Goal: Task Accomplishment & Management: Complete application form

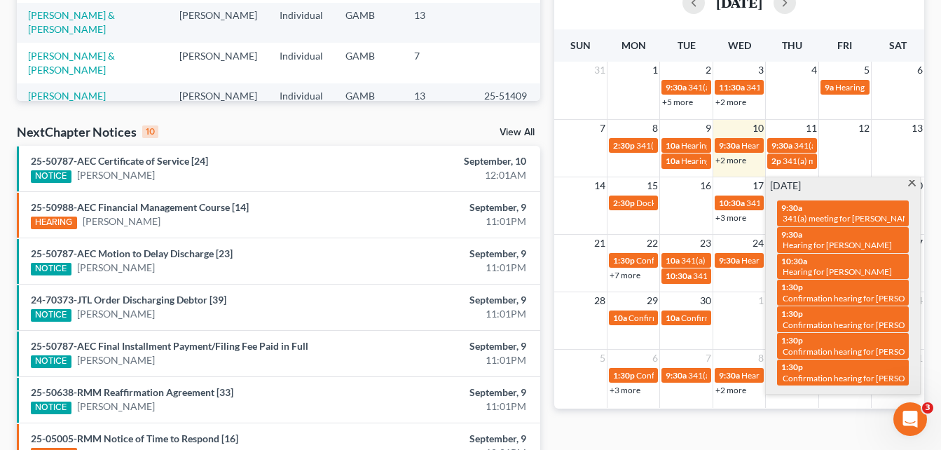
click at [545, 43] on div "Recent Cases 15 View All Name unfold_more expand_more expand_less Attorney unfo…" at bounding box center [278, 183] width 537 height 892
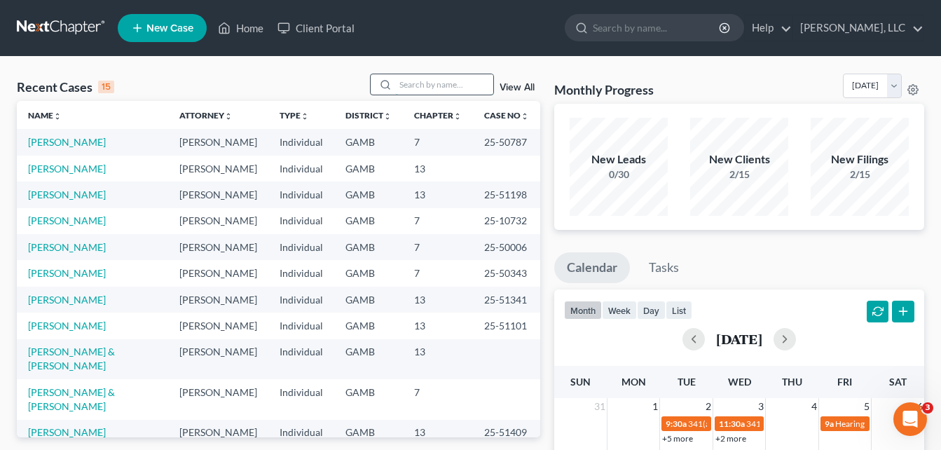
click at [461, 78] on input "search" at bounding box center [444, 84] width 98 height 20
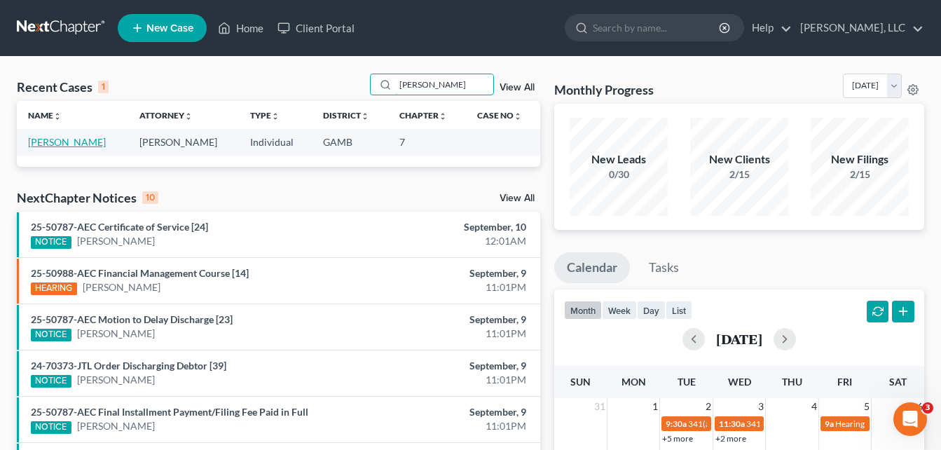
type input "[PERSON_NAME]"
click at [83, 140] on link "[PERSON_NAME]" at bounding box center [67, 142] width 78 height 12
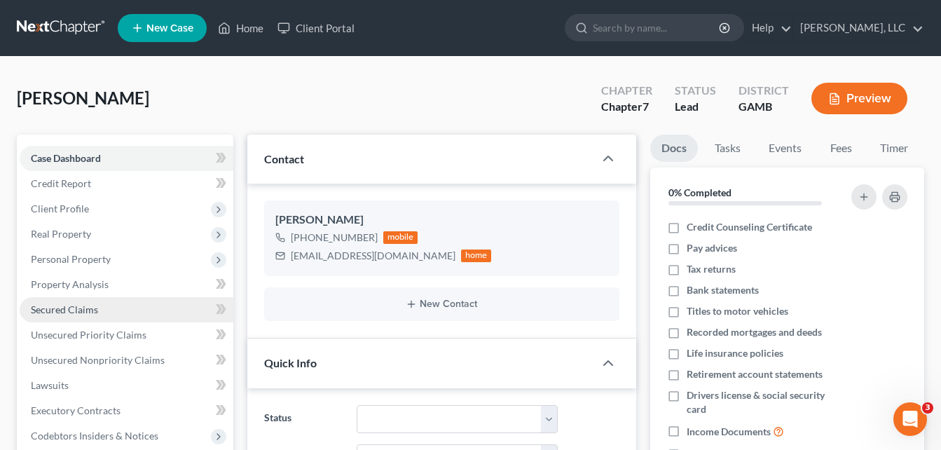
click at [44, 314] on span "Secured Claims" at bounding box center [64, 309] width 67 height 12
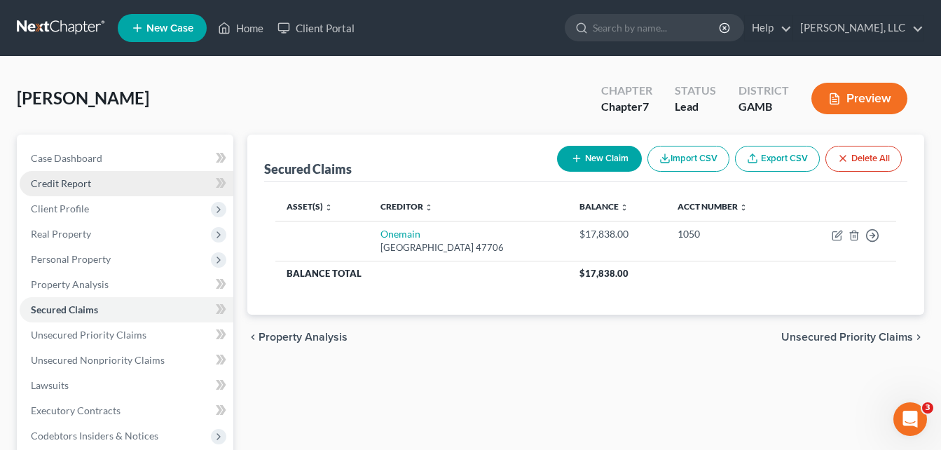
click at [77, 182] on span "Credit Report" at bounding box center [61, 183] width 60 height 12
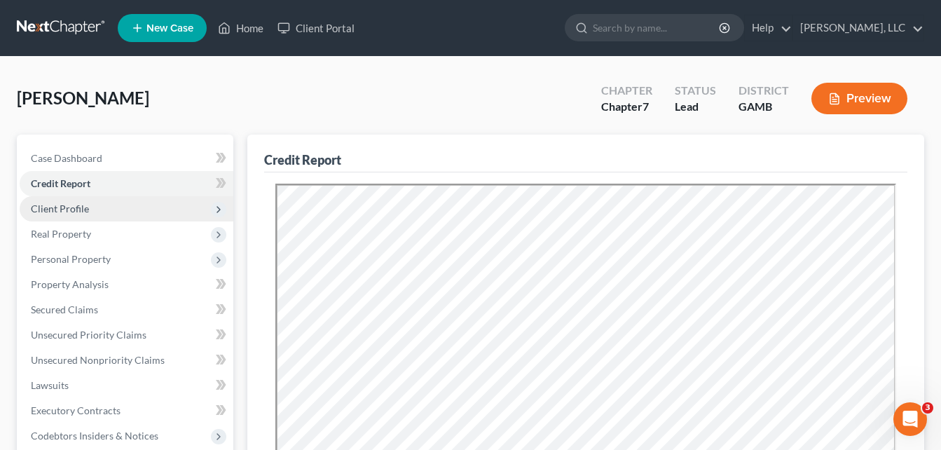
click at [70, 212] on span "Client Profile" at bounding box center [60, 208] width 58 height 12
click at [73, 209] on span "Client Profile" at bounding box center [60, 208] width 58 height 12
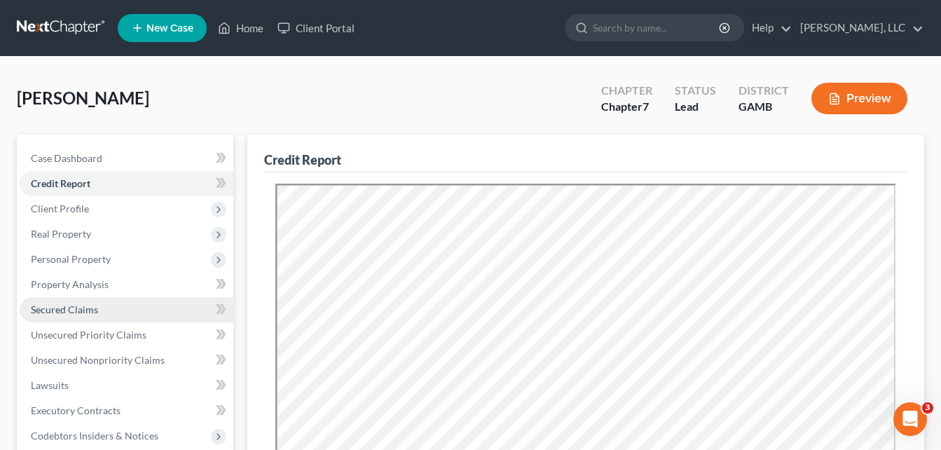
click at [63, 309] on span "Secured Claims" at bounding box center [64, 309] width 67 height 12
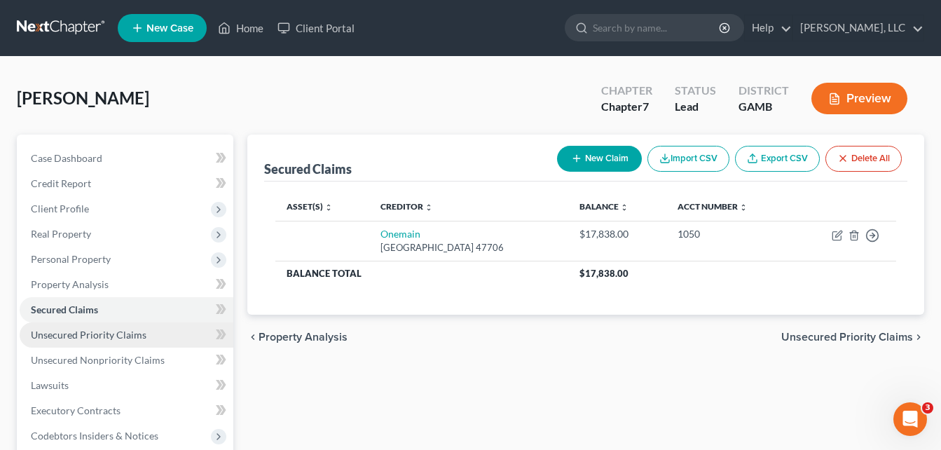
click at [78, 336] on span "Unsecured Priority Claims" at bounding box center [89, 335] width 116 height 12
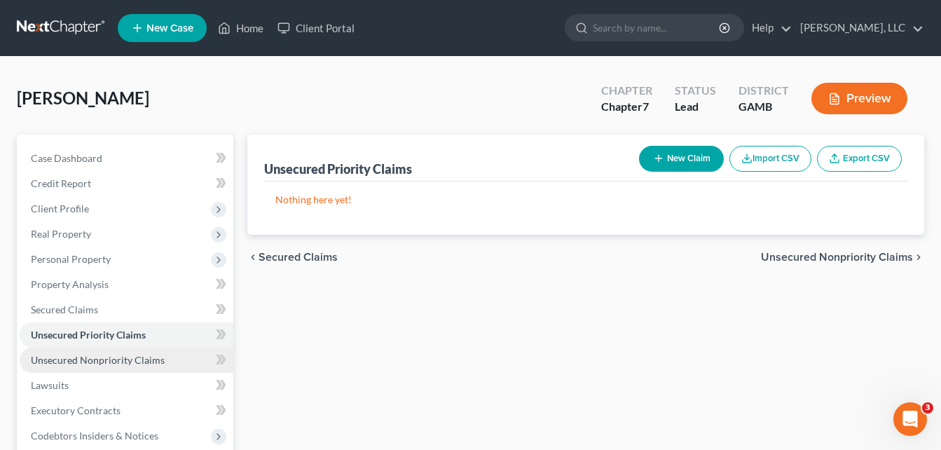
click at [79, 357] on span "Unsecured Nonpriority Claims" at bounding box center [98, 360] width 134 height 12
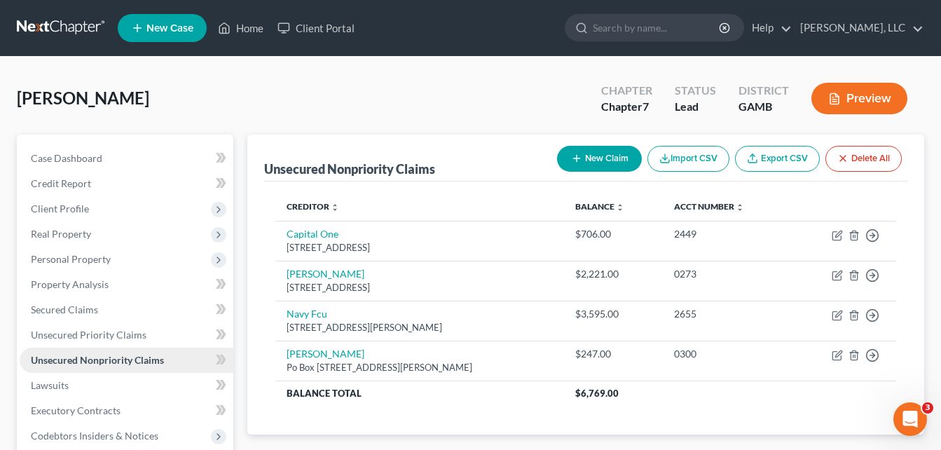
click at [79, 357] on span "Unsecured Nonpriority Claims" at bounding box center [97, 360] width 133 height 12
click at [76, 340] on span "Unsecured Priority Claims" at bounding box center [89, 335] width 116 height 12
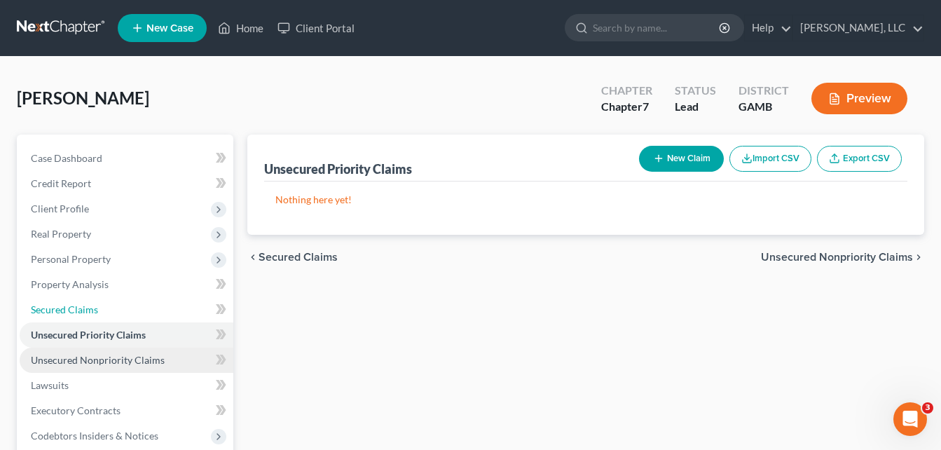
drag, startPoint x: 76, startPoint y: 311, endPoint x: 85, endPoint y: 363, distance: 52.8
click at [76, 311] on span "Secured Claims" at bounding box center [64, 309] width 67 height 12
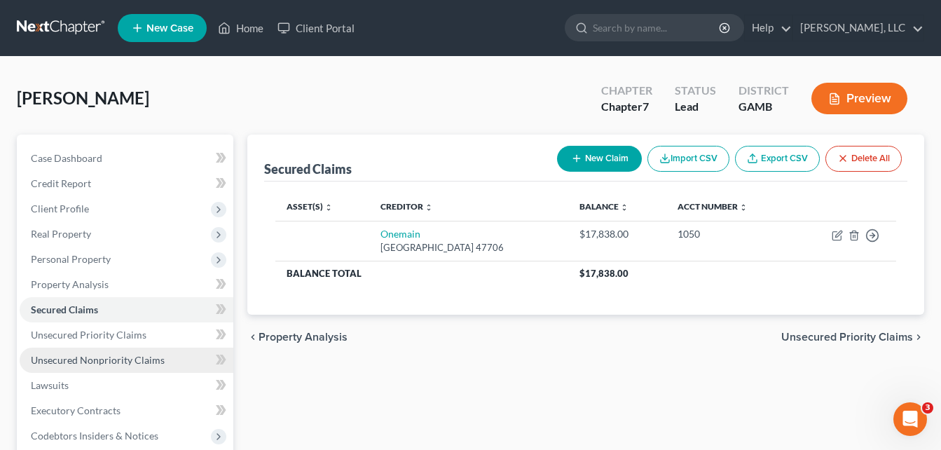
click at [85, 363] on span "Unsecured Nonpriority Claims" at bounding box center [98, 360] width 134 height 12
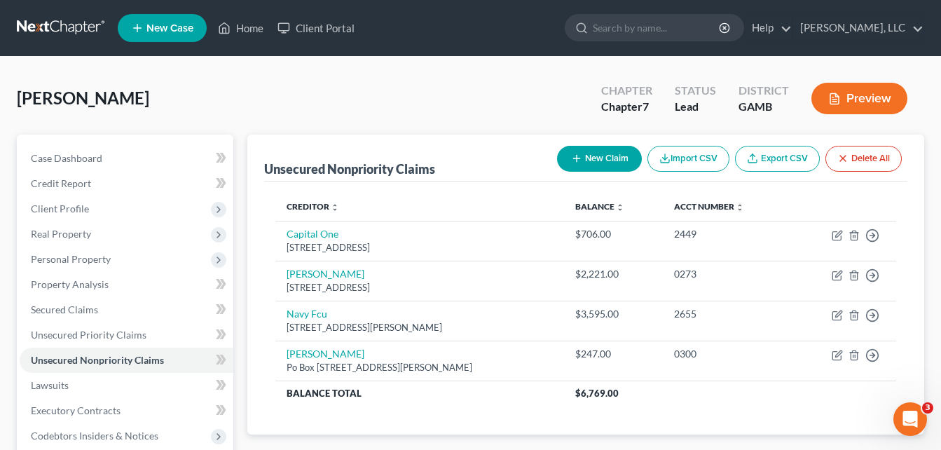
click at [595, 162] on button "New Claim" at bounding box center [599, 159] width 85 height 26
select select "0"
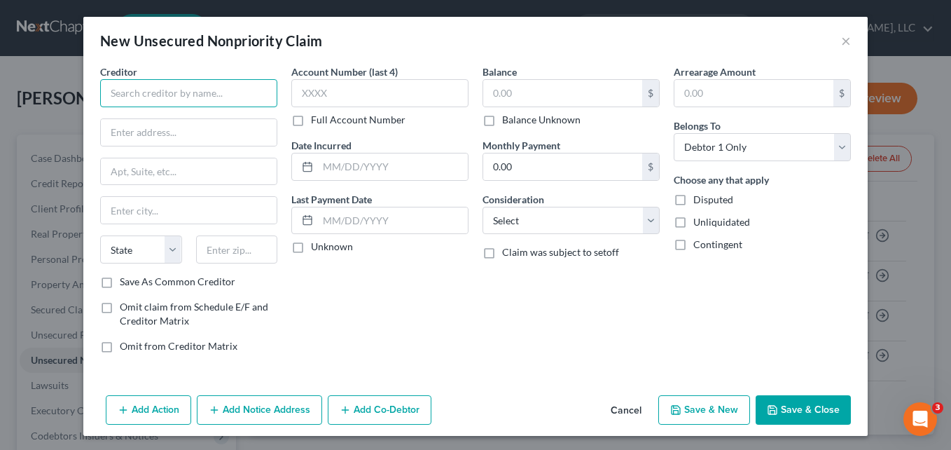
click at [243, 102] on input "text" at bounding box center [188, 93] width 177 height 28
type input "Republic Finance"
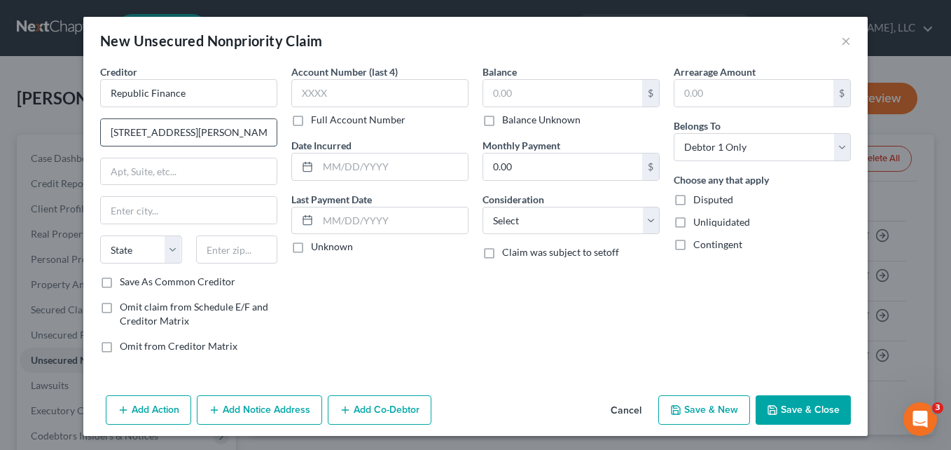
type input "[STREET_ADDRESS][PERSON_NAME]"
type input "31008"
type input "[PERSON_NAME]"
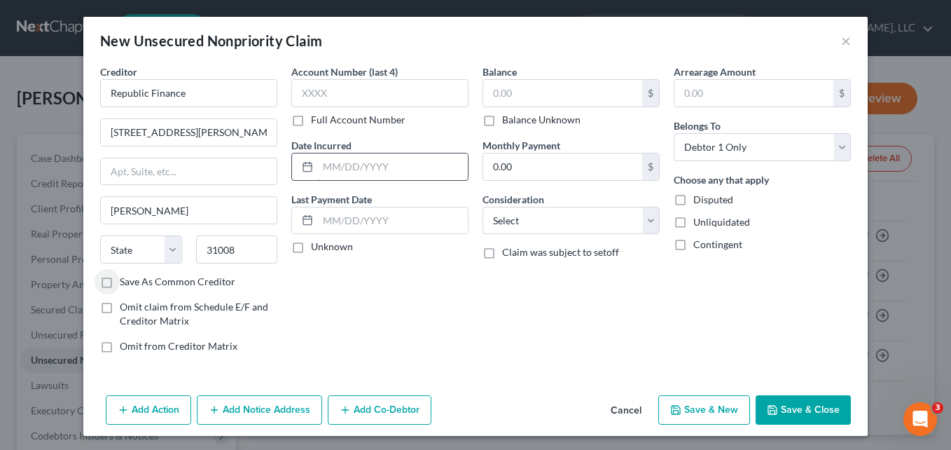
select select "10"
click at [534, 97] on input "text" at bounding box center [562, 93] width 159 height 27
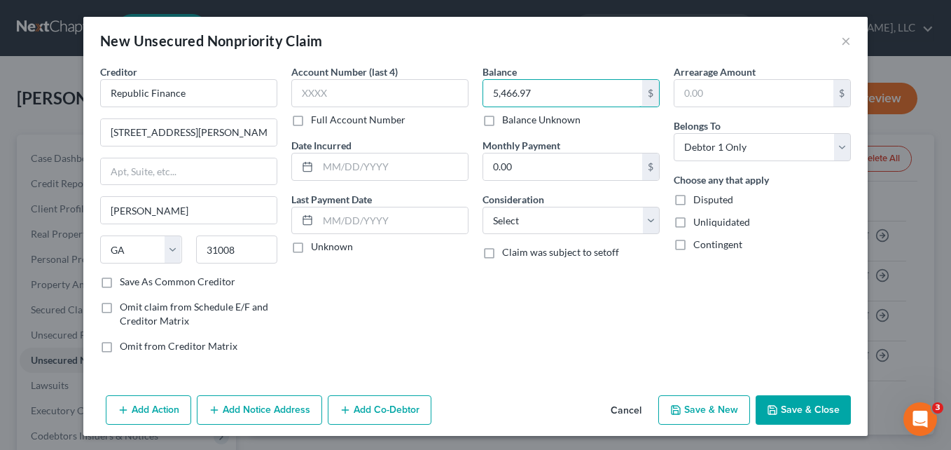
type input "5,466.97"
click at [694, 409] on button "Save & New" at bounding box center [704, 409] width 92 height 29
select select "0"
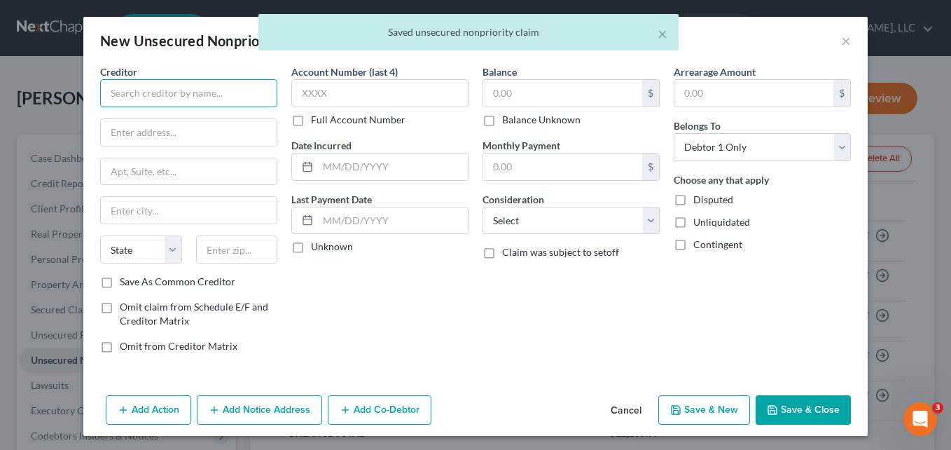
click at [210, 90] on input "text" at bounding box center [188, 93] width 177 height 28
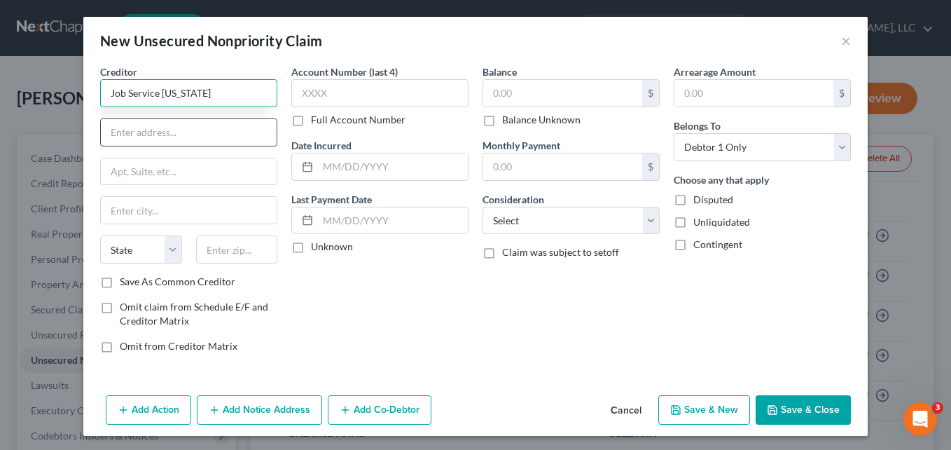
type input "Job Service [US_STATE]"
click at [198, 132] on input "text" at bounding box center [189, 132] width 176 height 27
type input "Benefit Section"
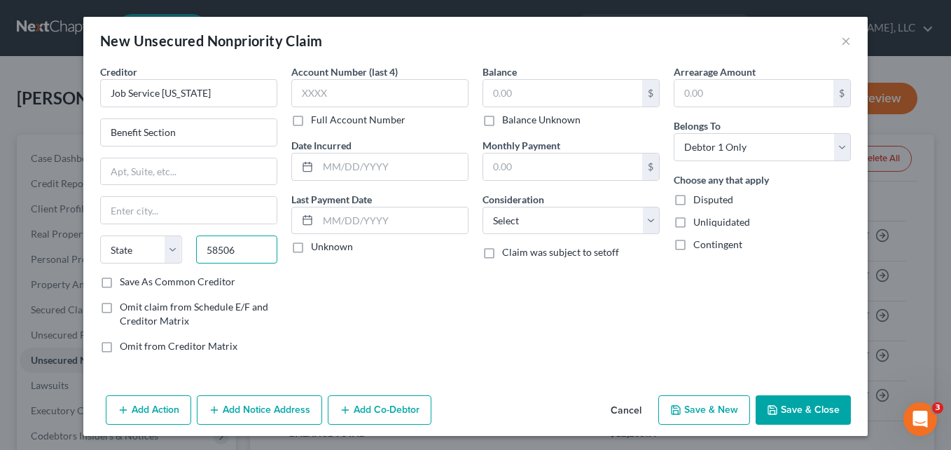
type input "58506"
click at [364, 333] on div "Account Number (last 4) Full Account Number Date Incurred Last Payment Date Unk…" at bounding box center [379, 214] width 191 height 300
type input "Bismarck"
select select "29"
click at [533, 95] on input "text" at bounding box center [562, 93] width 159 height 27
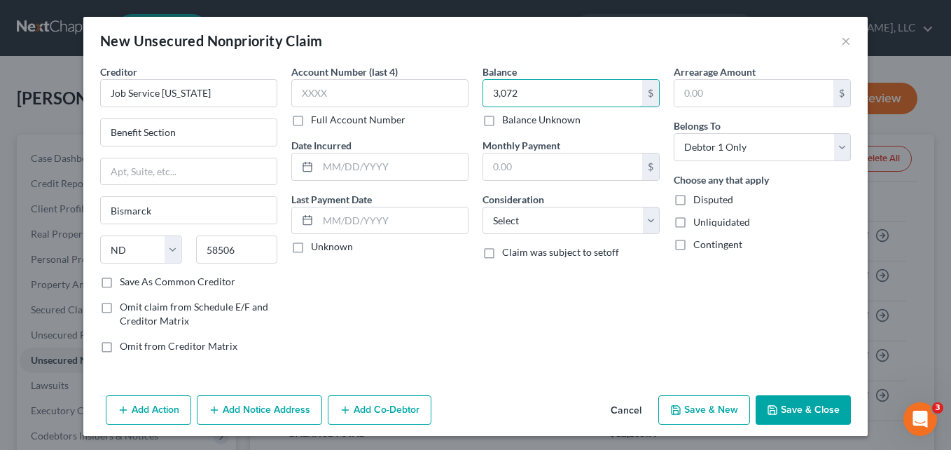
type input "3,072"
click at [709, 404] on button "Save & New" at bounding box center [704, 409] width 92 height 29
select select "0"
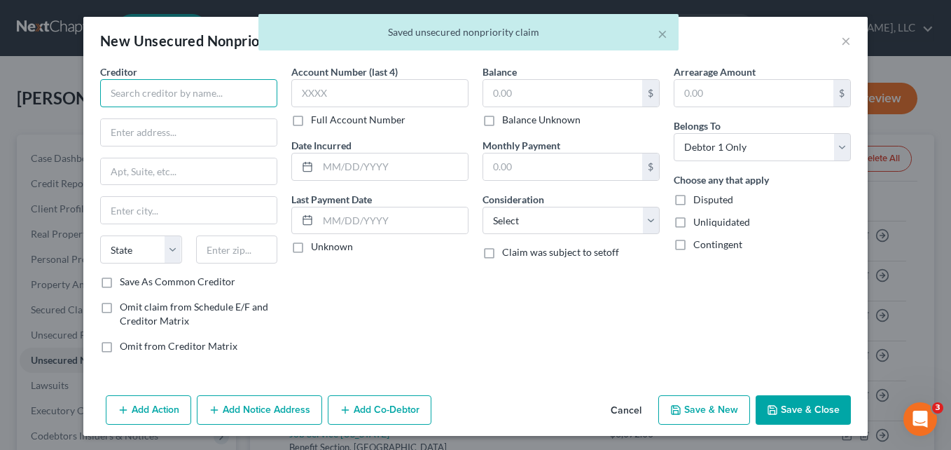
click at [217, 95] on input "text" at bounding box center [188, 93] width 177 height 28
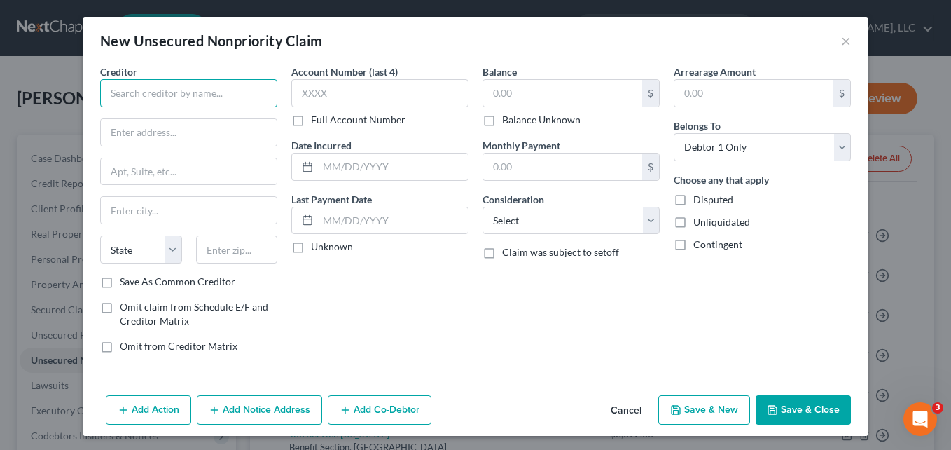
type input "S"
type input "Aspen Dental"
type input "[STREET_ADDRESS]"
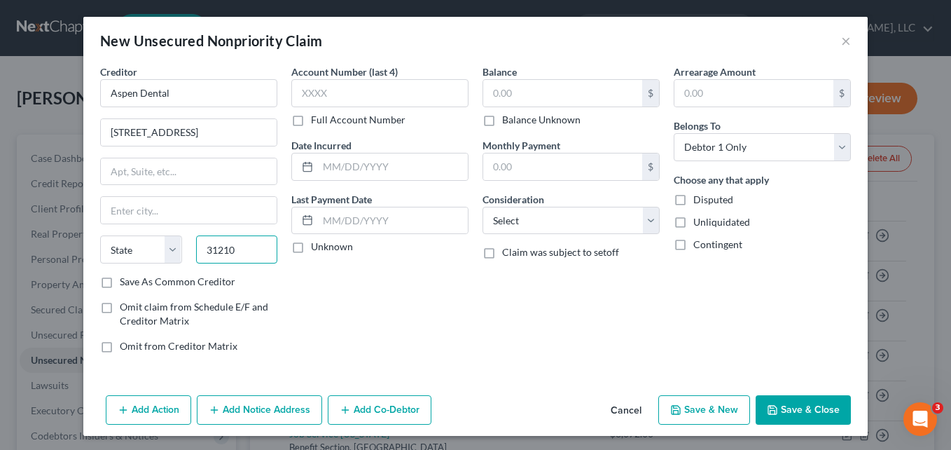
type input "31210"
click at [380, 286] on div "Account Number (last 4) Full Account Number Date Incurred Last Payment Date Unk…" at bounding box center [379, 214] width 191 height 300
type input "Macon"
select select "10"
click at [509, 97] on input "text" at bounding box center [562, 93] width 159 height 27
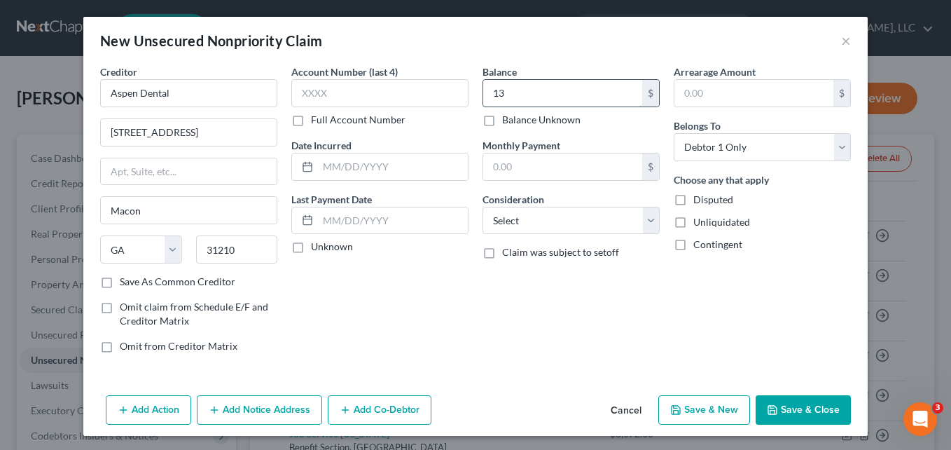
type input "1"
type input "1,134.00"
click at [691, 380] on div "Creditor * Aspen Dental [STREET_ADDRESS] [GEOGRAPHIC_DATA][US_STATE] AZ CA CO […" at bounding box center [475, 226] width 785 height 325
click at [696, 407] on button "Save & New" at bounding box center [704, 409] width 92 height 29
select select "0"
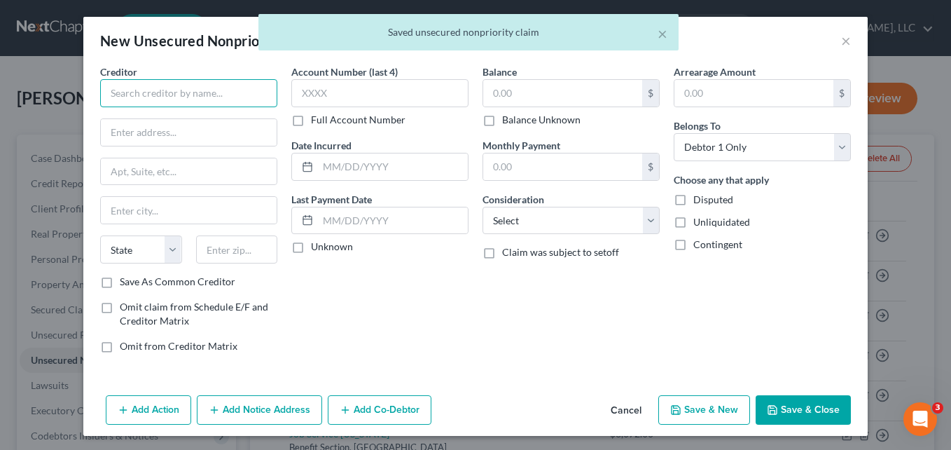
click at [218, 99] on input "text" at bounding box center [188, 93] width 177 height 28
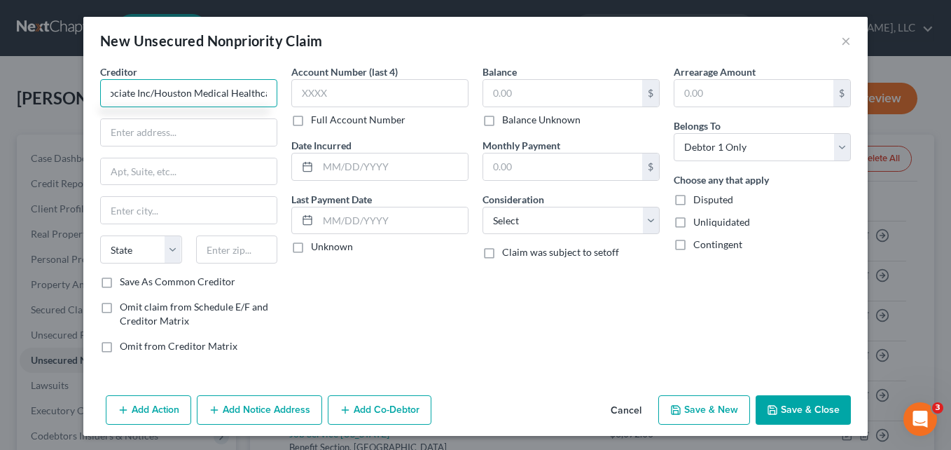
scroll to position [0, 47]
type input "RGL Associate Inc/Houston Medical Healthcare"
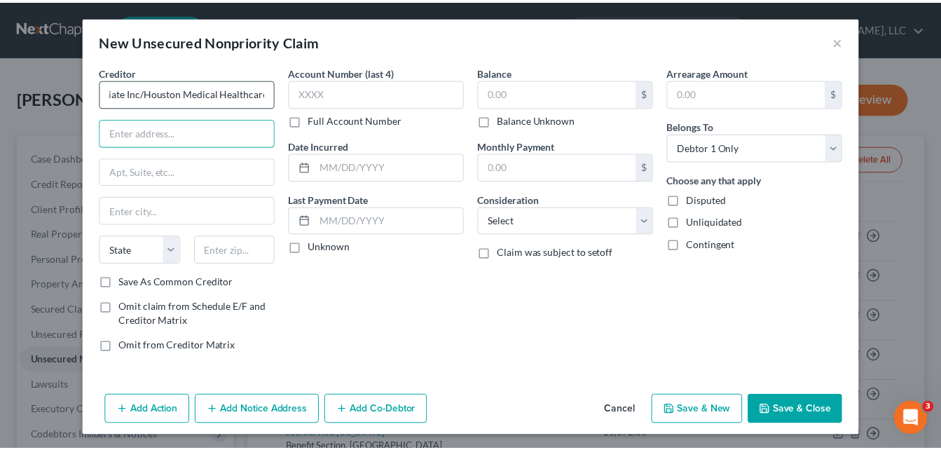
scroll to position [0, 0]
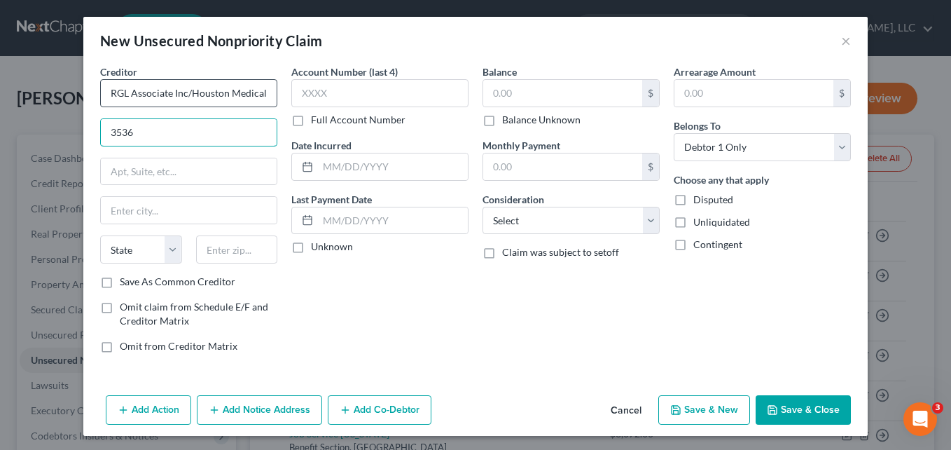
type input "3536"
click at [226, 81] on input "RGL Associate Inc/[GEOGRAPHIC_DATA] n Medical Healthcare" at bounding box center [188, 93] width 177 height 28
type input "RGL Associate Inc/Houston Medical Healthcare"
click at [197, 132] on input "3536" at bounding box center [189, 132] width 176 height 27
type input "[STREET_ADDRESS][PERSON_NAME]"
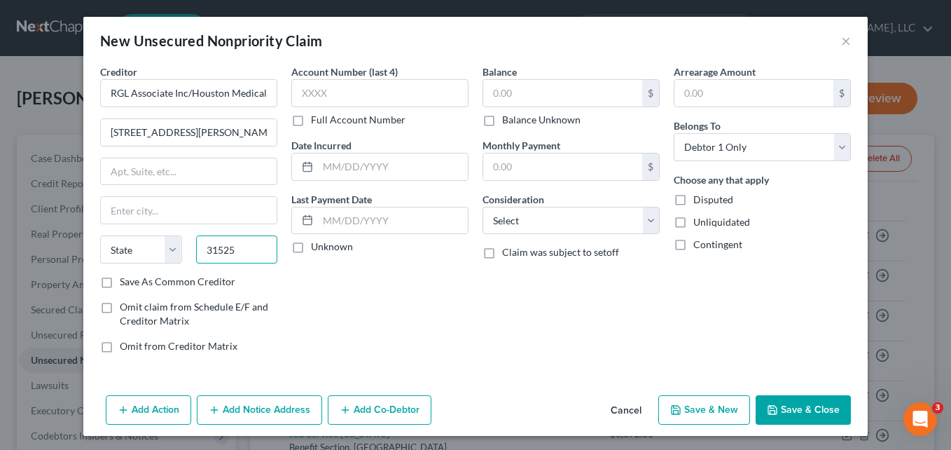
type input "31525"
click at [345, 293] on div "Account Number (last 4) Full Account Number Date Incurred Last Payment Date Unk…" at bounding box center [379, 214] width 191 height 300
type input "[GEOGRAPHIC_DATA]"
select select "10"
click at [513, 90] on input "text" at bounding box center [562, 93] width 159 height 27
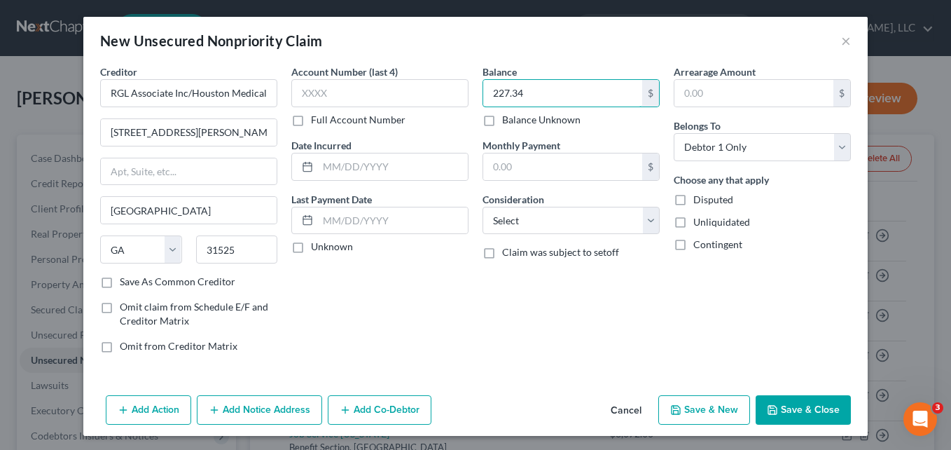
type input "227.34"
click at [703, 410] on button "Save & New" at bounding box center [704, 409] width 92 height 29
select select "0"
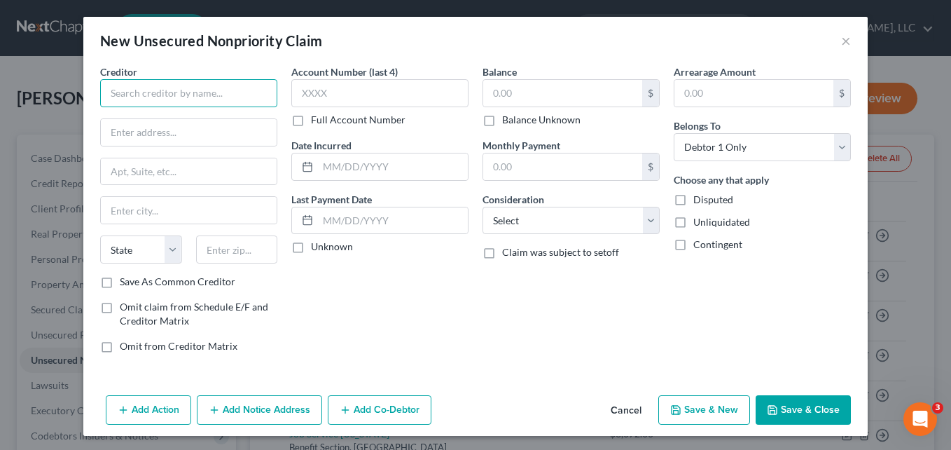
click at [218, 96] on input "text" at bounding box center [188, 93] width 177 height 28
type input "Central Ga Heart & Vein Center"
type input "[STREET_ADDRESS]"
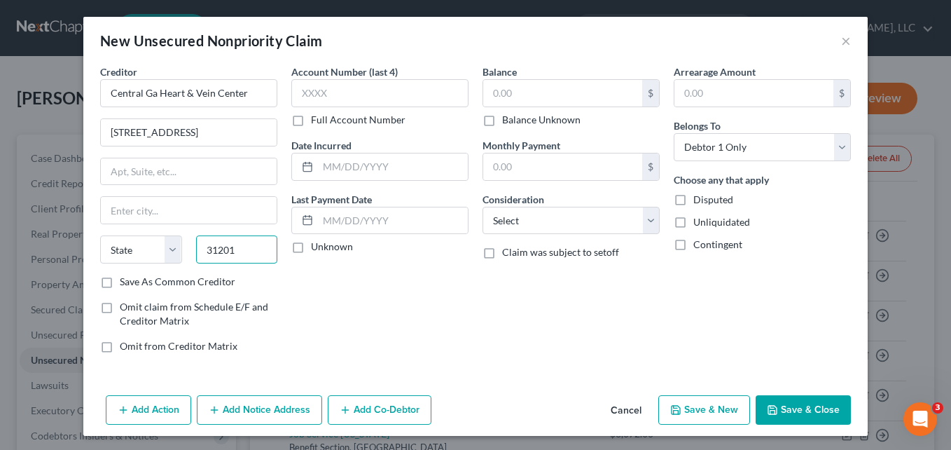
type input "31201"
click at [450, 345] on div "Account Number (last 4) Full Account Number Date Incurred Last Payment Date Unk…" at bounding box center [379, 214] width 191 height 300
click at [502, 123] on label "Balance Unknown" at bounding box center [541, 120] width 78 height 14
click at [508, 122] on input "Balance Unknown" at bounding box center [512, 117] width 9 height 9
checkbox input "true"
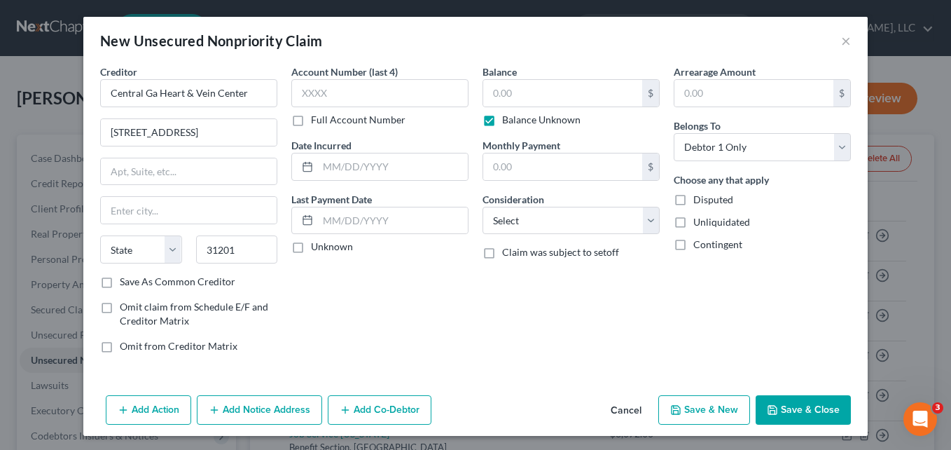
type input "0.00"
click at [228, 214] on input "text" at bounding box center [189, 210] width 176 height 27
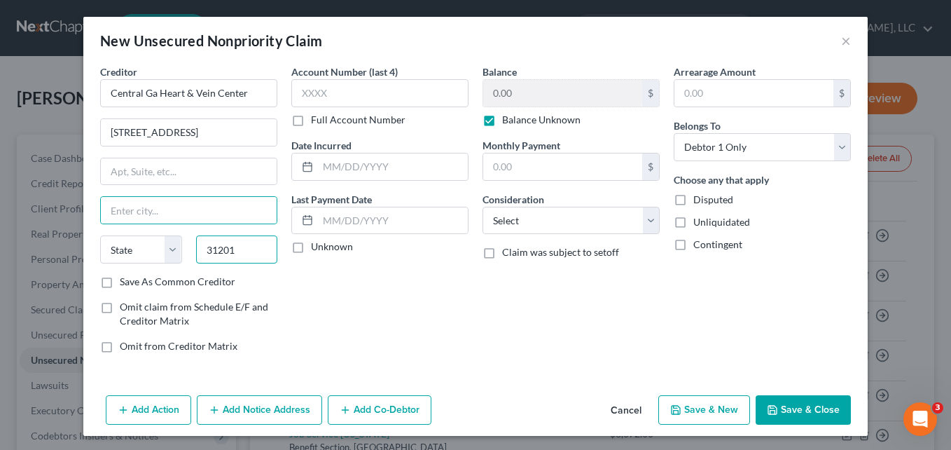
click at [230, 253] on input "31201" at bounding box center [237, 249] width 82 height 28
click at [329, 317] on div "Account Number (last 4) Full Account Number Date Incurred Last Payment Date Unk…" at bounding box center [379, 214] width 191 height 300
click at [311, 297] on div "Account Number (last 4) Full Account Number Date Incurred Last Payment Date Unk…" at bounding box center [379, 214] width 191 height 300
click at [246, 242] on input "31021" at bounding box center [237, 249] width 82 height 28
type input "3"
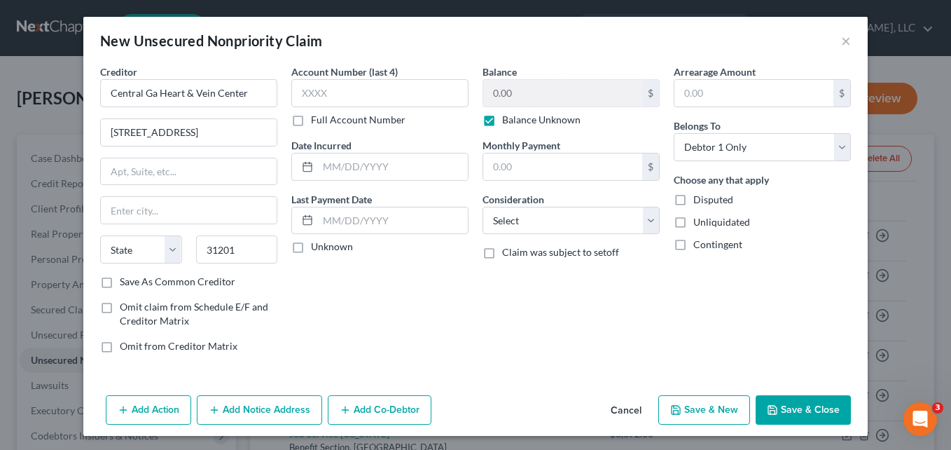
click at [308, 361] on div "Account Number (last 4) Full Account Number Date Incurred Last Payment Date Unk…" at bounding box center [379, 214] width 191 height 300
click at [312, 336] on div "Account Number (last 4) Full Account Number Date Incurred Last Payment Date Unk…" at bounding box center [379, 214] width 191 height 300
click at [249, 245] on input "31201" at bounding box center [237, 249] width 82 height 28
type input "3"
type input "310"
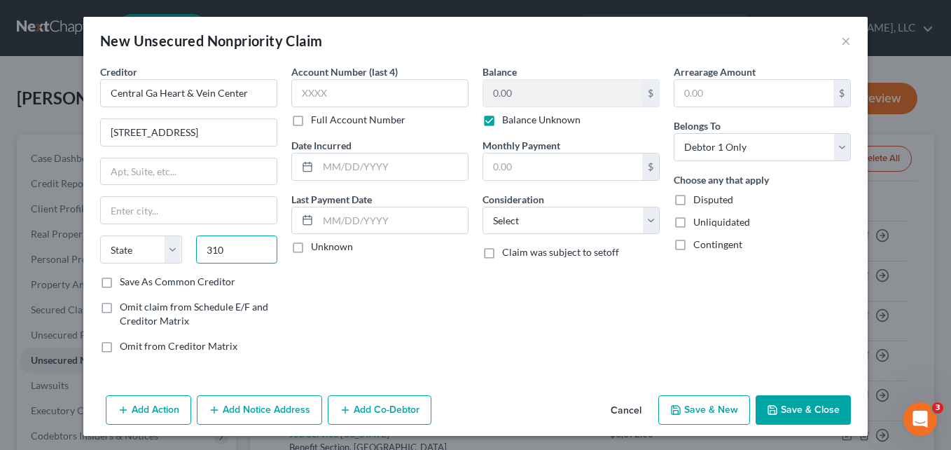
type input "Macon"
select select "10"
type input "31021"
click at [334, 319] on div "Account Number (last 4) Full Account Number Date Incurred Last Payment Date Unk…" at bounding box center [379, 214] width 191 height 300
type input "[GEOGRAPHIC_DATA]"
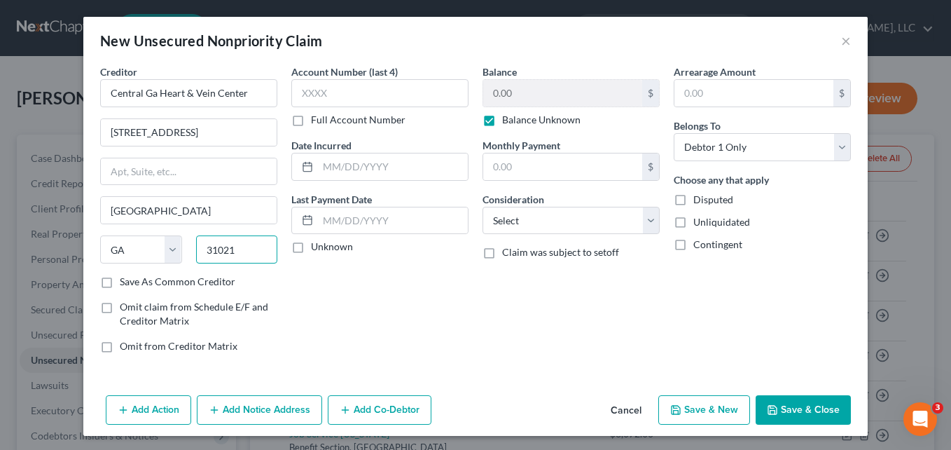
click at [242, 249] on input "31021" at bounding box center [237, 249] width 82 height 28
type input "3"
type input "31201"
click at [384, 350] on div "Account Number (last 4) Full Account Number Date Incurred Last Payment Date Unk…" at bounding box center [379, 214] width 191 height 300
type input "Macon"
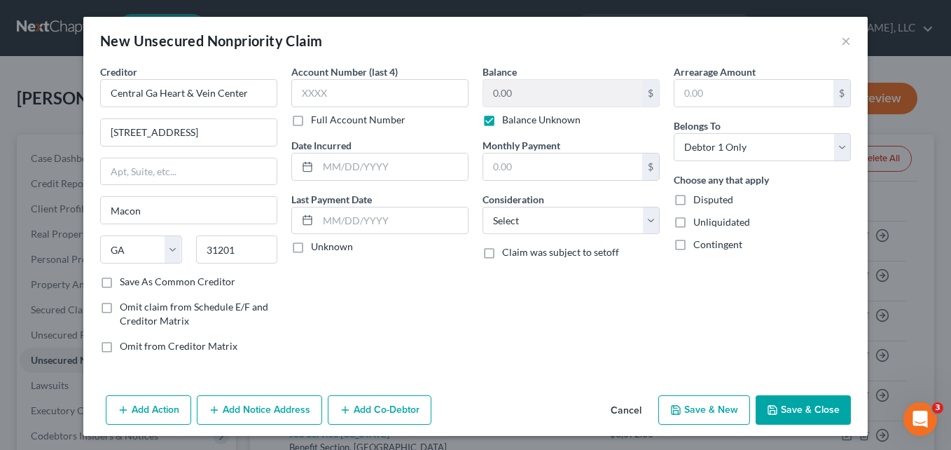
click at [686, 416] on button "Save & New" at bounding box center [704, 409] width 92 height 29
select select "0"
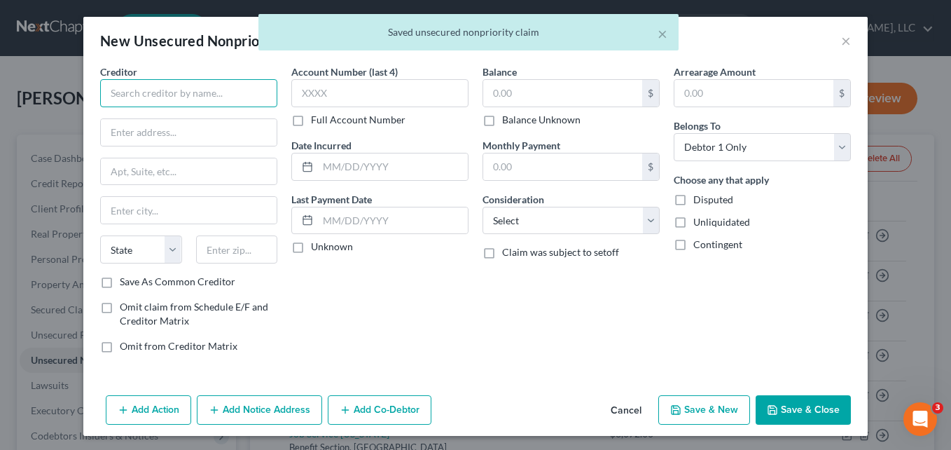
click at [197, 85] on input "text" at bounding box center [188, 93] width 177 height 28
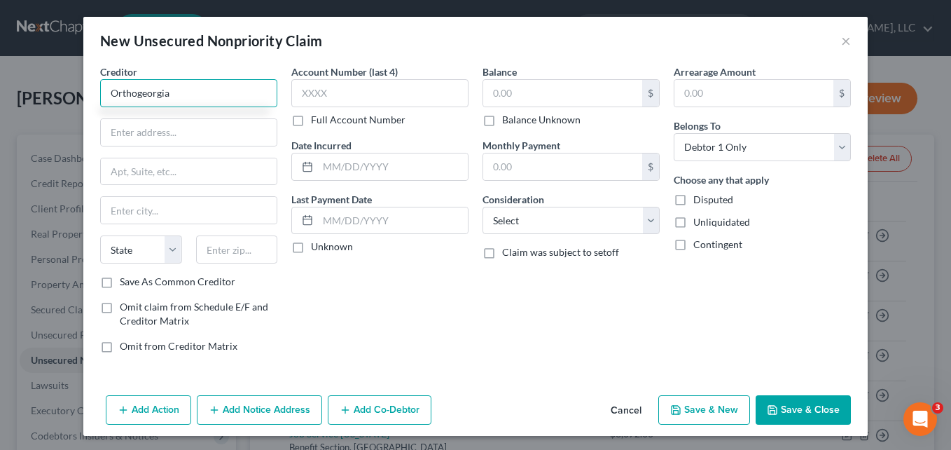
type input "Orthogeorgia"
type input "PO box 14099"
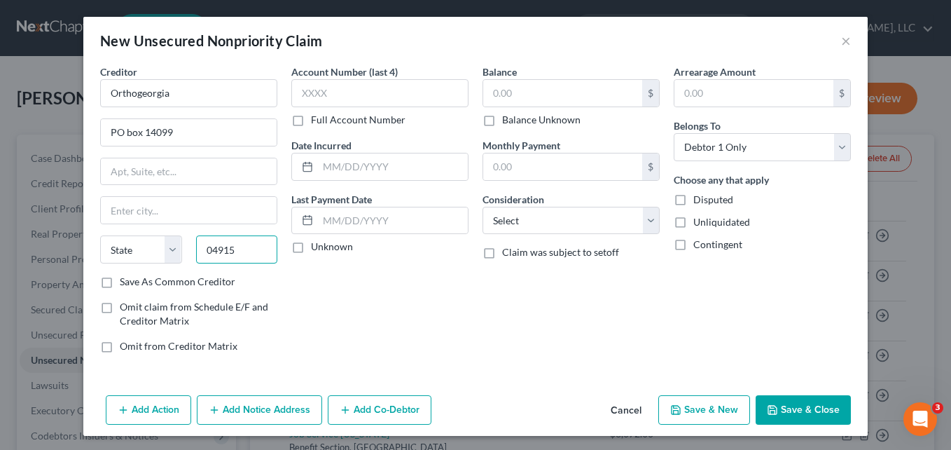
type input "04915"
click at [409, 332] on div "Account Number (last 4) Full Account Number Date Incurred Last Payment Date Unk…" at bounding box center [379, 214] width 191 height 300
type input "[GEOGRAPHIC_DATA]"
select select "20"
click at [532, 97] on input "text" at bounding box center [562, 93] width 159 height 27
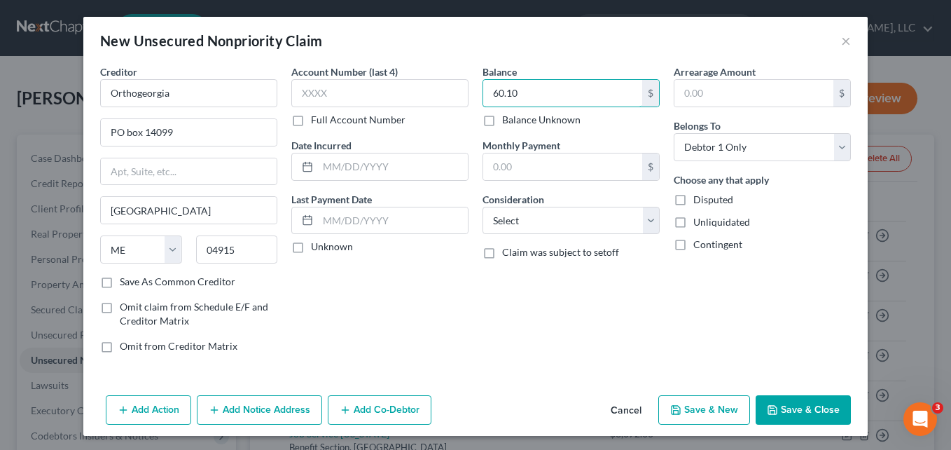
type input "60.10"
click at [719, 422] on button "Save & New" at bounding box center [704, 409] width 92 height 29
select select "0"
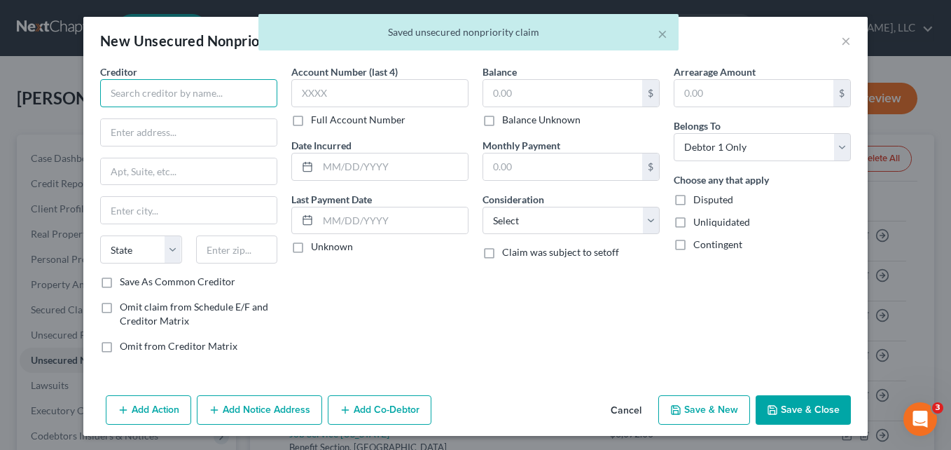
click at [189, 102] on input "text" at bounding box center [188, 93] width 177 height 28
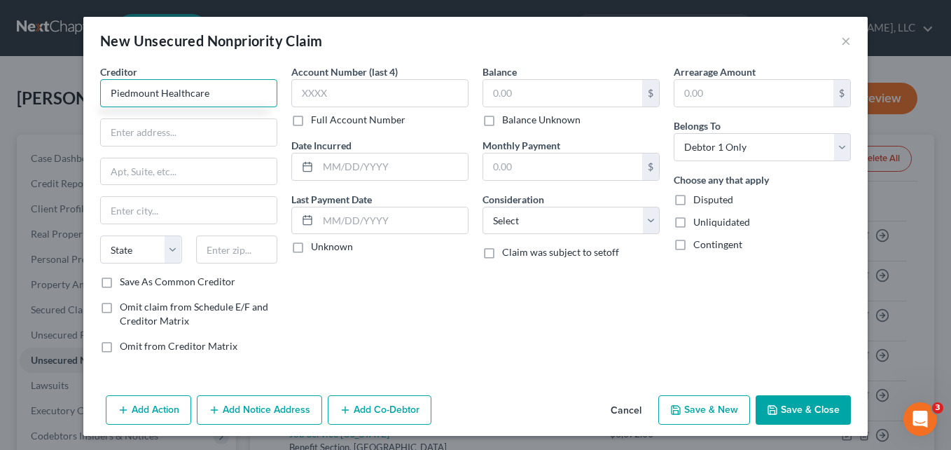
type input "Piedmount Healthcare"
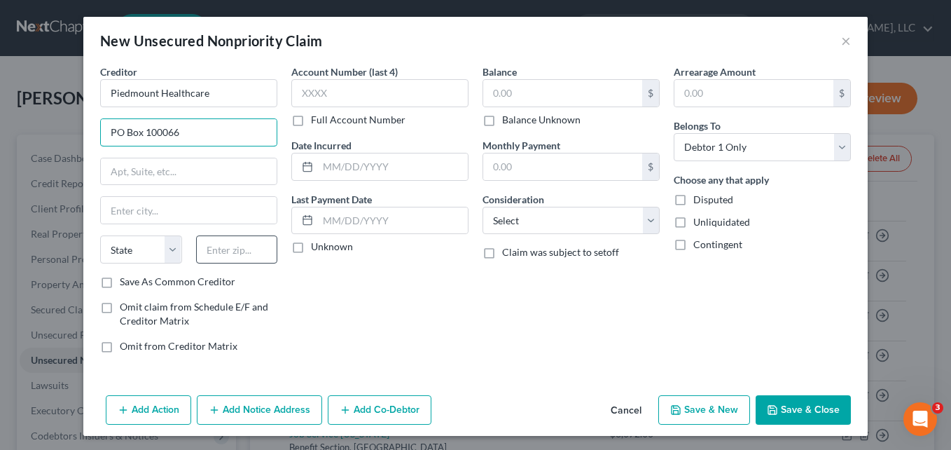
type input "PO Box 100066"
click at [216, 251] on input "text" at bounding box center [237, 249] width 82 height 28
type input "30348"
click at [373, 329] on div "Account Number (last 4) Full Account Number Date Incurred Last Payment Date Unk…" at bounding box center [379, 214] width 191 height 300
type input "[GEOGRAPHIC_DATA]"
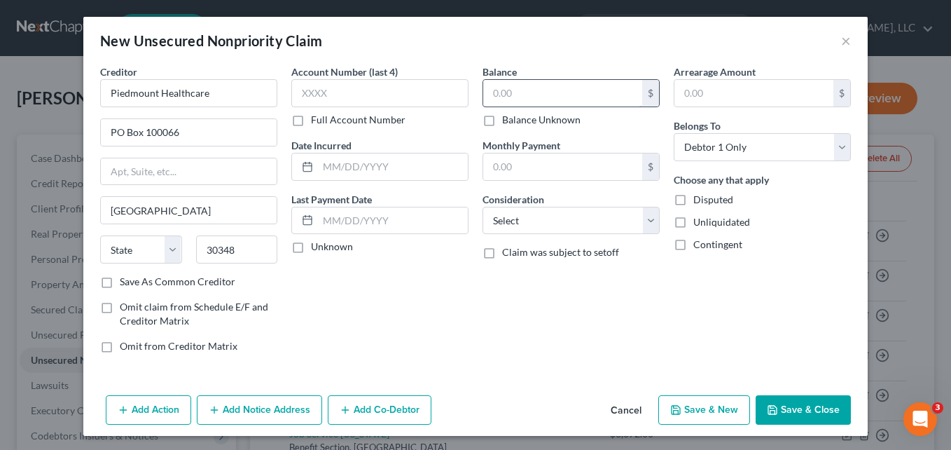
select select "10"
click at [506, 85] on input "text" at bounding box center [562, 93] width 159 height 27
type input "50.00"
click at [701, 417] on button "Save & New" at bounding box center [704, 409] width 92 height 29
select select "0"
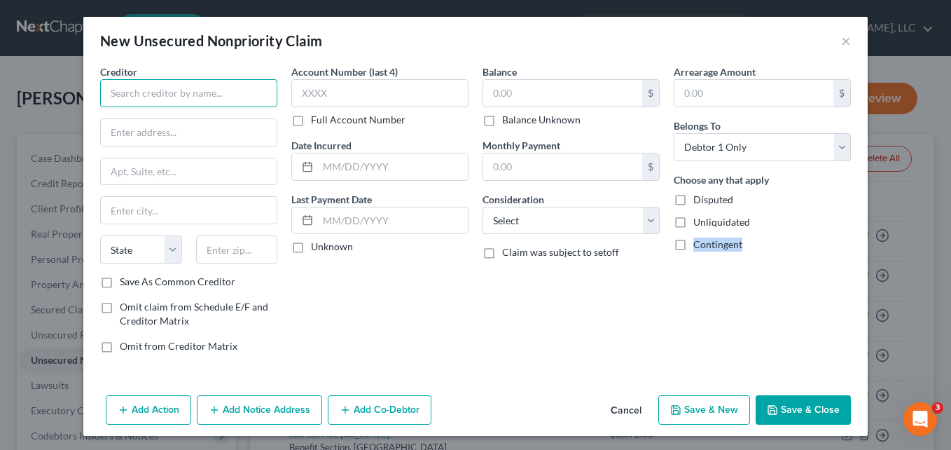
click at [223, 86] on input "text" at bounding box center [188, 93] width 177 height 28
type input "Houston Healthcare"
type input "PO Box 100062"
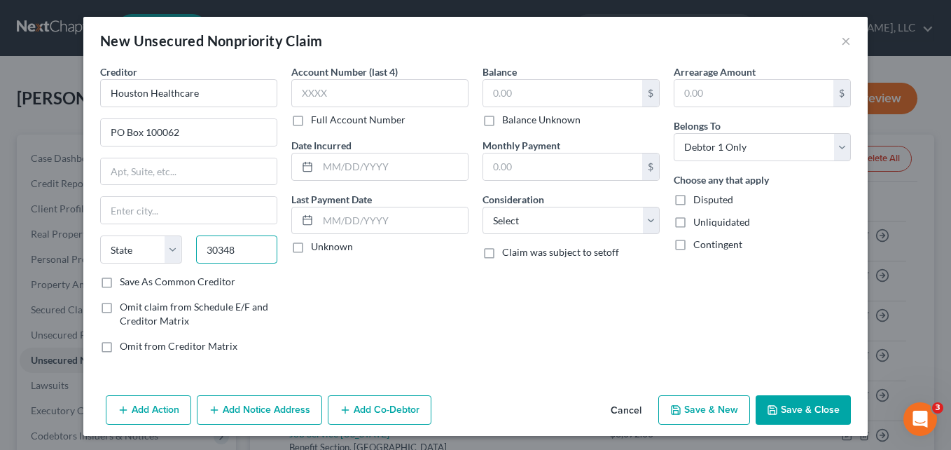
type input "30348"
click at [389, 286] on div "Account Number (last 4) Full Account Number Date Incurred Last Payment Date Unk…" at bounding box center [379, 214] width 191 height 300
type input "[GEOGRAPHIC_DATA]"
select select "10"
click at [518, 97] on input "text" at bounding box center [562, 93] width 159 height 27
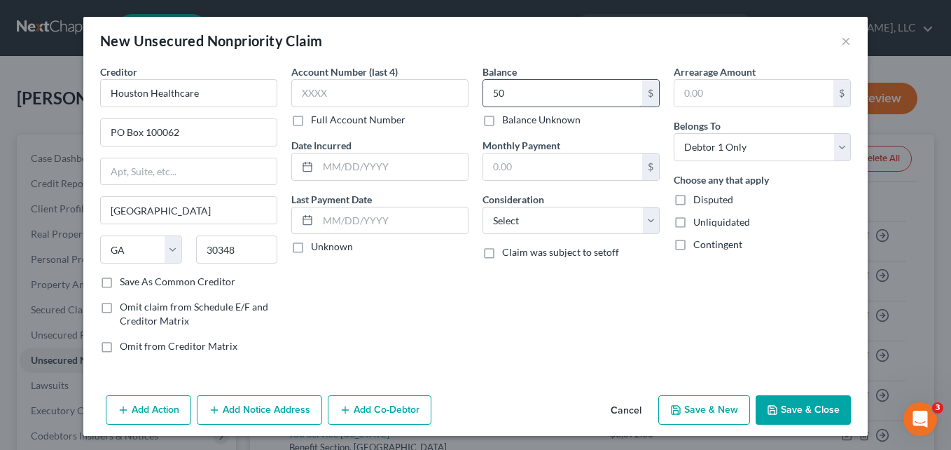
type input "5"
type input "40.00"
click at [711, 414] on button "Save & New" at bounding box center [704, 409] width 92 height 29
select select "0"
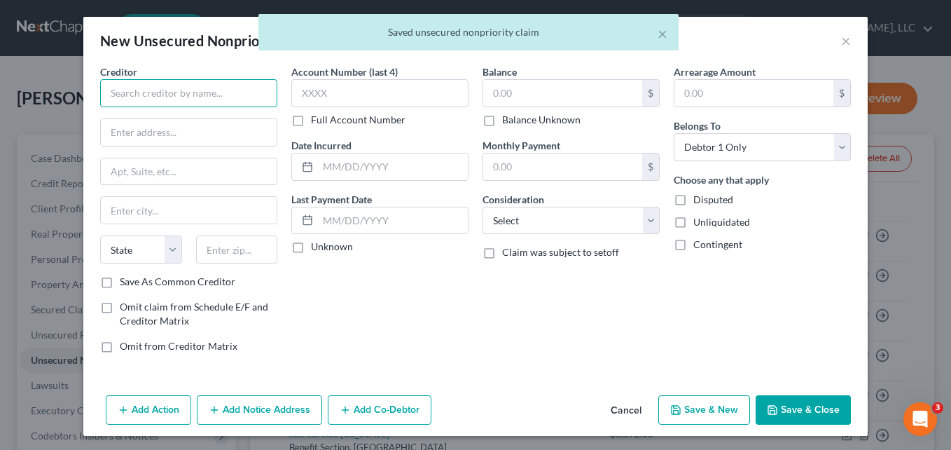
click at [208, 88] on input "text" at bounding box center [188, 93] width 177 height 28
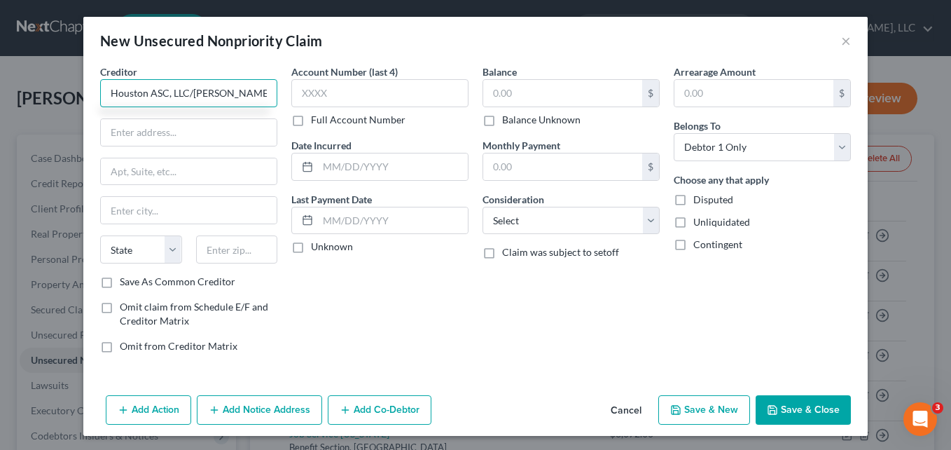
type input "Houston ASC, LLC/[PERSON_NAME]"
type input "PO Box 106017"
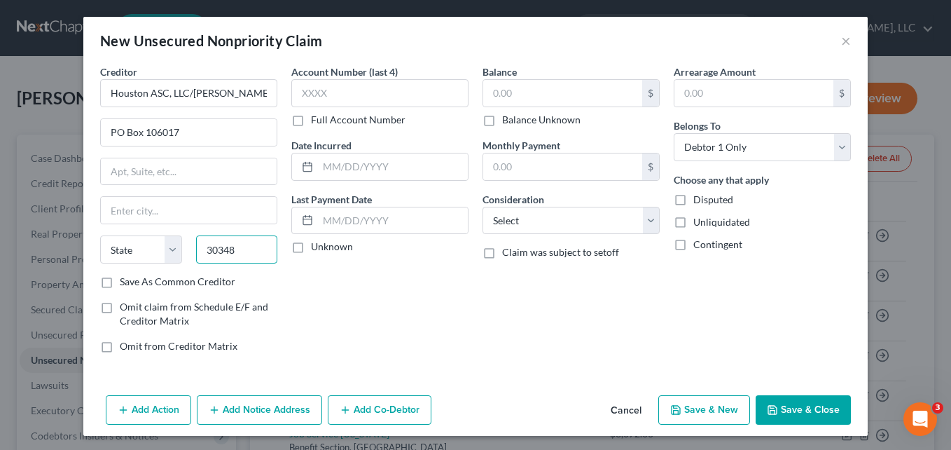
type input "30348"
click at [412, 268] on div "Account Number (last 4) Full Account Number Date Incurred Last Payment Date Unk…" at bounding box center [379, 214] width 191 height 300
type input "[GEOGRAPHIC_DATA]"
select select "10"
click at [539, 95] on input "text" at bounding box center [562, 93] width 159 height 27
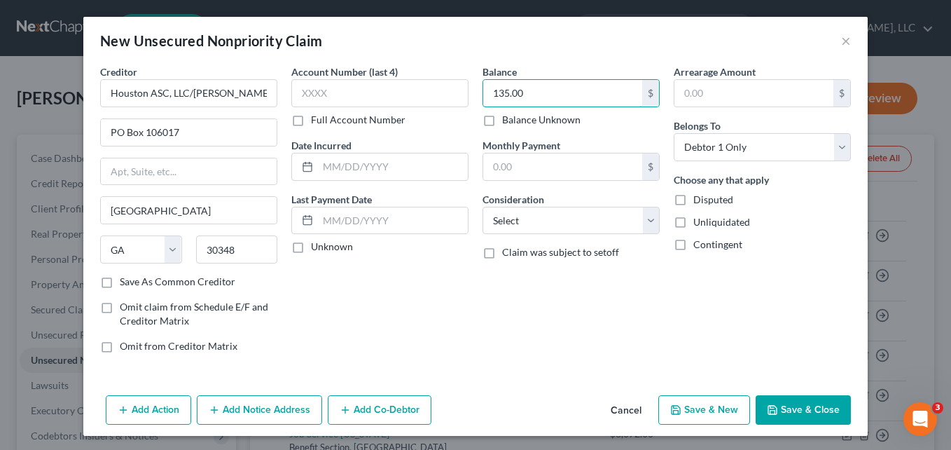
type input "135.00"
click at [696, 406] on button "Save & New" at bounding box center [704, 409] width 92 height 29
select select "0"
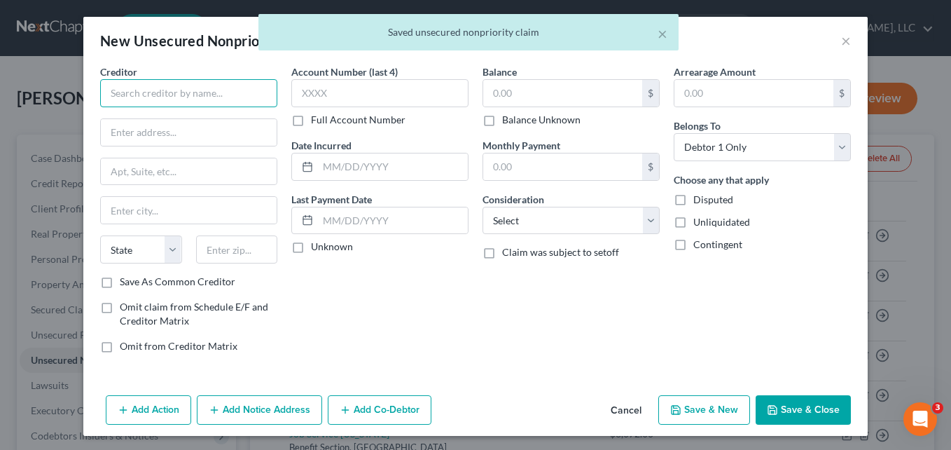
click at [225, 98] on input "text" at bounding box center [188, 93] width 177 height 28
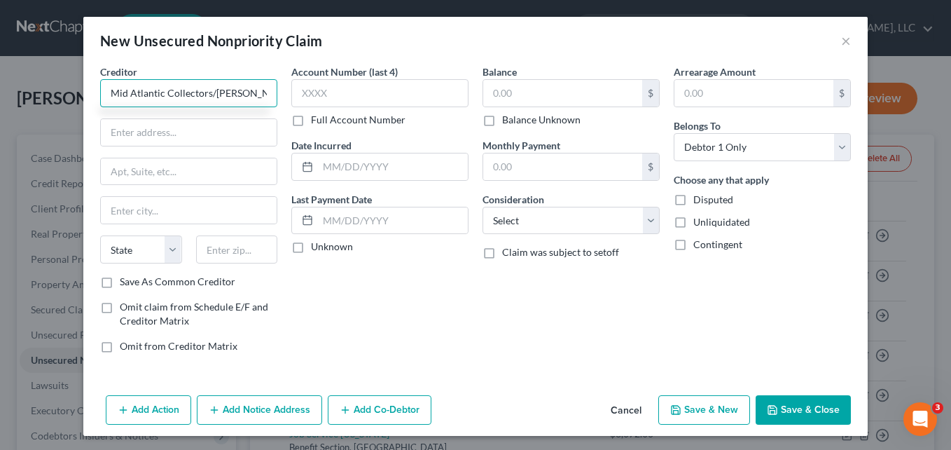
type input "Mid Atlantic Collectors/[PERSON_NAME]"
type input "[STREET_ADDRESS]"
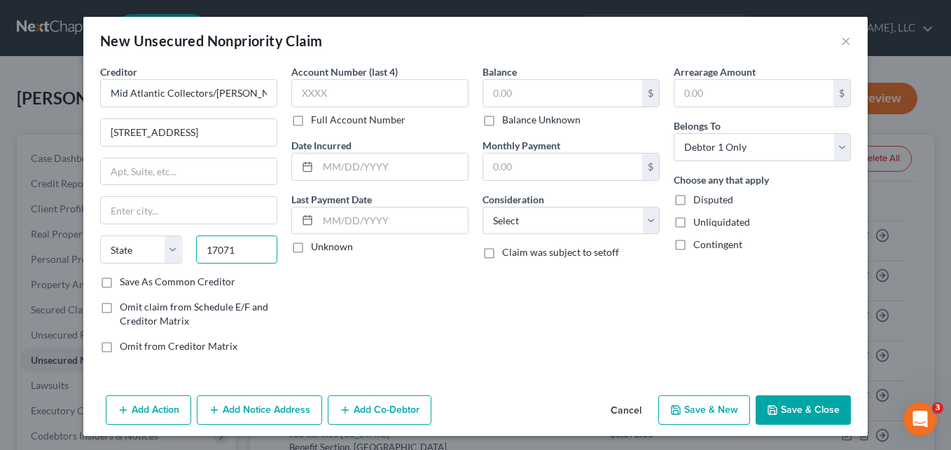
type input "17071"
click at [373, 319] on div "Account Number (last 4) Full Account Number Date Incurred Last Payment Date Unk…" at bounding box center [379, 214] width 191 height 300
type input "[GEOGRAPHIC_DATA]"
select select "39"
click at [229, 221] on input "[GEOGRAPHIC_DATA]" at bounding box center [189, 210] width 176 height 27
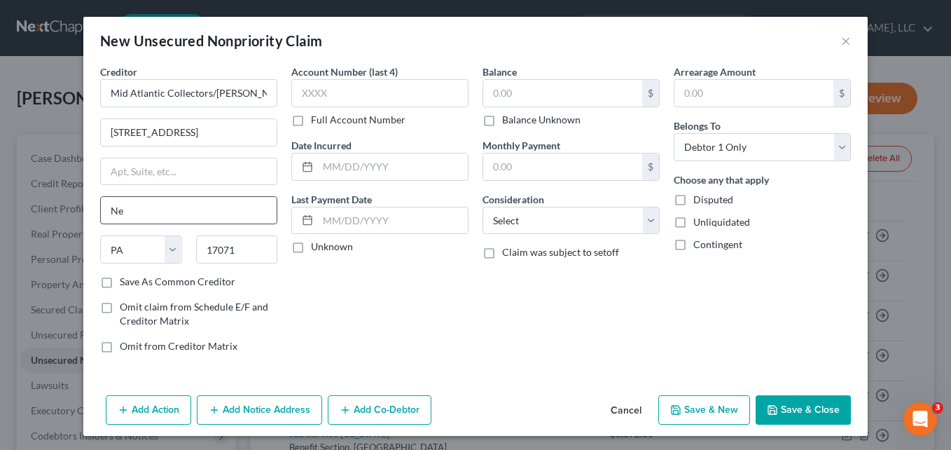
type input "N"
type input "[GEOGRAPHIC_DATA]"
click at [333, 319] on div "Account Number (last 4) Full Account Number Date Incurred Last Payment Date Unk…" at bounding box center [379, 214] width 191 height 300
click at [554, 88] on input "text" at bounding box center [562, 93] width 159 height 27
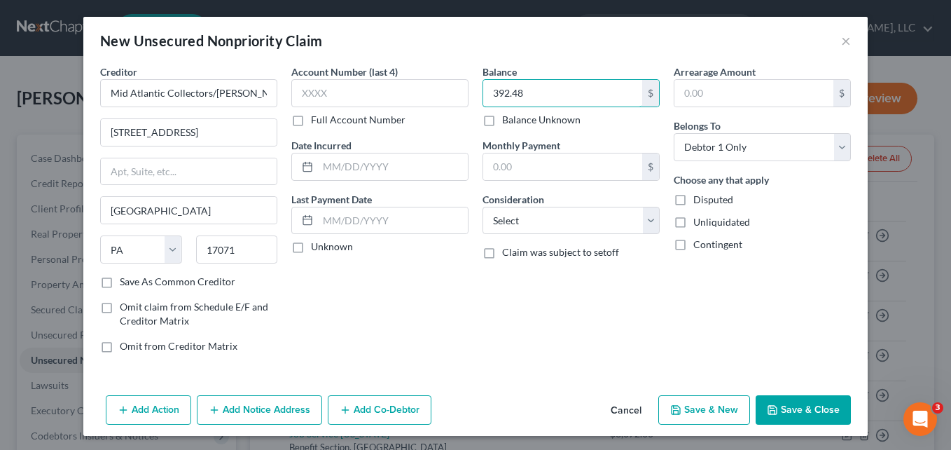
type input "392.48"
click at [784, 408] on button "Save & Close" at bounding box center [803, 409] width 95 height 29
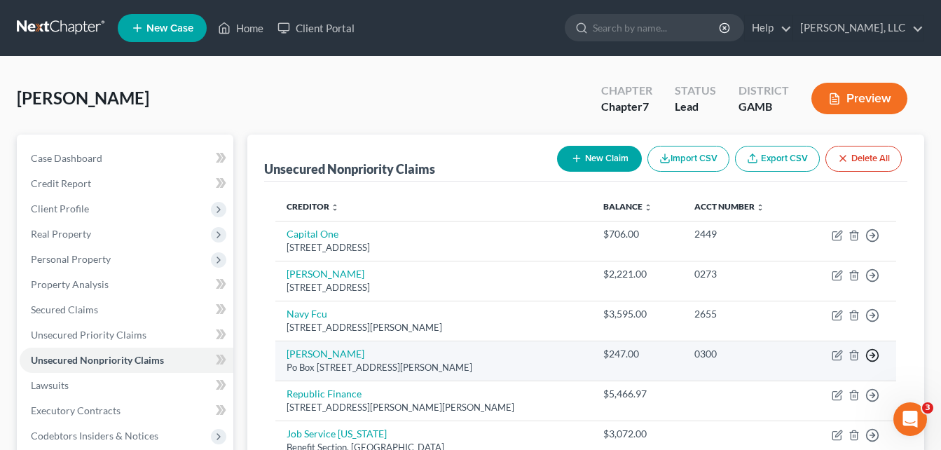
click at [871, 359] on icon "button" at bounding box center [872, 355] width 14 height 14
click at [794, 368] on link "Move to D" at bounding box center [807, 365] width 117 height 24
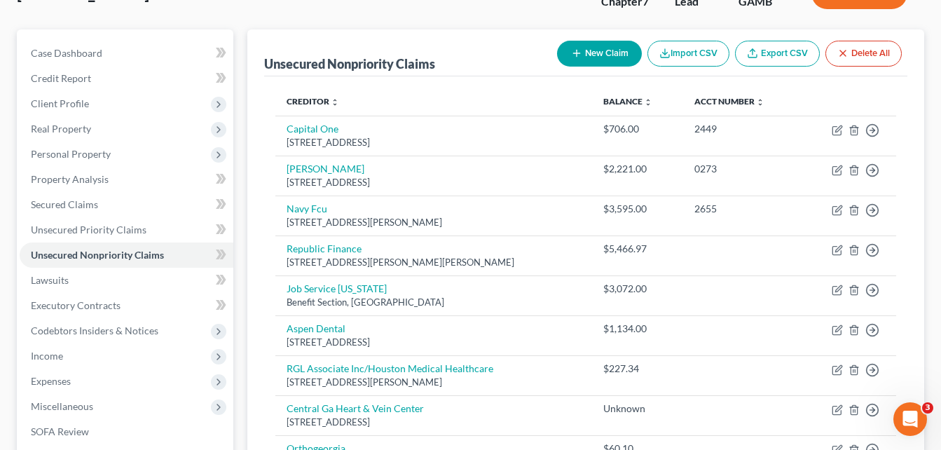
scroll to position [77, 0]
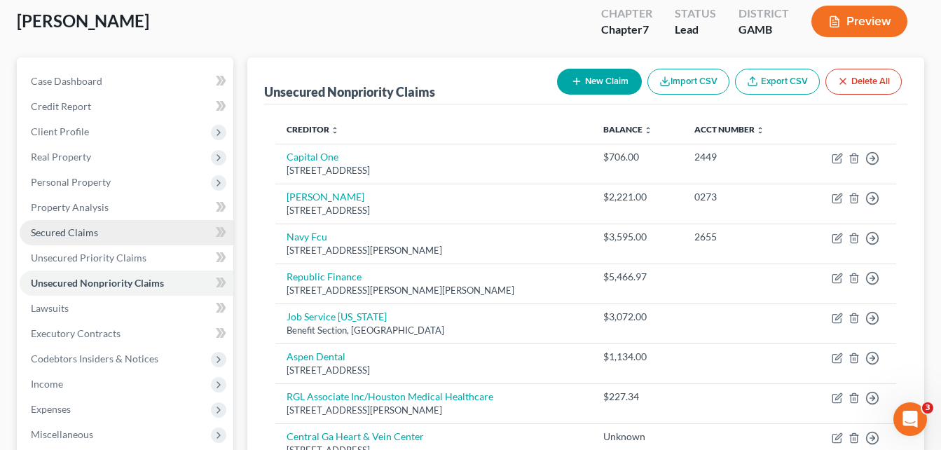
click at [80, 228] on span "Secured Claims" at bounding box center [64, 232] width 67 height 12
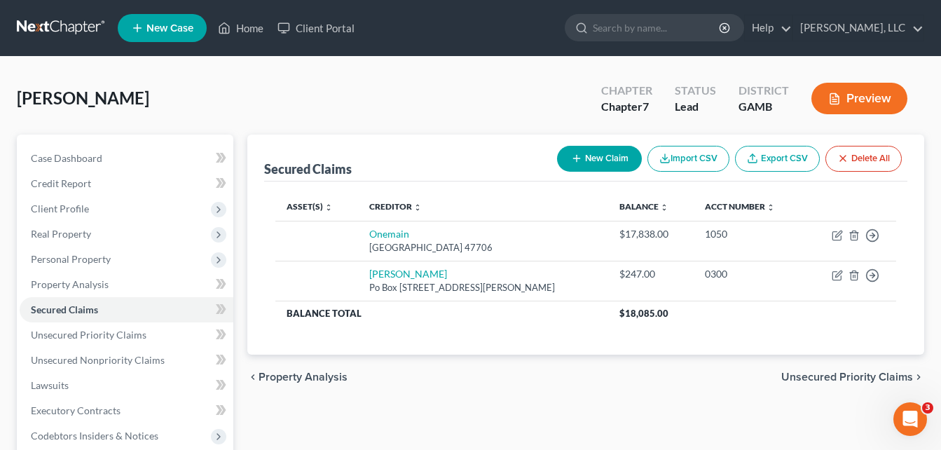
click at [590, 157] on button "New Claim" at bounding box center [599, 159] width 85 height 26
select select "0"
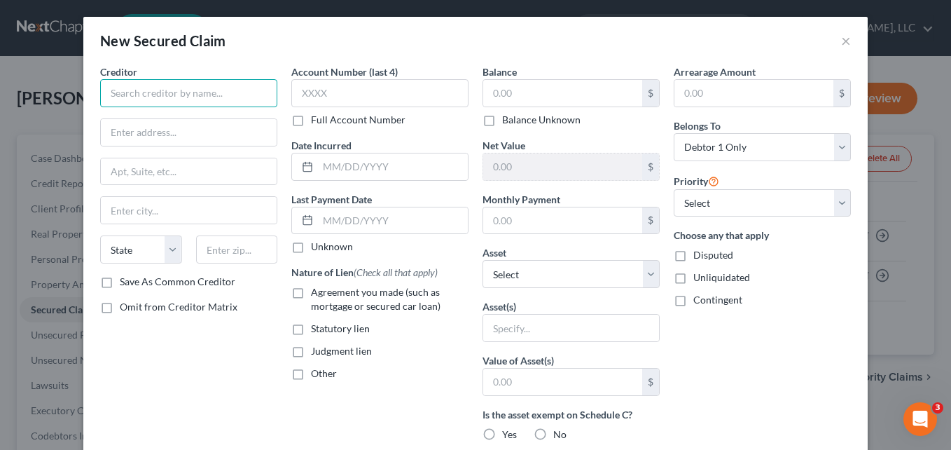
click at [218, 98] on input "text" at bounding box center [188, 93] width 177 height 28
type input "Farmers Home Furniture"
click at [516, 95] on input "text" at bounding box center [562, 93] width 159 height 27
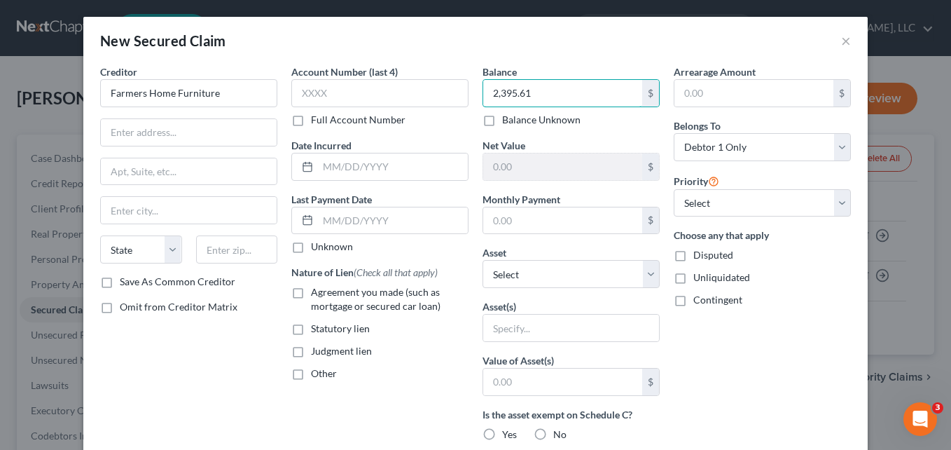
type input "2,395.61"
click at [827, 395] on div "Arrearage Amount $ Belongs To * Select Debtor 1 Only Debtor 2 Only Debtor 1 And…" at bounding box center [762, 376] width 191 height 625
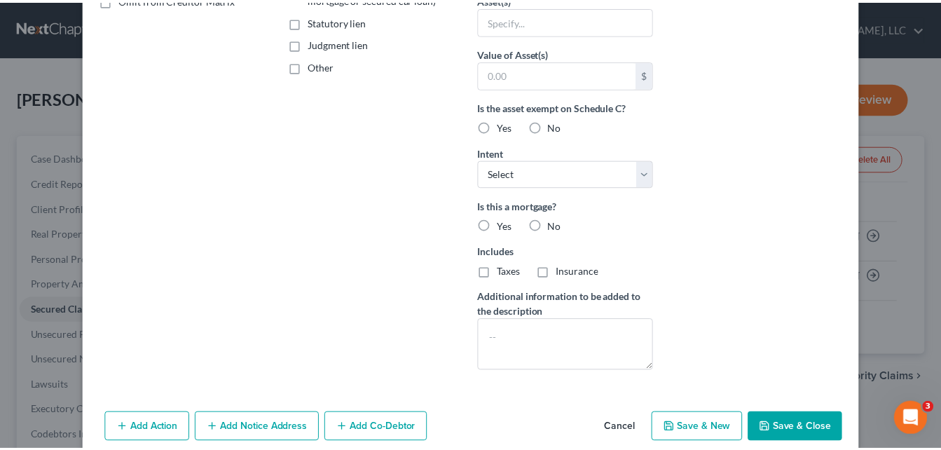
scroll to position [308, 0]
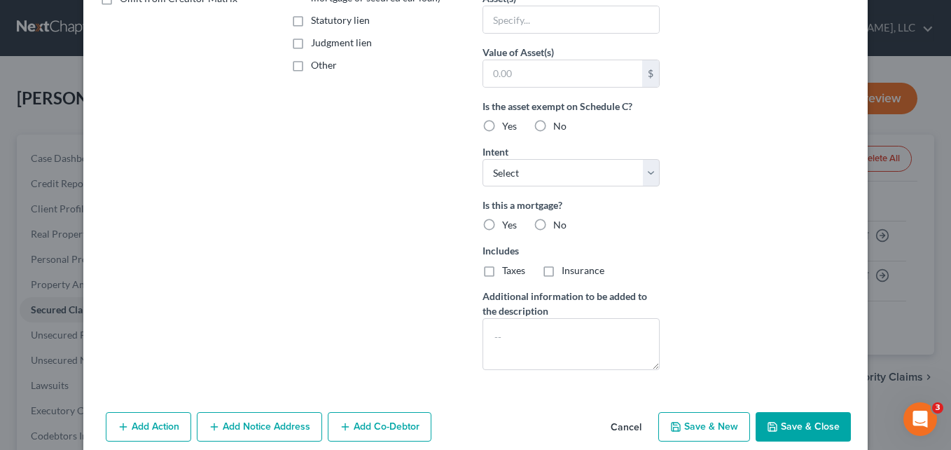
click at [801, 424] on button "Save & Close" at bounding box center [803, 426] width 95 height 29
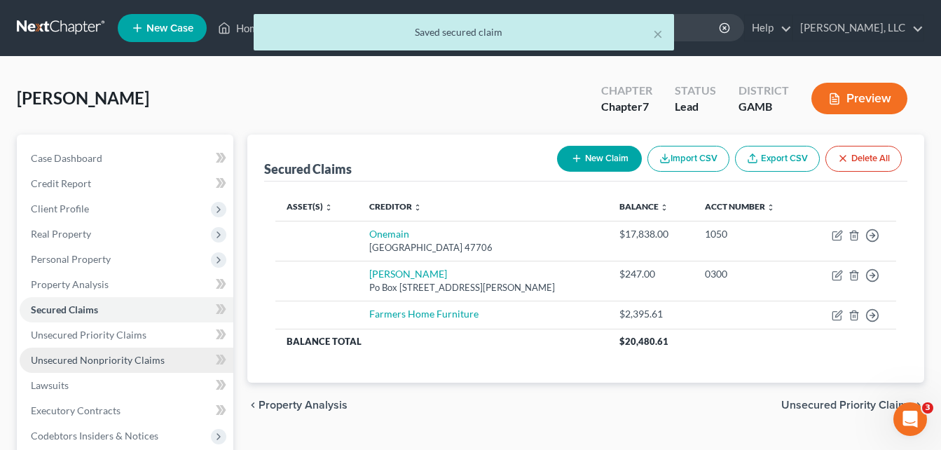
click at [101, 359] on span "Unsecured Nonpriority Claims" at bounding box center [98, 360] width 134 height 12
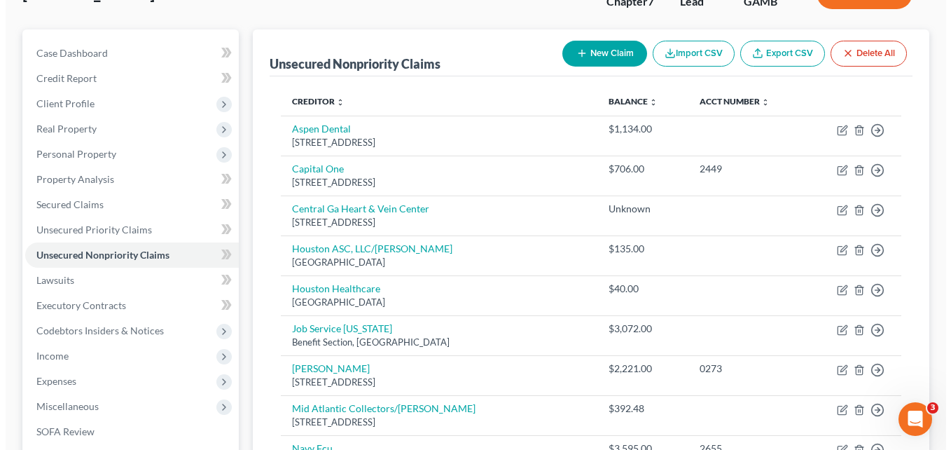
scroll to position [77, 0]
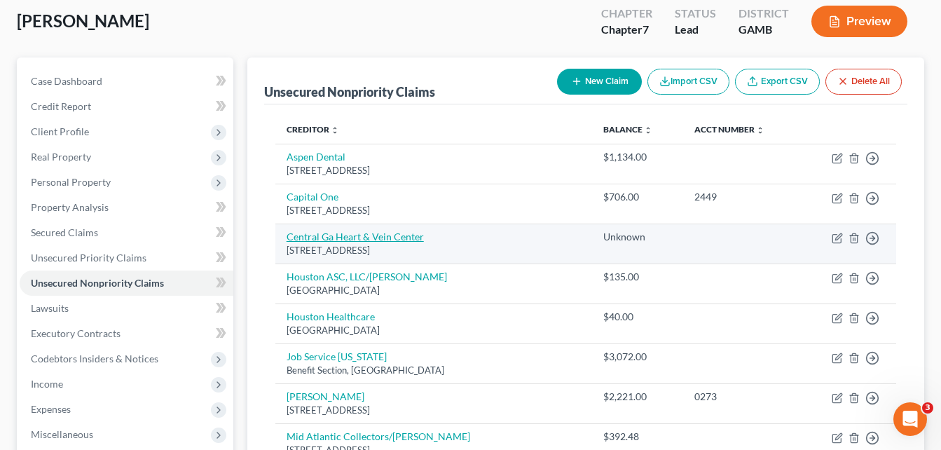
click at [331, 239] on link "Central Ga Heart & Vein Center" at bounding box center [354, 236] width 137 height 12
select select "10"
select select "0"
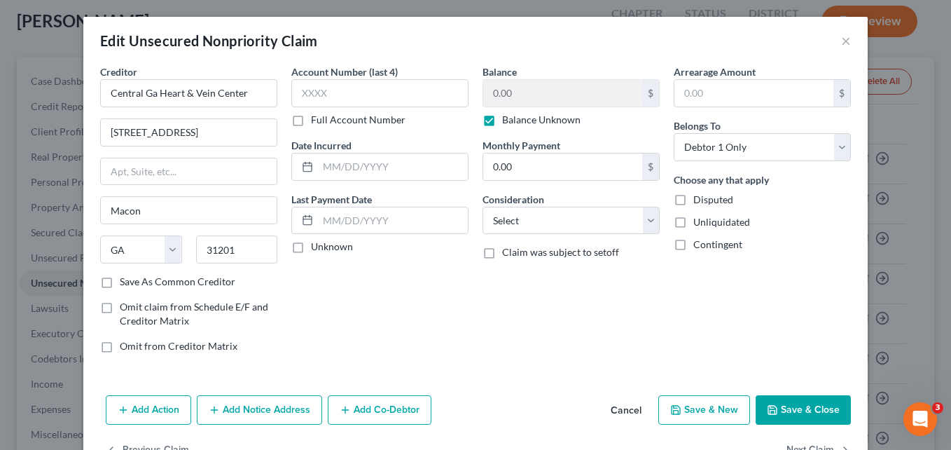
click at [285, 408] on button "Add Notice Address" at bounding box center [259, 409] width 125 height 29
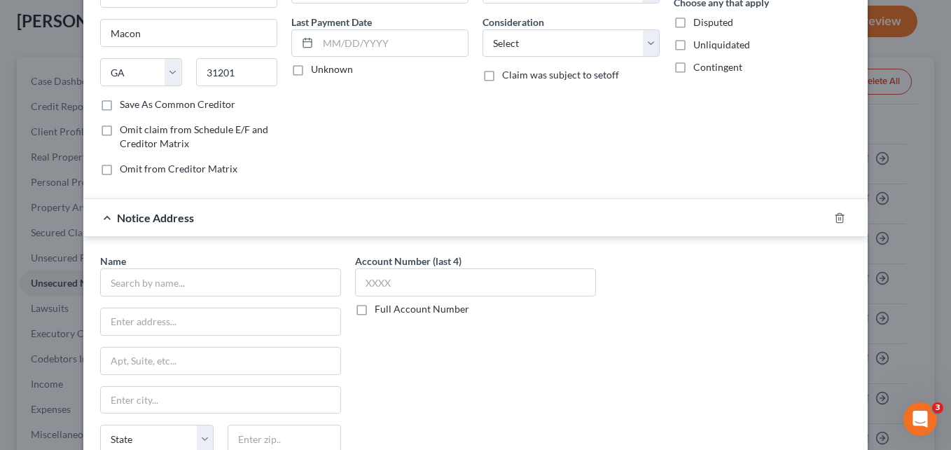
scroll to position [196, 0]
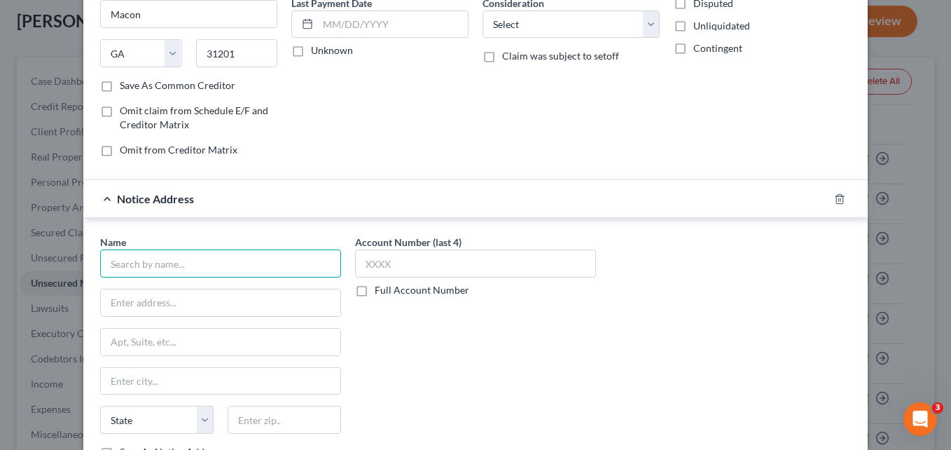
click at [188, 265] on input "text" at bounding box center [220, 263] width 241 height 28
type input "Transworld Systems Inc"
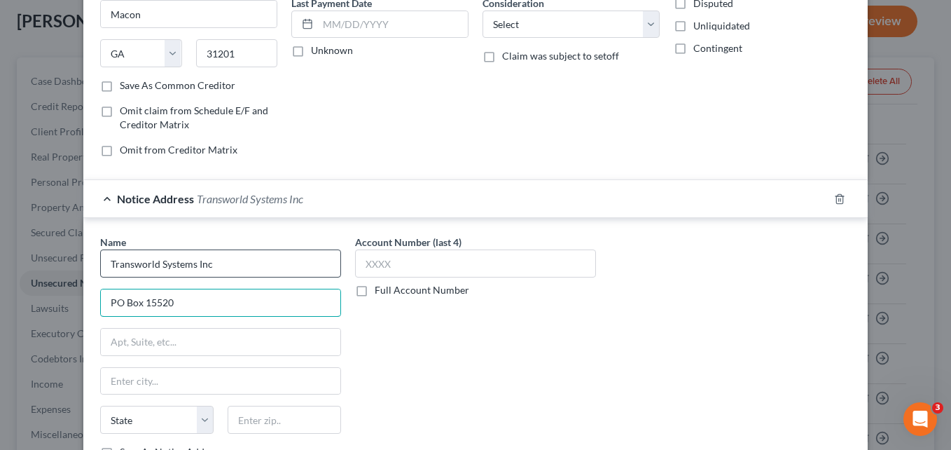
type input "PO Box 15520"
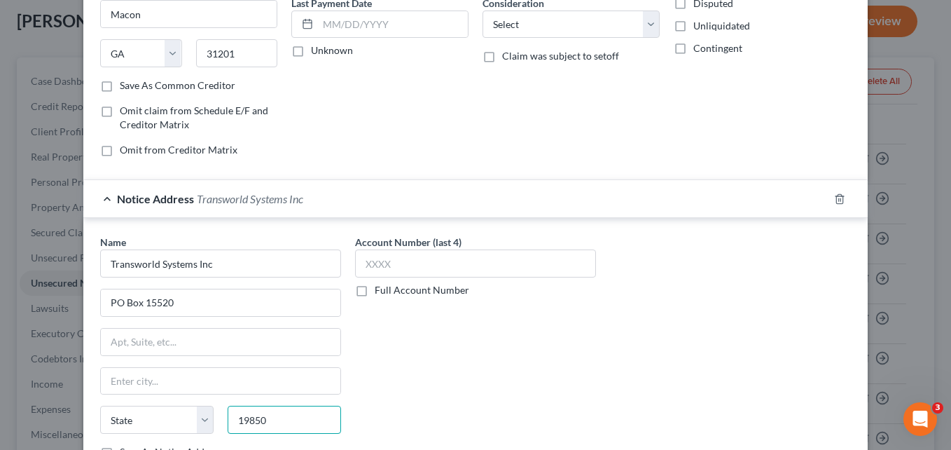
type input "19850"
click at [567, 368] on div "Account Number (last 4) Full Account Number" at bounding box center [475, 352] width 255 height 235
type input "Wilmington"
select select "7"
click at [567, 368] on div "Account Number (last 4) Full Account Number" at bounding box center [475, 352] width 255 height 235
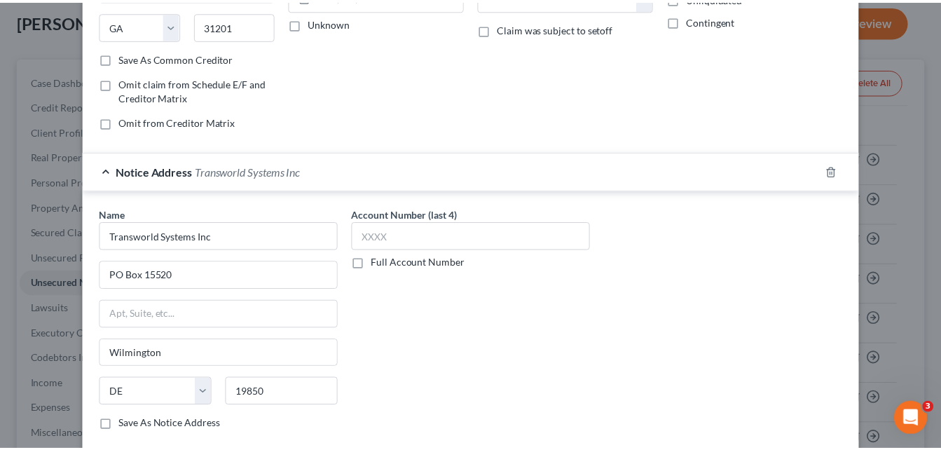
scroll to position [345, 0]
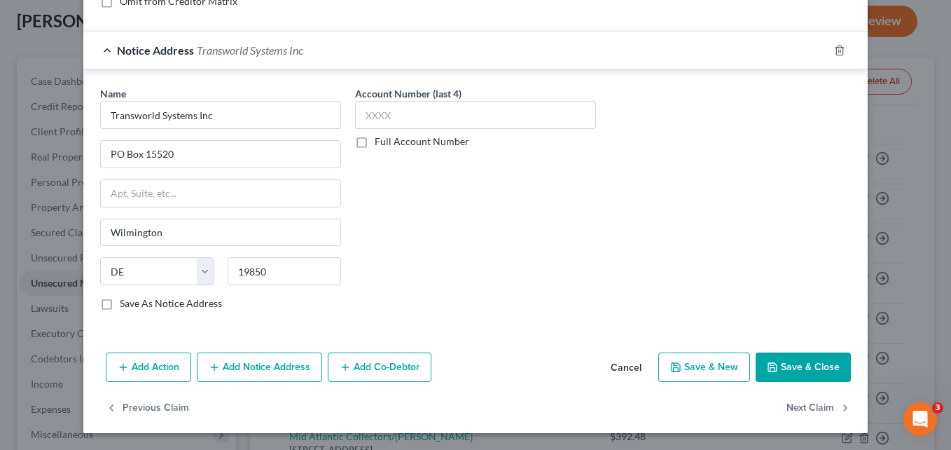
click at [789, 368] on button "Save & Close" at bounding box center [803, 366] width 95 height 29
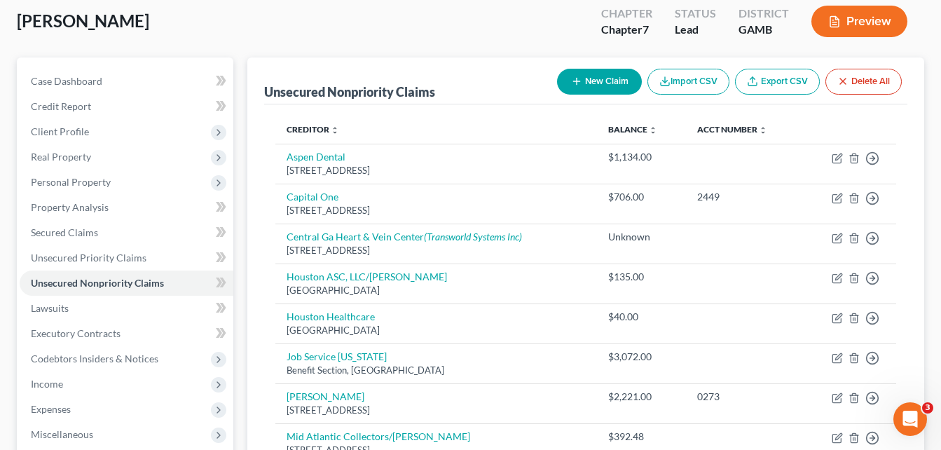
click at [789, 368] on td at bounding box center [744, 363] width 116 height 40
click at [244, 283] on div "Unsecured Nonpriority Claims New Claim Import CSV Export CSV Delete All Credito…" at bounding box center [585, 409] width 691 height 704
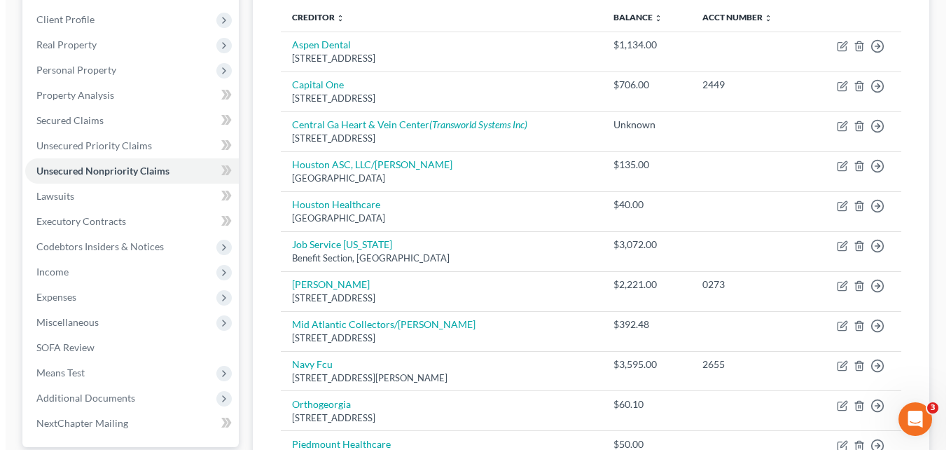
scroll to position [217, 0]
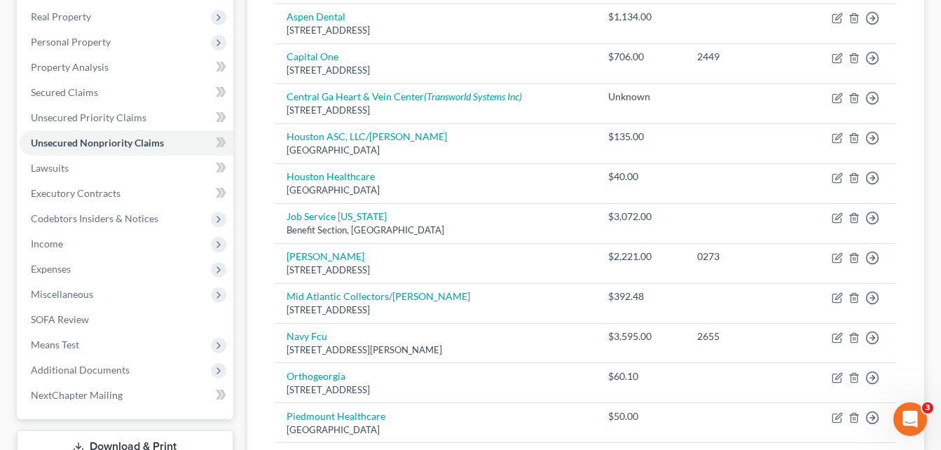
click at [244, 283] on div "Unsecured Nonpriority Claims New Claim Import CSV Export CSV Delete All Credito…" at bounding box center [585, 269] width 691 height 704
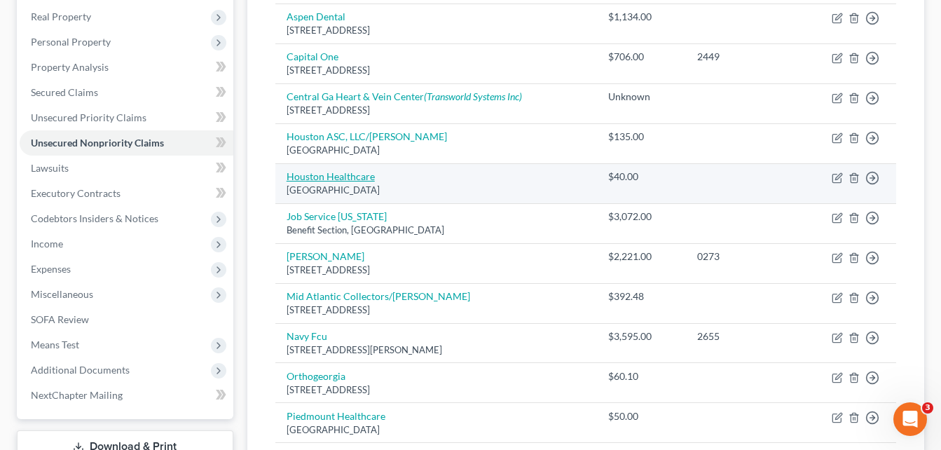
click at [344, 173] on link "Houston Healthcare" at bounding box center [330, 176] width 88 height 12
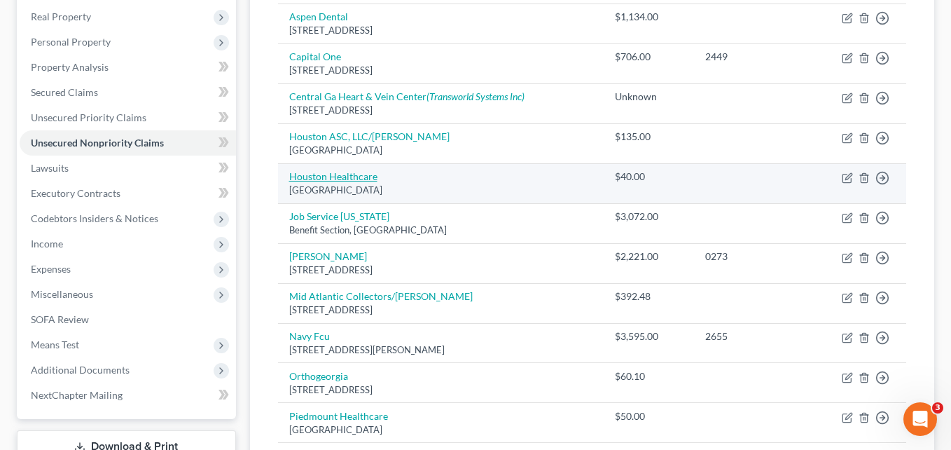
select select "10"
select select "0"
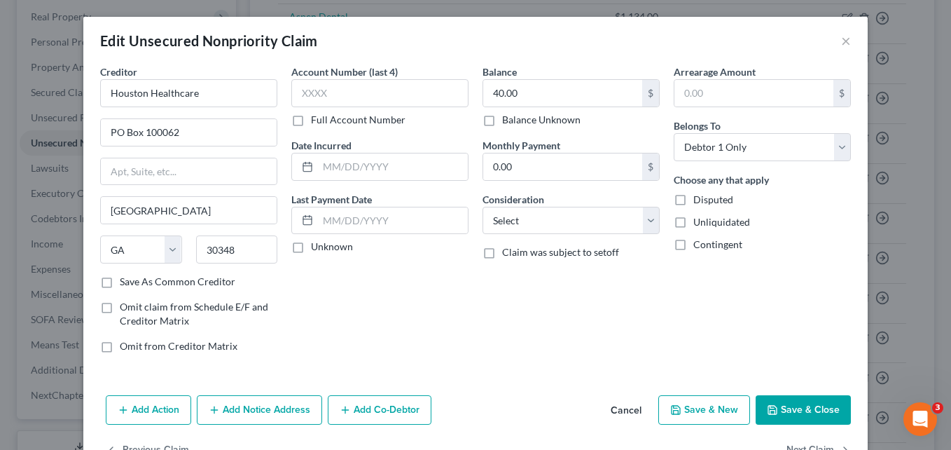
click at [256, 408] on button "Add Notice Address" at bounding box center [259, 409] width 125 height 29
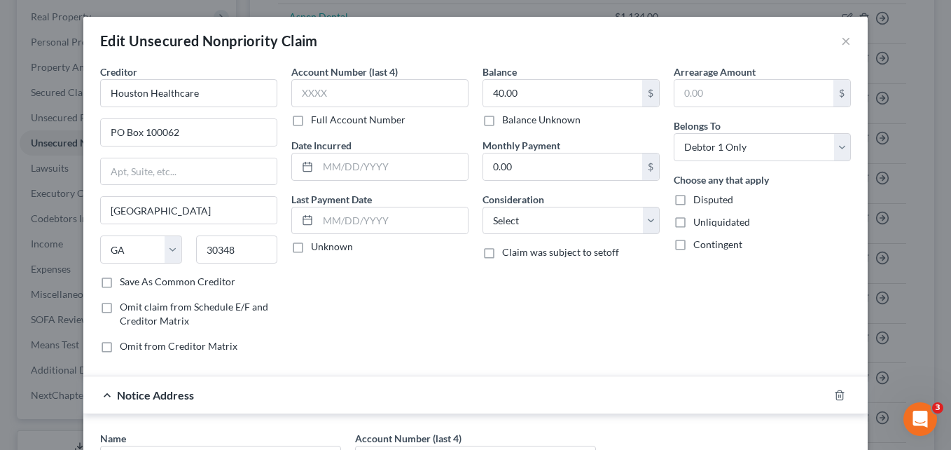
click at [362, 331] on div "Account Number (last 4) Full Account Number Date Incurred Last Payment Date Unk…" at bounding box center [379, 214] width 191 height 300
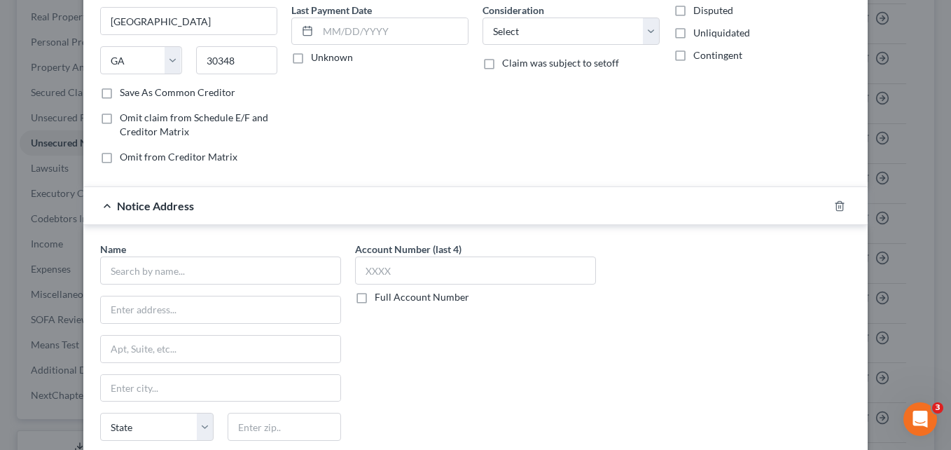
scroll to position [196, 0]
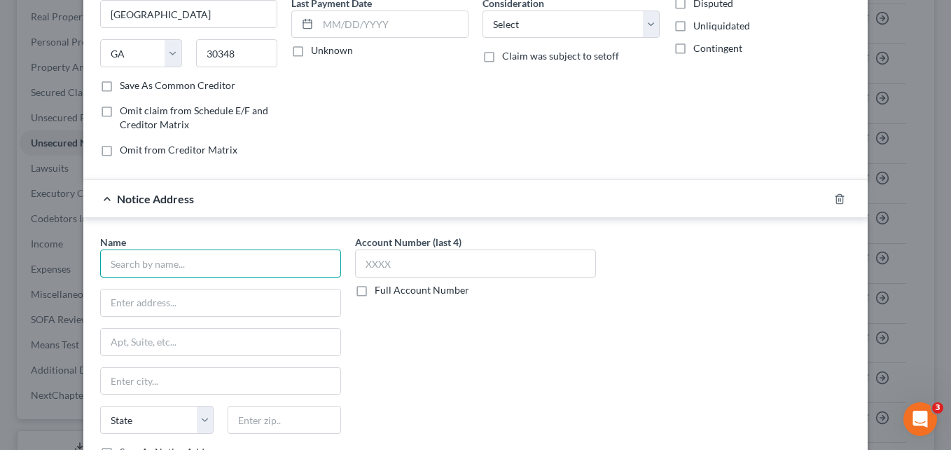
click at [271, 261] on input "text" at bounding box center [220, 263] width 241 height 28
type input "Credit Bureau Associates"
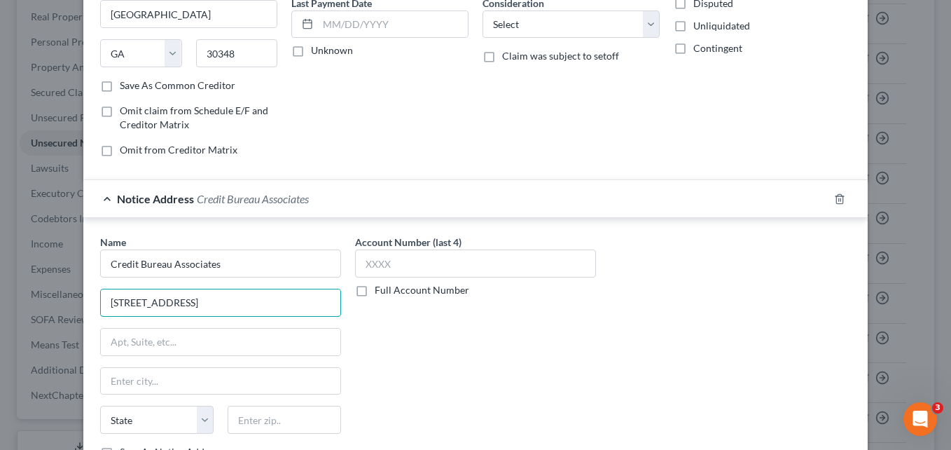
type input "[STREET_ADDRESS]"
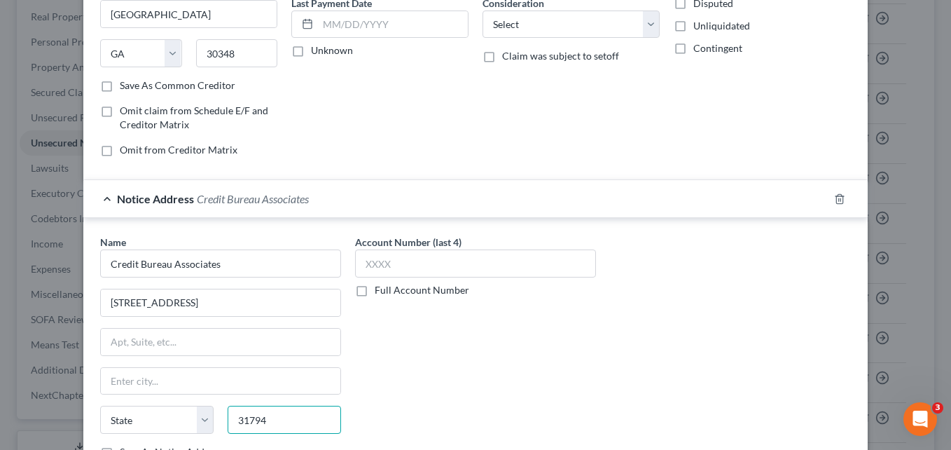
type input "31794"
click at [457, 375] on div "Account Number (last 4) Full Account Number" at bounding box center [475, 352] width 255 height 235
type input "Tifton"
select select "10"
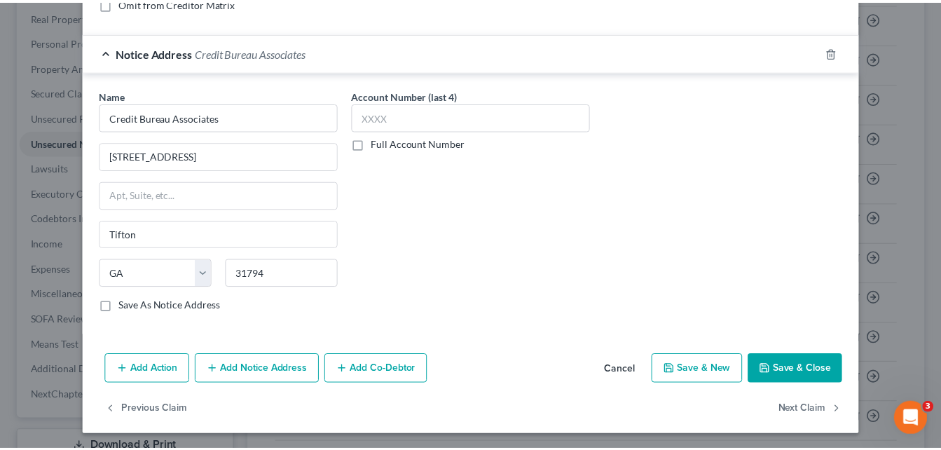
scroll to position [345, 0]
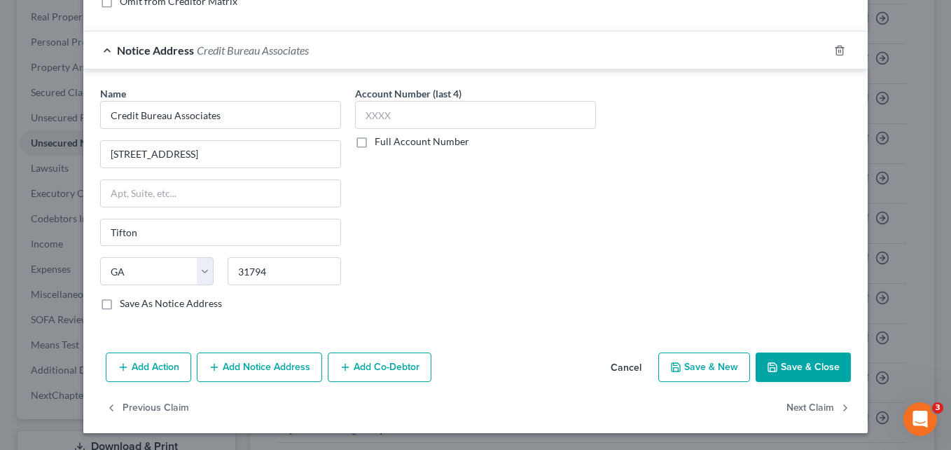
click at [801, 371] on button "Save & Close" at bounding box center [803, 366] width 95 height 29
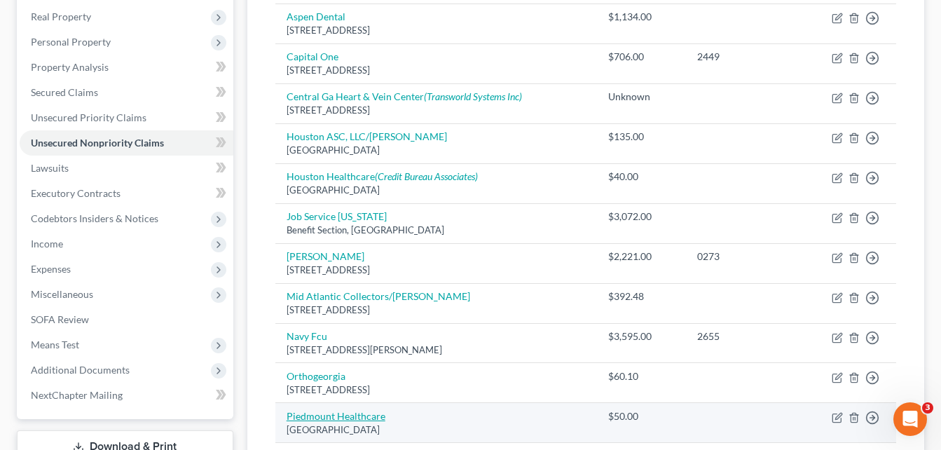
click at [373, 414] on link "Piedmount Healthcare" at bounding box center [335, 416] width 99 height 12
select select "10"
select select "0"
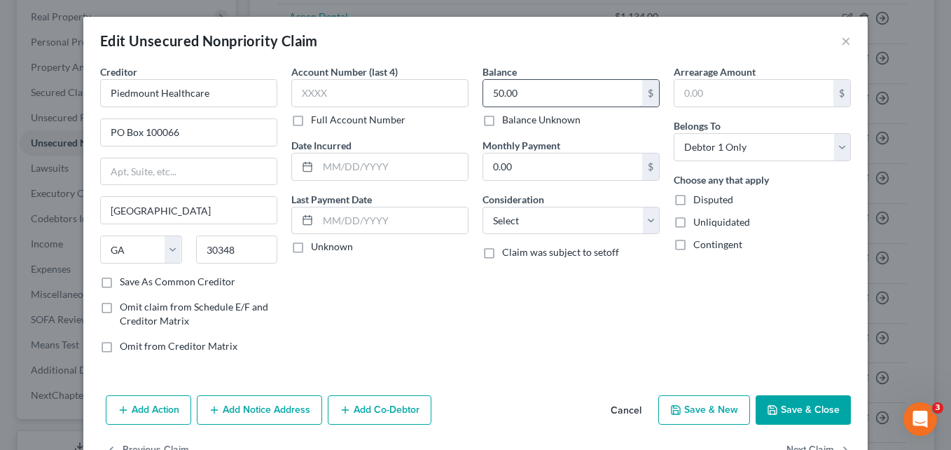
click at [548, 92] on input "50.00" at bounding box center [562, 93] width 159 height 27
type input "100.00"
click at [778, 413] on button "Save & Close" at bounding box center [803, 409] width 95 height 29
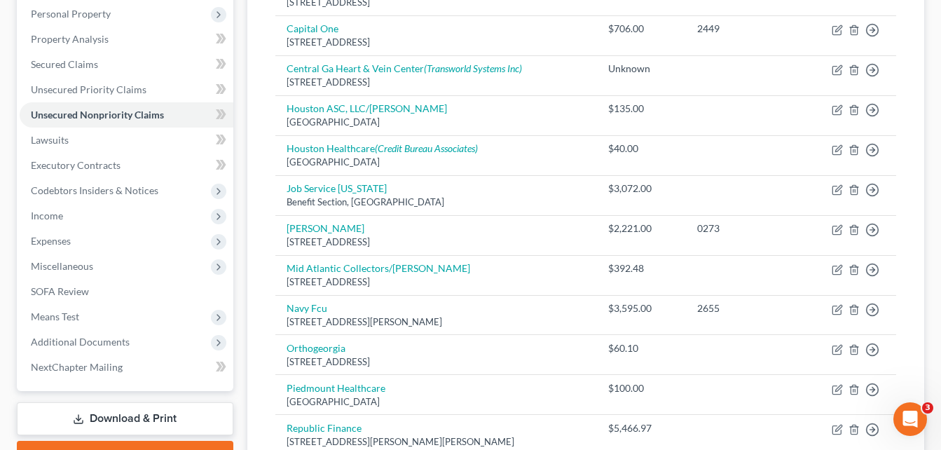
scroll to position [273, 0]
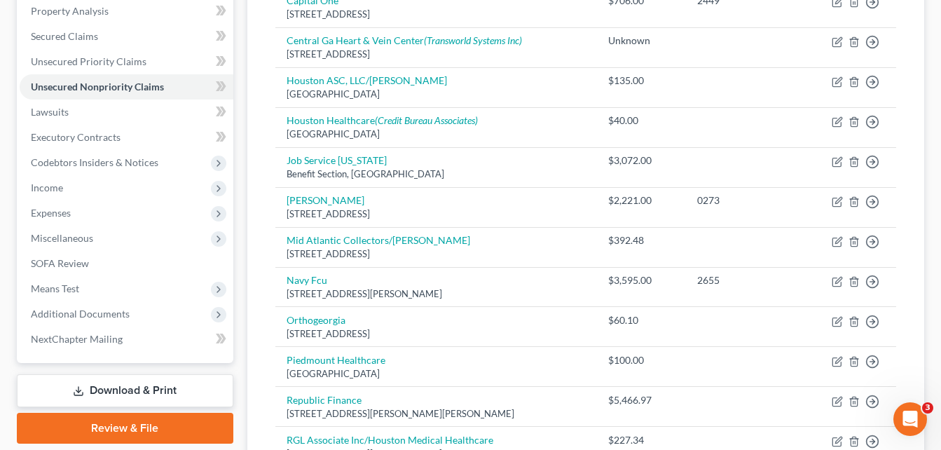
click at [240, 312] on div "Unsecured Nonpriority Claims New Claim Import CSV Export CSV Delete All Credito…" at bounding box center [585, 213] width 691 height 704
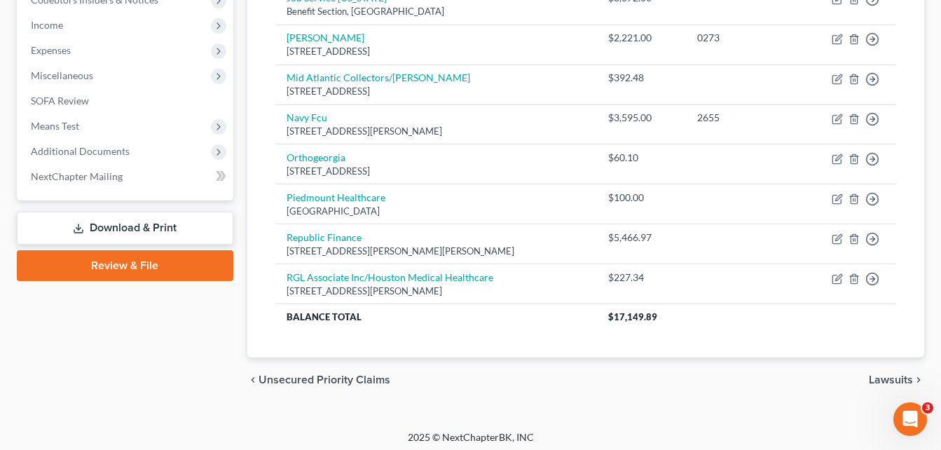
scroll to position [441, 0]
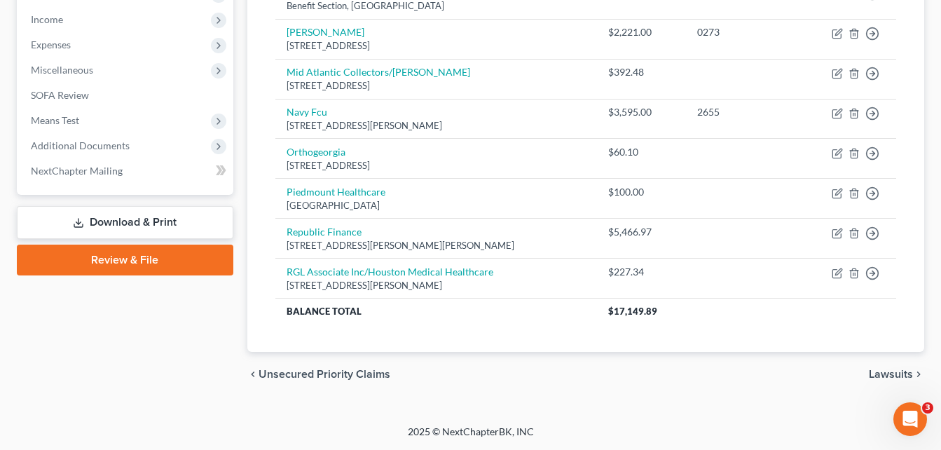
click at [240, 312] on div "Unsecured Nonpriority Claims New Claim Import CSV Export CSV Delete All Credito…" at bounding box center [585, 45] width 691 height 704
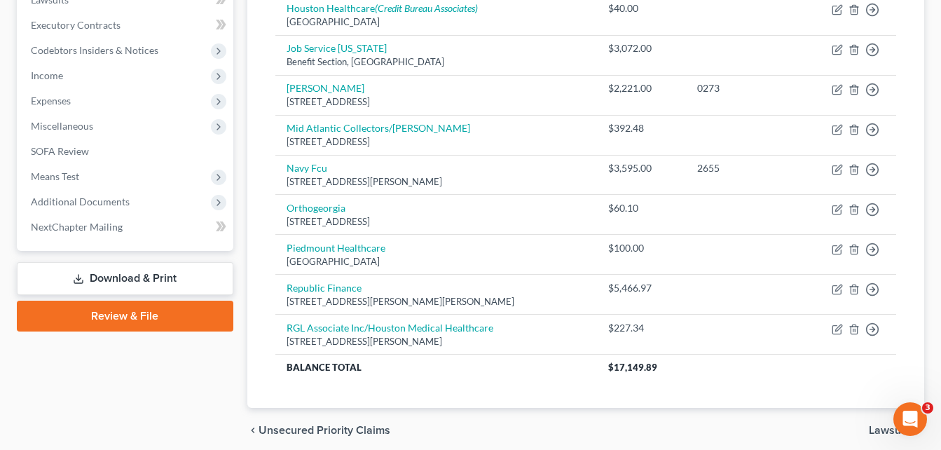
click at [245, 297] on div "Unsecured Nonpriority Claims New Claim Import CSV Export CSV Delete All Credito…" at bounding box center [585, 101] width 691 height 704
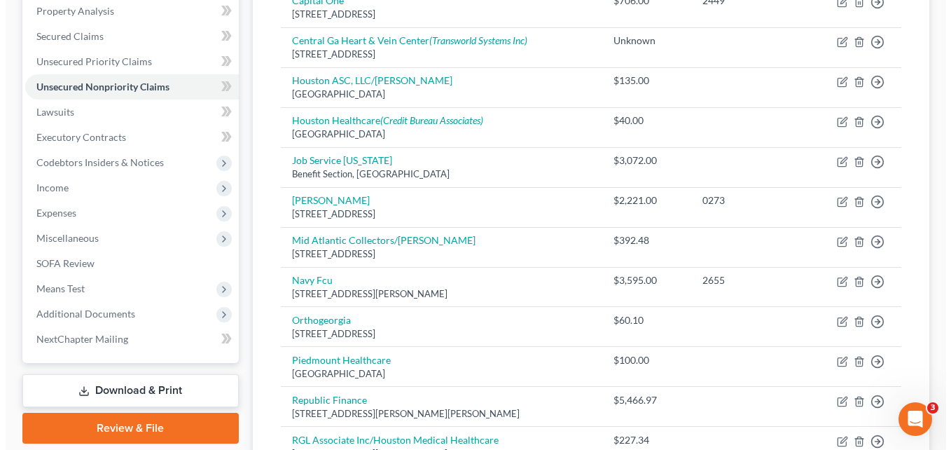
scroll to position [245, 0]
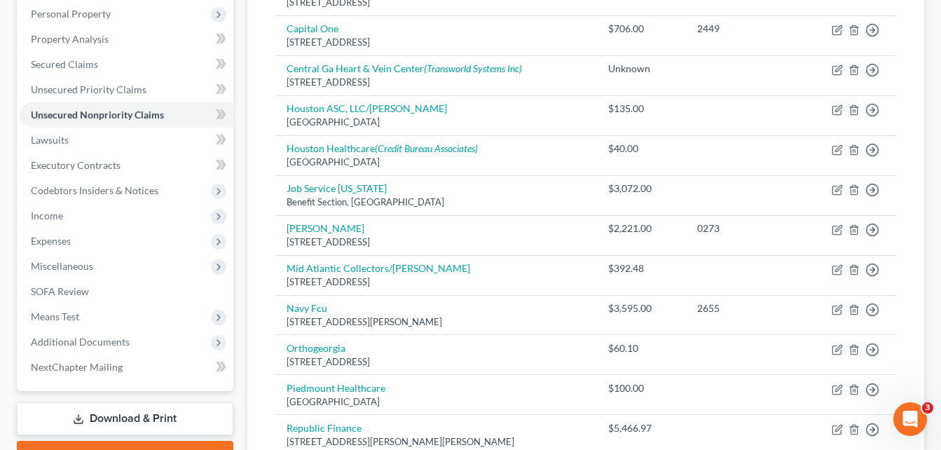
click at [244, 297] on div "Unsecured Nonpriority Claims New Claim Import CSV Export CSV Delete All Credito…" at bounding box center [585, 241] width 691 height 704
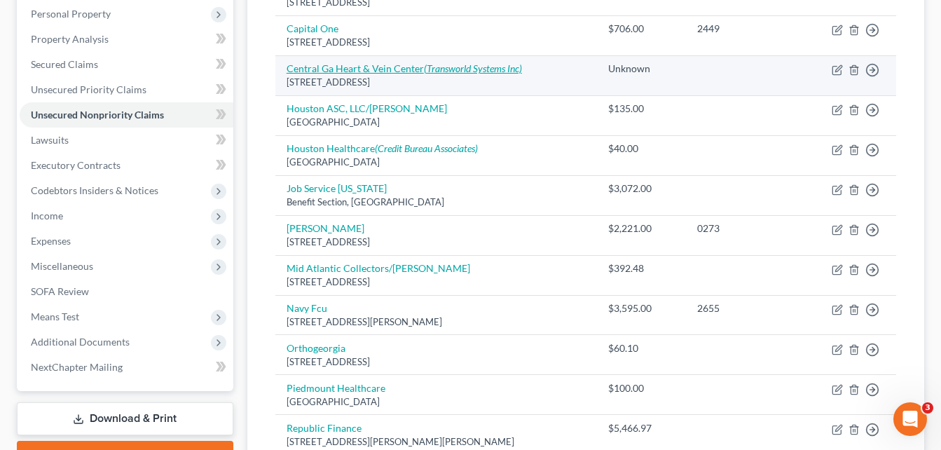
click at [354, 69] on link "Central Ga Heart & Vein Center (Transworld Systems Inc)" at bounding box center [403, 68] width 235 height 12
select select "10"
select select "0"
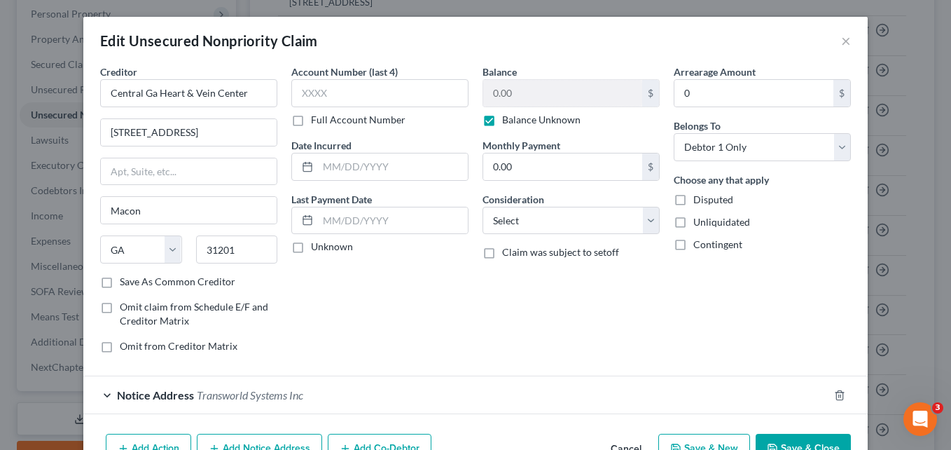
click at [502, 118] on label "Balance Unknown" at bounding box center [541, 120] width 78 height 14
click at [508, 118] on input "Balance Unknown" at bounding box center [512, 117] width 9 height 9
checkbox input "false"
click at [530, 92] on input "0.00" at bounding box center [562, 93] width 159 height 27
type input "468.46"
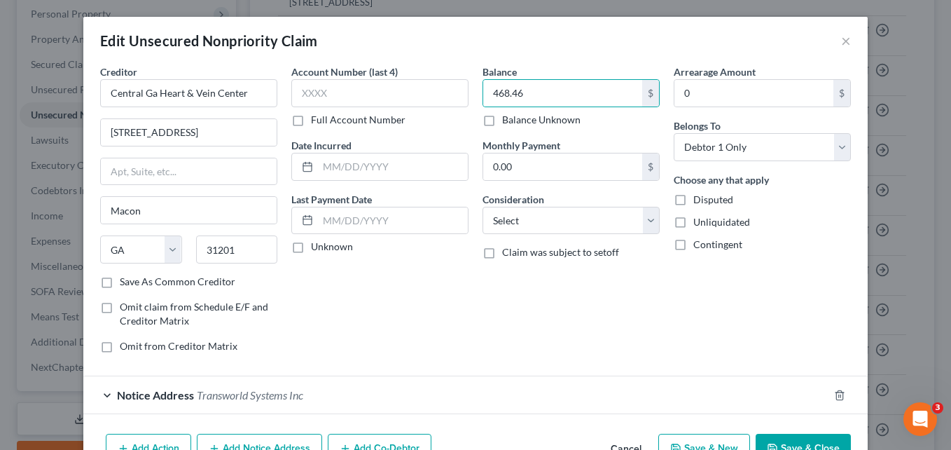
click at [549, 322] on div "Balance 468.46 $ Balance Unknown Balance Undetermined 468.46 $ Balance Unknown …" at bounding box center [571, 214] width 191 height 300
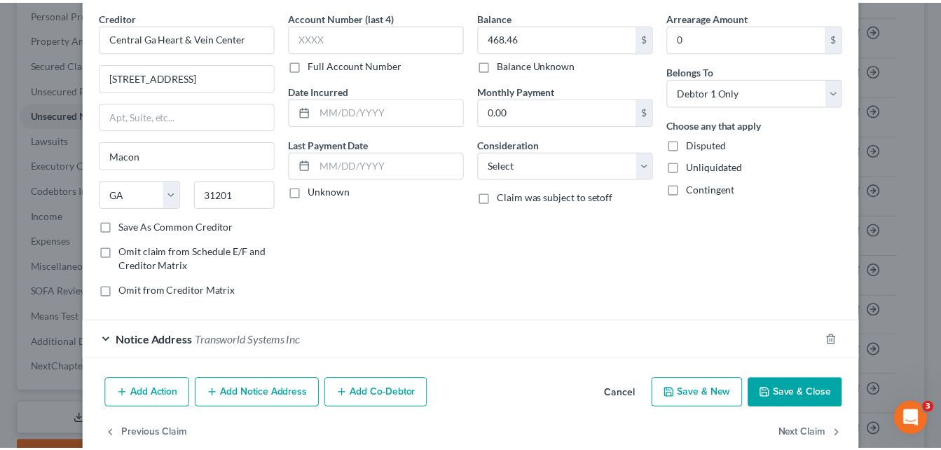
scroll to position [56, 0]
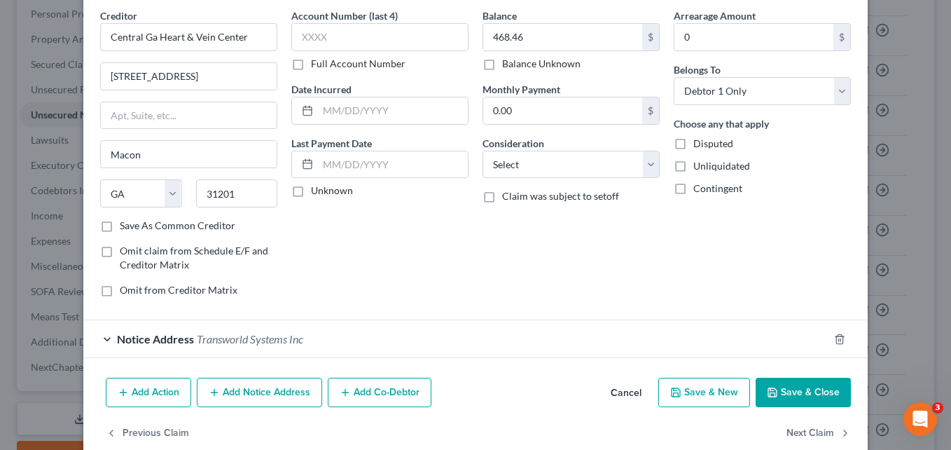
click at [803, 393] on button "Save & Close" at bounding box center [803, 392] width 95 height 29
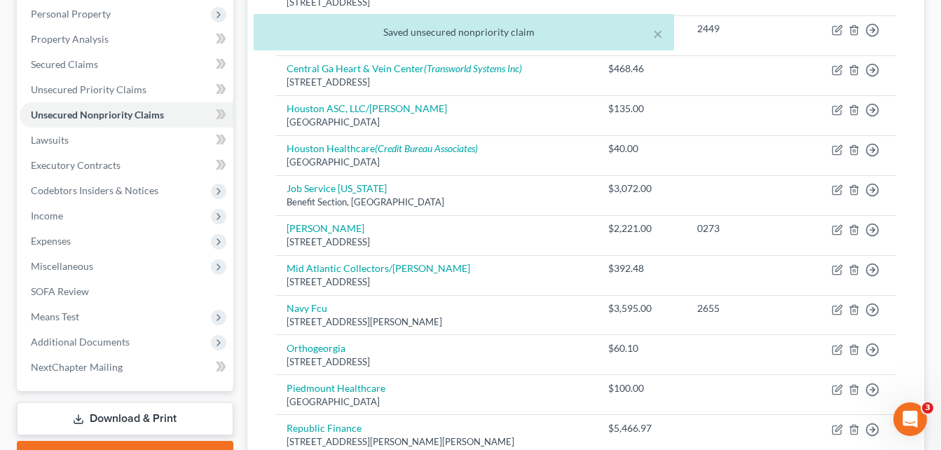
click at [803, 393] on td "Move to D Move to E Move to G Move to Notice Only" at bounding box center [848, 395] width 95 height 40
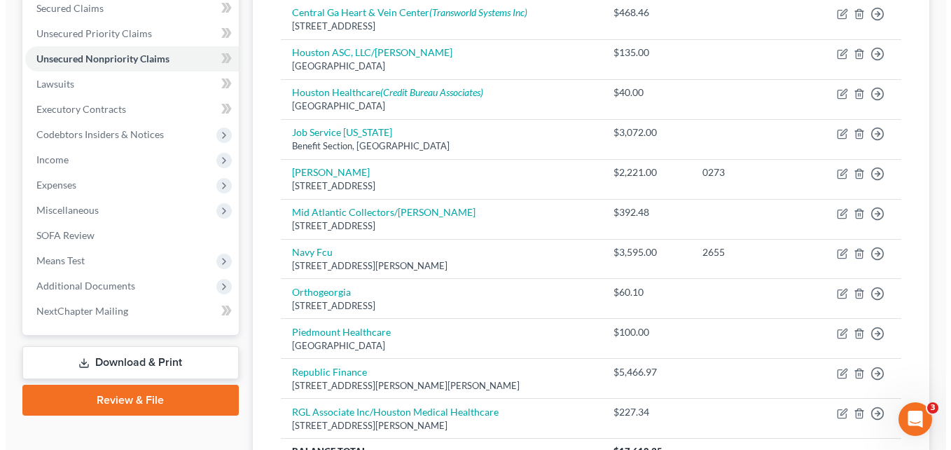
scroll to position [329, 0]
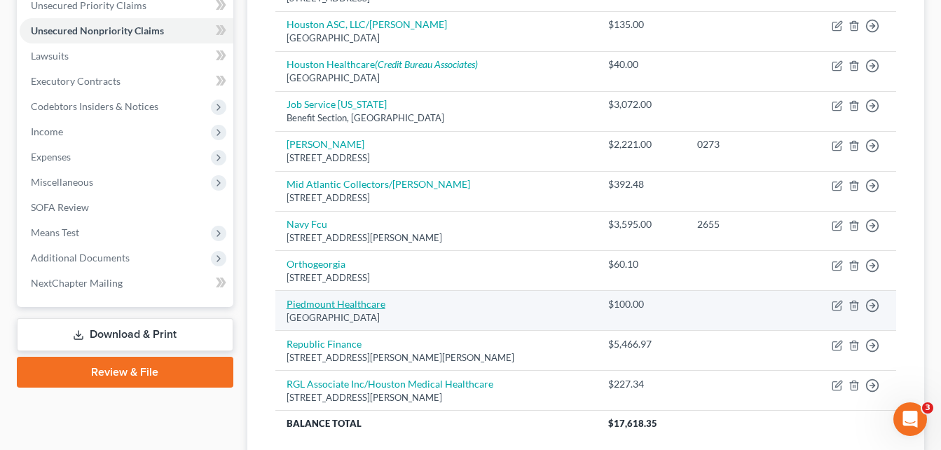
click at [355, 301] on link "Piedmount Healthcare" at bounding box center [335, 304] width 99 height 12
select select "10"
select select "0"
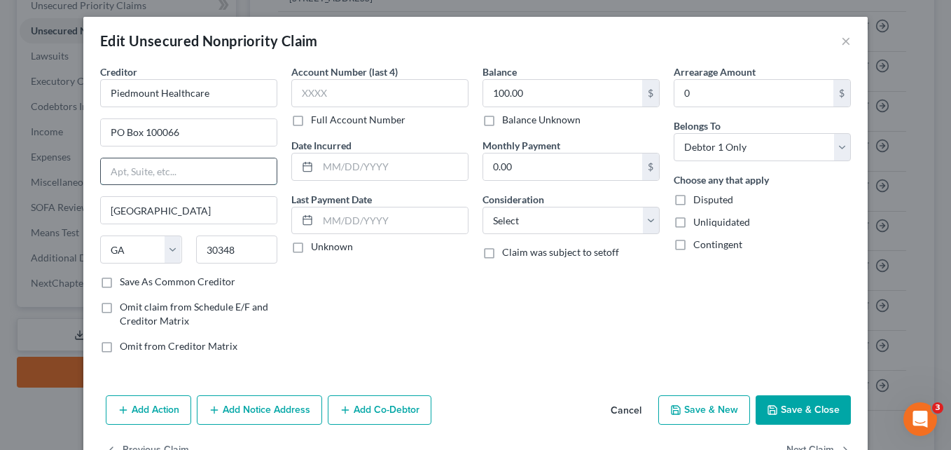
click at [239, 175] on input "text" at bounding box center [189, 171] width 176 height 27
type input "Piedmount North & Piedmount Medical Main"
click at [502, 123] on label "Balance Unknown" at bounding box center [541, 120] width 78 height 14
click at [508, 122] on input "Balance Unknown" at bounding box center [512, 117] width 9 height 9
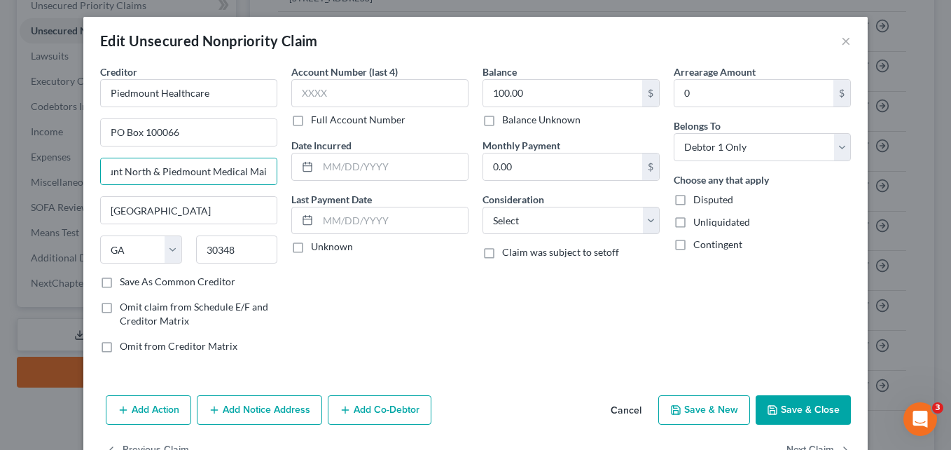
checkbox input "true"
type input "0.00"
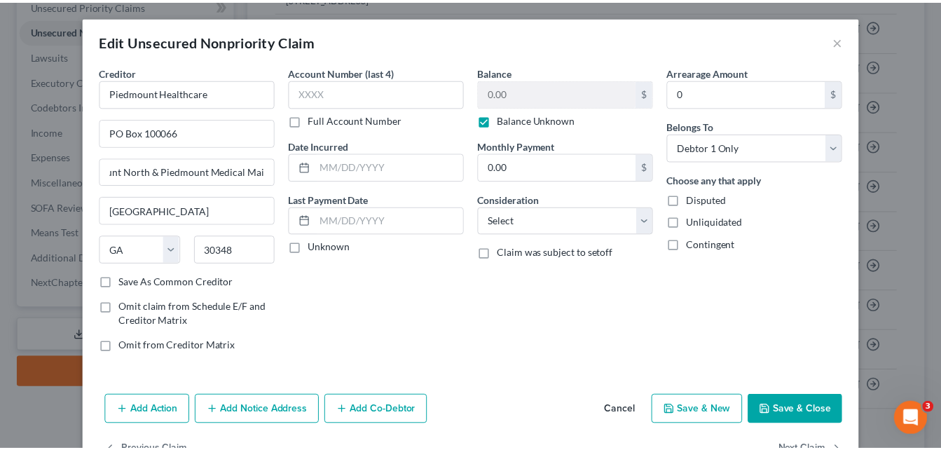
scroll to position [0, 0]
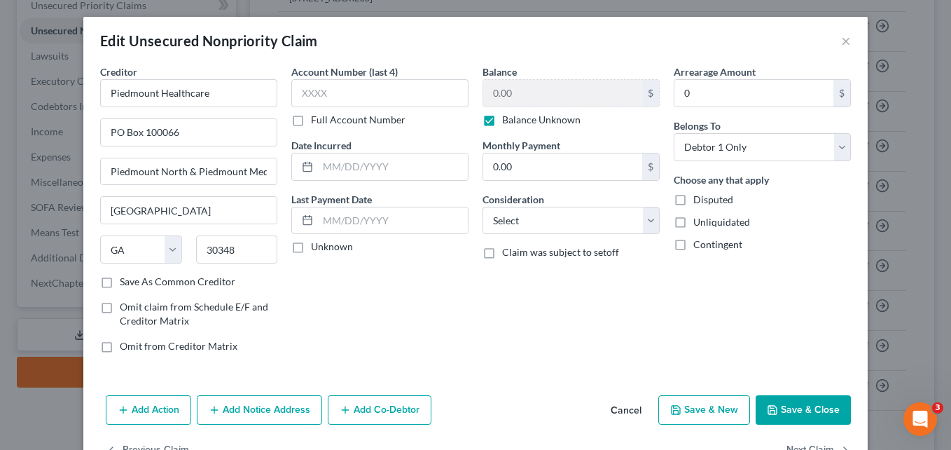
click at [780, 410] on button "Save & Close" at bounding box center [803, 409] width 95 height 29
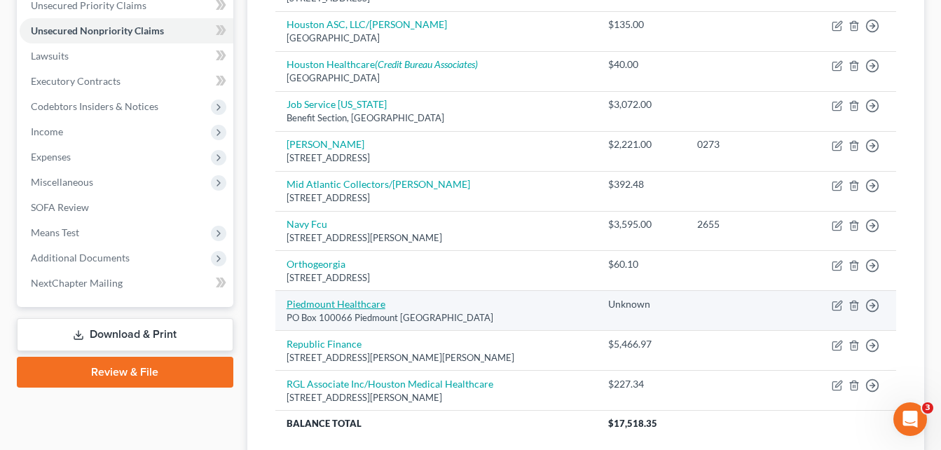
click at [353, 307] on link "Piedmount Healthcare" at bounding box center [335, 304] width 99 height 12
select select "10"
select select "0"
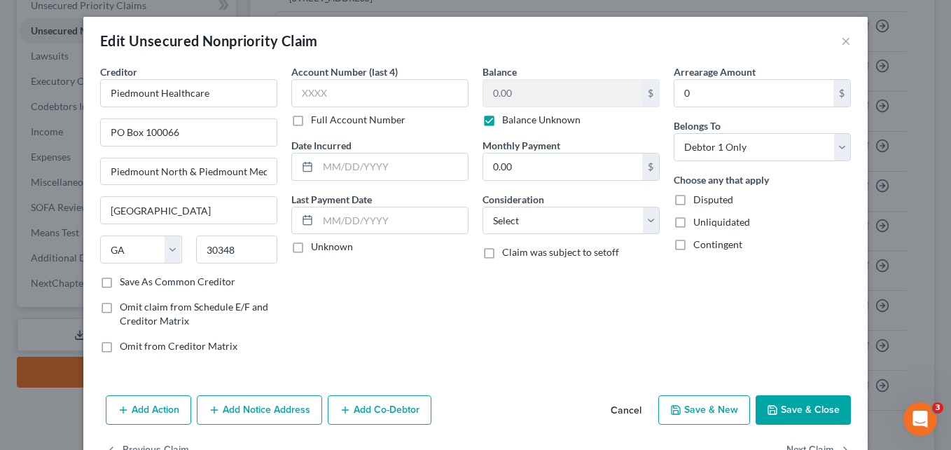
click at [502, 120] on label "Balance Unknown" at bounding box center [541, 120] width 78 height 14
click at [508, 120] on input "Balance Unknown" at bounding box center [512, 117] width 9 height 9
checkbox input "false"
click at [513, 90] on input "0.00" at bounding box center [562, 93] width 159 height 27
type input "505.00"
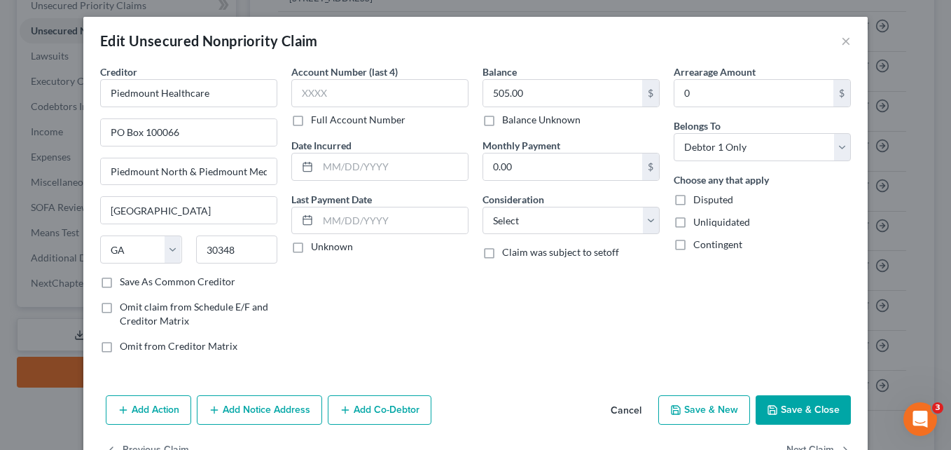
click at [813, 413] on button "Save & Close" at bounding box center [803, 409] width 95 height 29
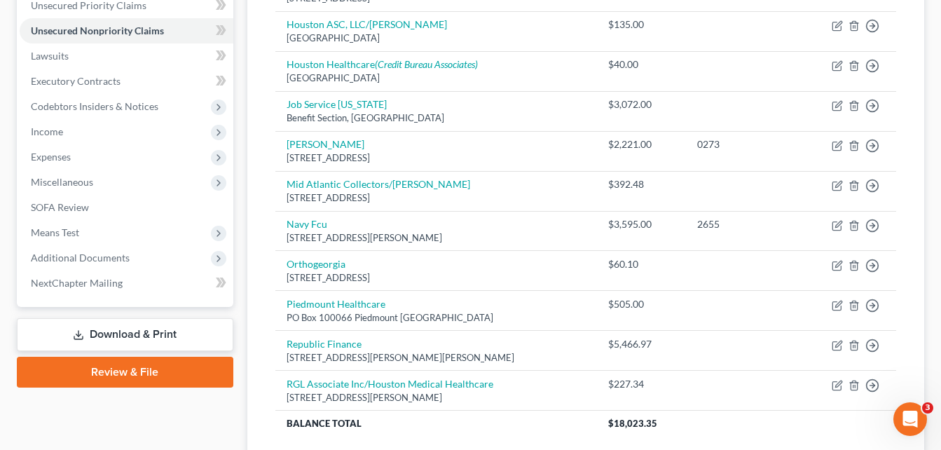
click at [257, 263] on div "Unsecured Nonpriority Claims New Claim Import CSV Export CSV Delete All Credito…" at bounding box center [585, 134] width 677 height 659
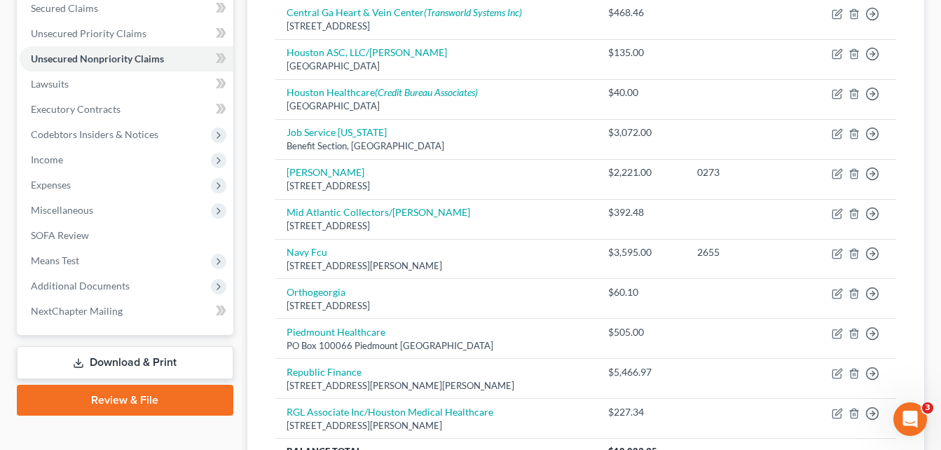
scroll to position [273, 0]
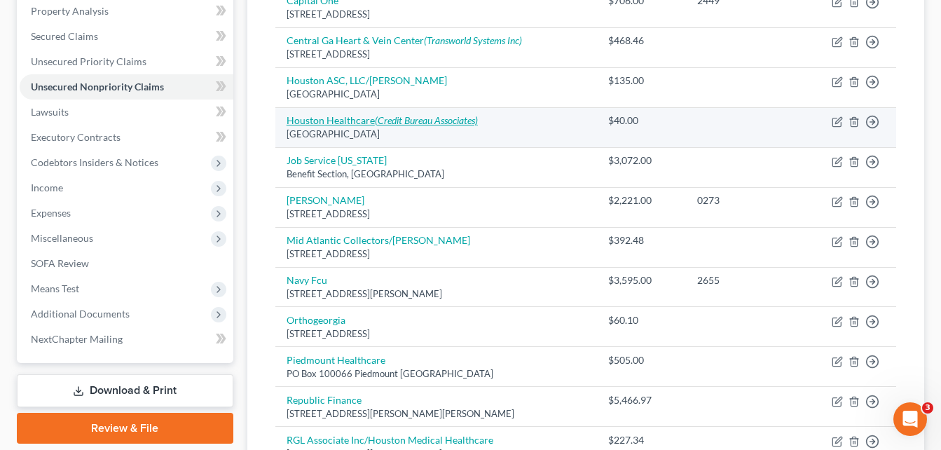
click at [332, 120] on link "Houston Healthcare (Credit Bureau Associates)" at bounding box center [381, 120] width 191 height 12
select select "10"
select select "0"
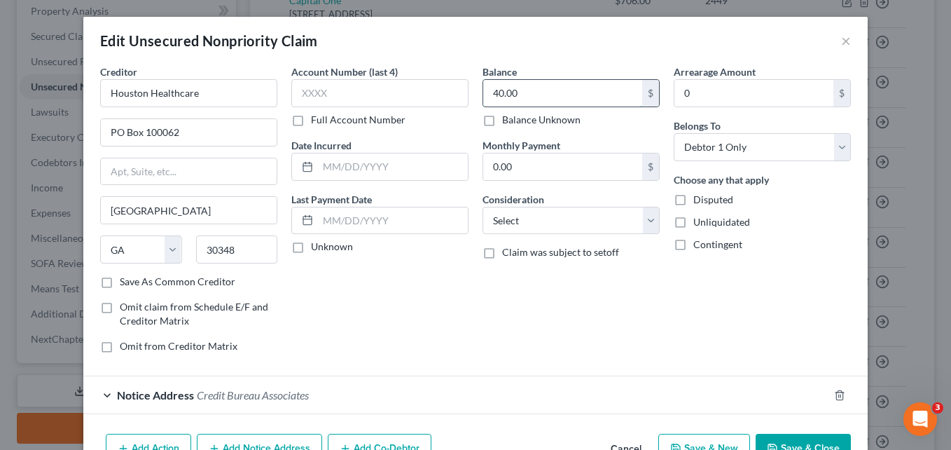
click at [527, 97] on input "40.00" at bounding box center [562, 93] width 159 height 27
type input "175.00"
click at [787, 442] on button "Save & Close" at bounding box center [803, 448] width 95 height 29
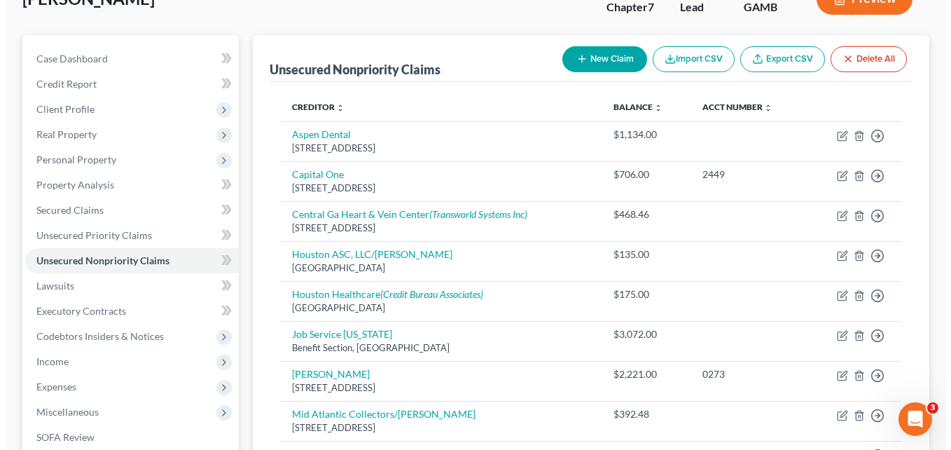
scroll to position [49, 0]
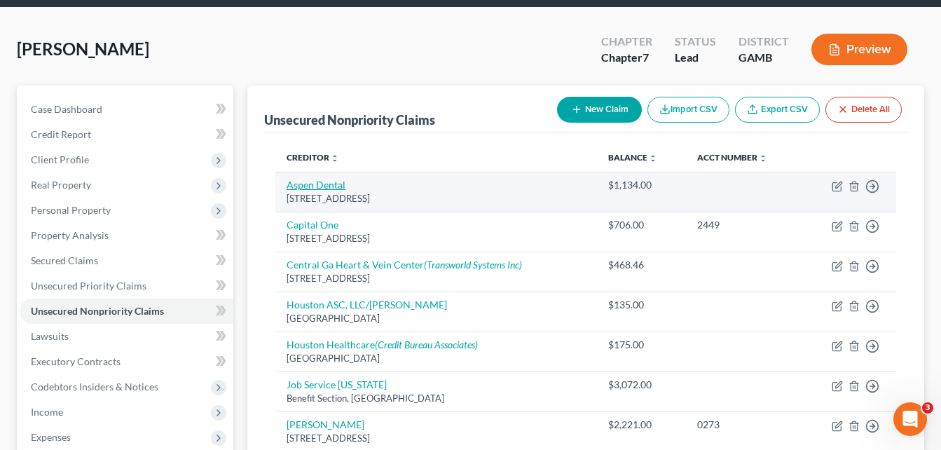
click at [309, 182] on link "Aspen Dental" at bounding box center [315, 185] width 59 height 12
select select "10"
select select "0"
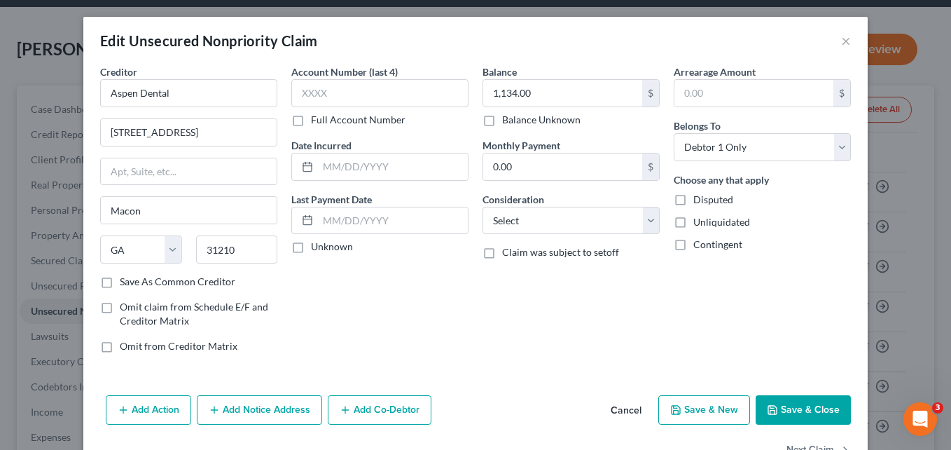
click at [254, 412] on button "Add Notice Address" at bounding box center [259, 409] width 125 height 29
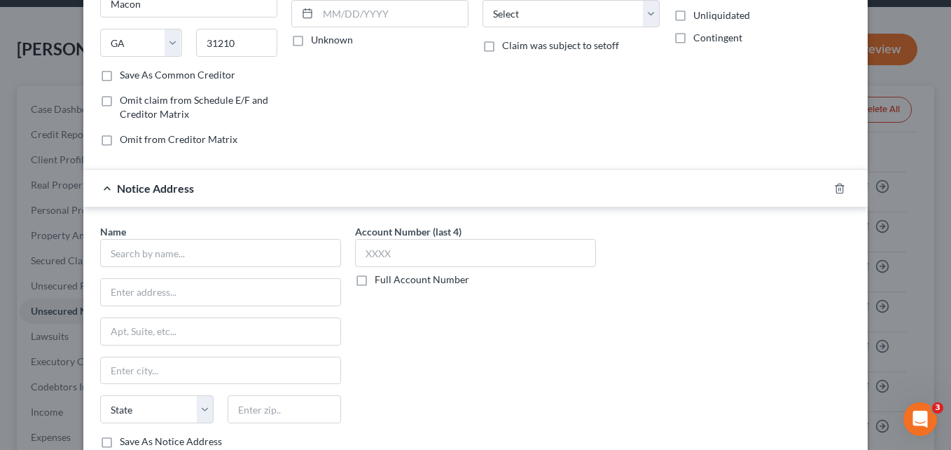
scroll to position [224, 0]
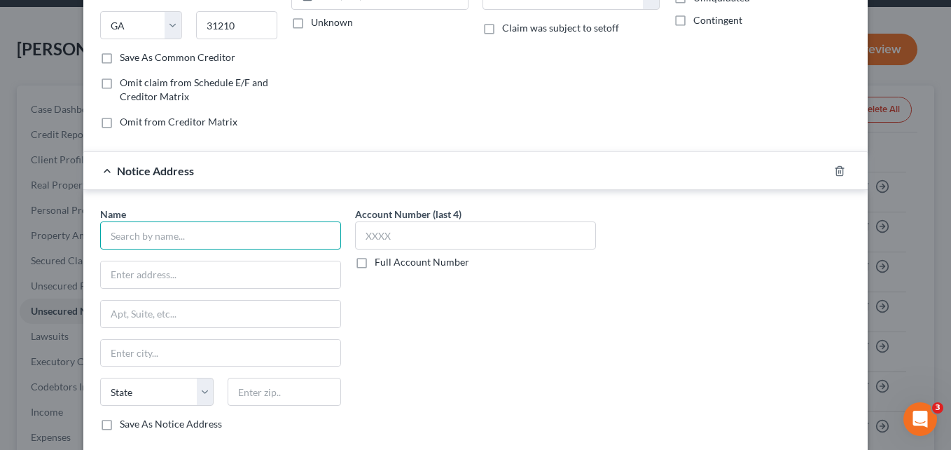
click at [181, 235] on input "text" at bounding box center [220, 235] width 241 height 28
type input "Aspen Dental"
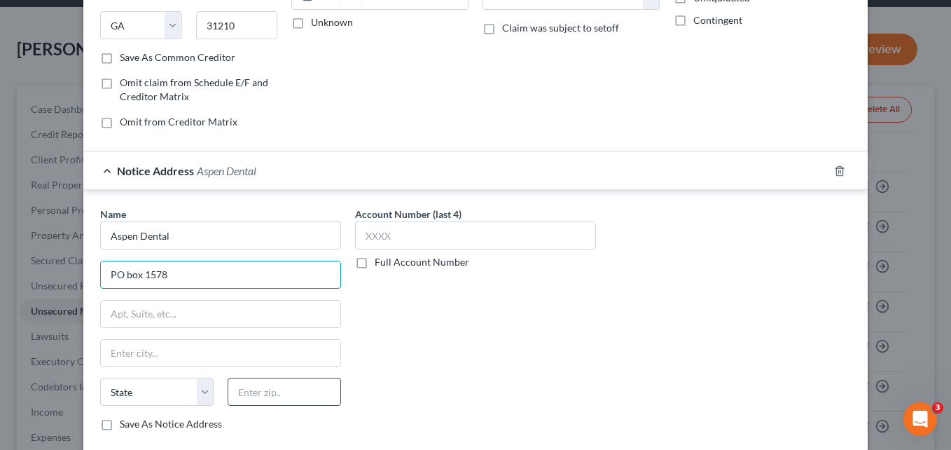
type input "PO box 1578"
click at [246, 391] on input "text" at bounding box center [284, 392] width 113 height 28
type input "12201"
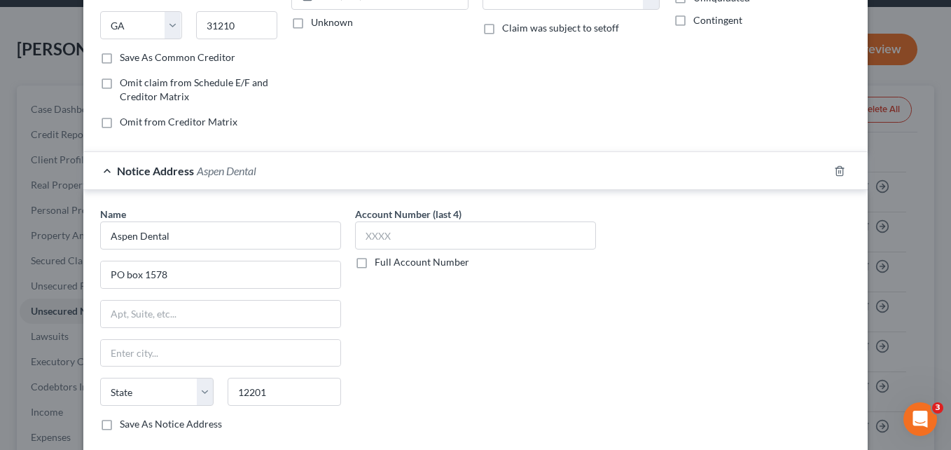
click at [486, 387] on div "Account Number (last 4) Full Account Number" at bounding box center [475, 324] width 255 height 235
type input "[GEOGRAPHIC_DATA]"
select select "35"
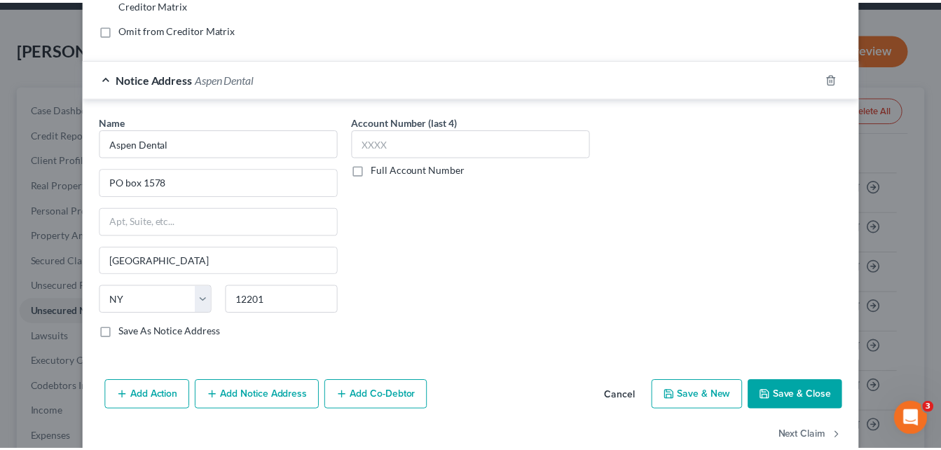
scroll to position [345, 0]
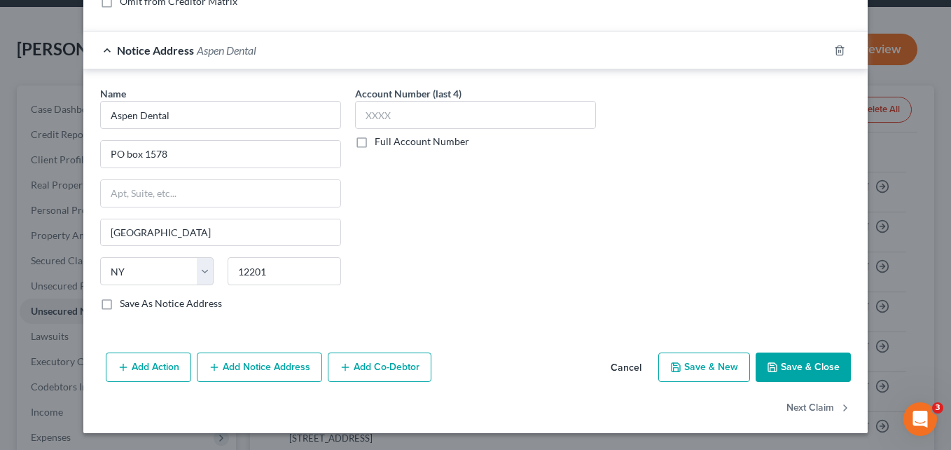
click at [782, 368] on button "Save & Close" at bounding box center [803, 366] width 95 height 29
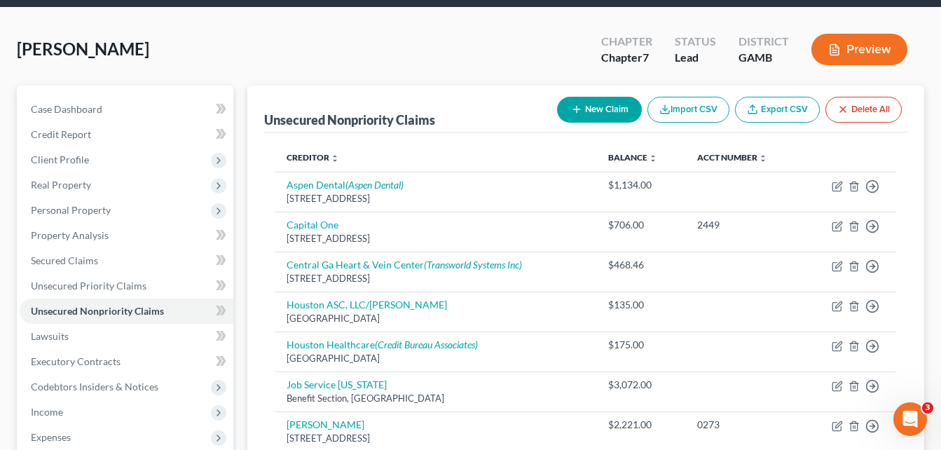
click at [584, 107] on button "New Claim" at bounding box center [599, 110] width 85 height 26
select select "0"
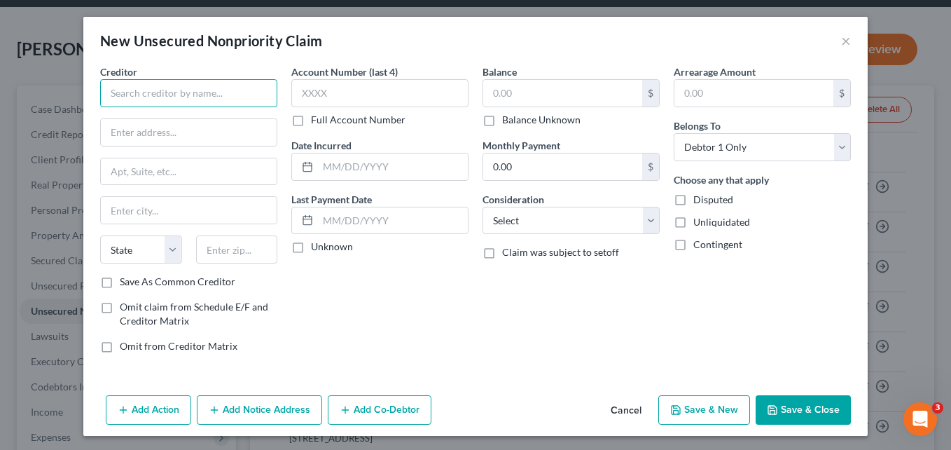
click at [232, 89] on input "text" at bounding box center [188, 93] width 177 height 28
type input "Accessone"
type input "PO Box 746175"
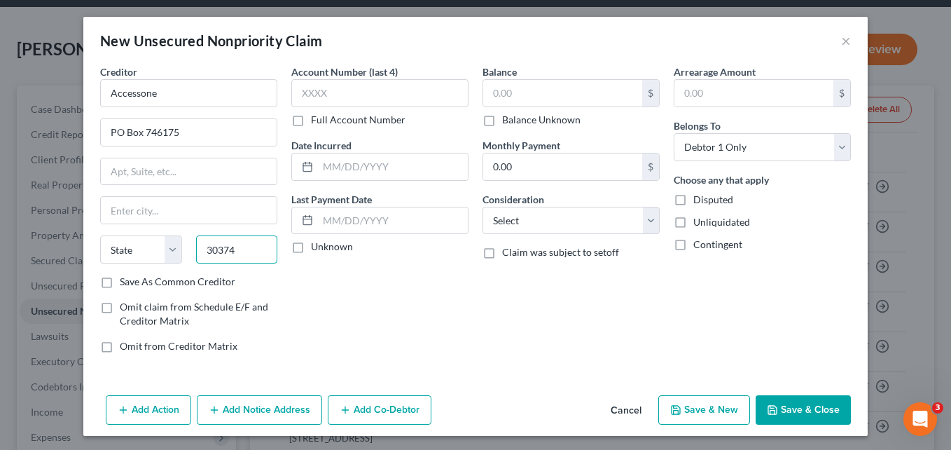
type input "30374"
click at [410, 309] on div "Account Number (last 4) Full Account Number Date Incurred Last Payment Date Unk…" at bounding box center [379, 214] width 191 height 300
click at [311, 266] on div "Account Number (last 4) Full Account Number Date Incurred Last Payment Date Unk…" at bounding box center [379, 214] width 191 height 300
click at [218, 174] on input "text" at bounding box center [189, 171] width 176 height 27
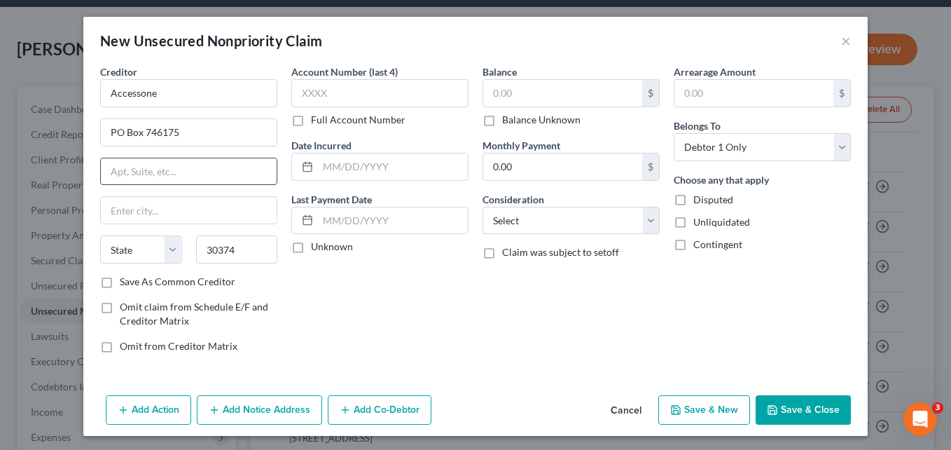
click at [218, 174] on input "text" at bounding box center [189, 171] width 176 height 27
type input "[GEOGRAPHIC_DATA]"
select select "10"
click at [520, 92] on input "text" at bounding box center [562, 93] width 159 height 27
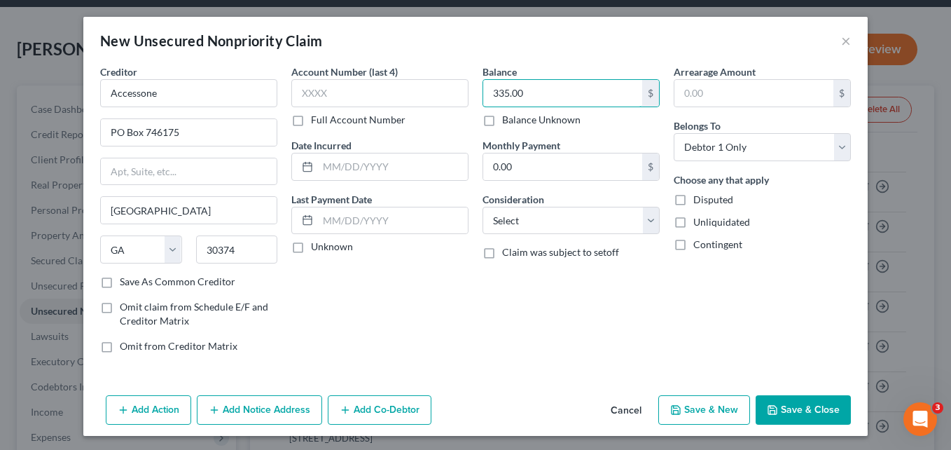
type input "335.00"
click at [785, 403] on button "Save & Close" at bounding box center [803, 409] width 95 height 29
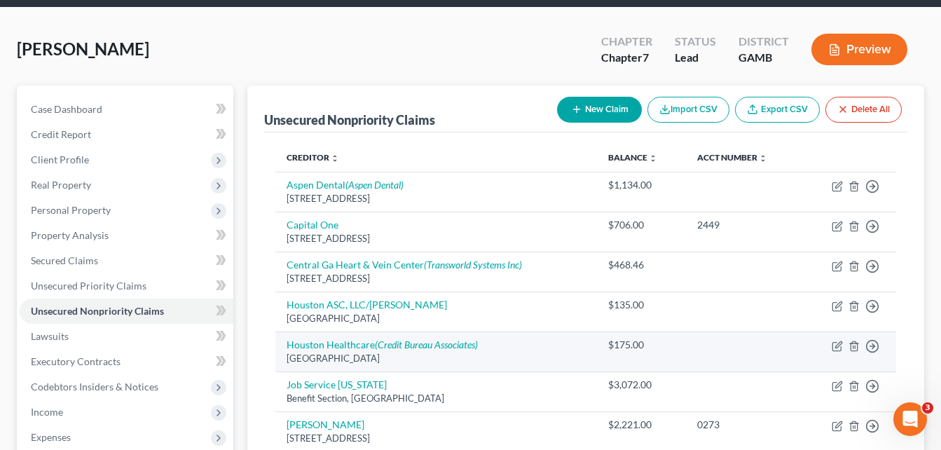
click at [884, 333] on td "Move to D Move to E Move to G Move to Notice Only" at bounding box center [848, 351] width 95 height 40
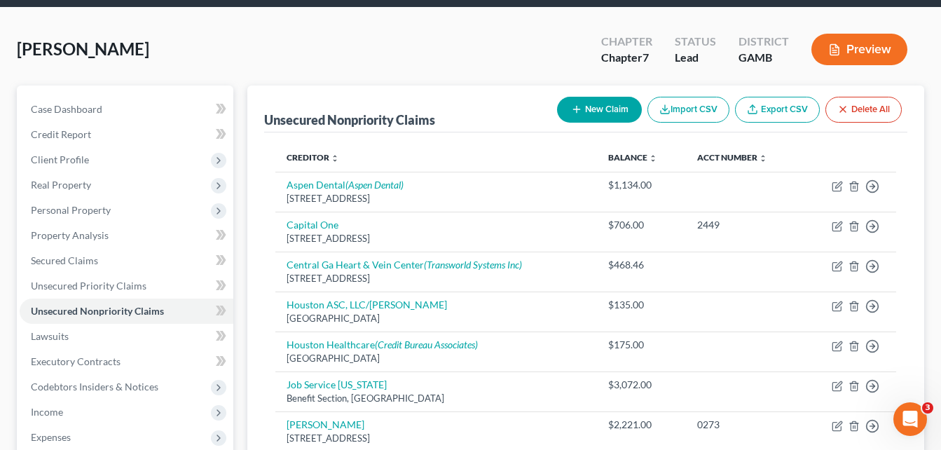
click at [242, 271] on div "Unsecured Nonpriority Claims New Claim Import CSV Export CSV Delete All Credito…" at bounding box center [585, 457] width 691 height 744
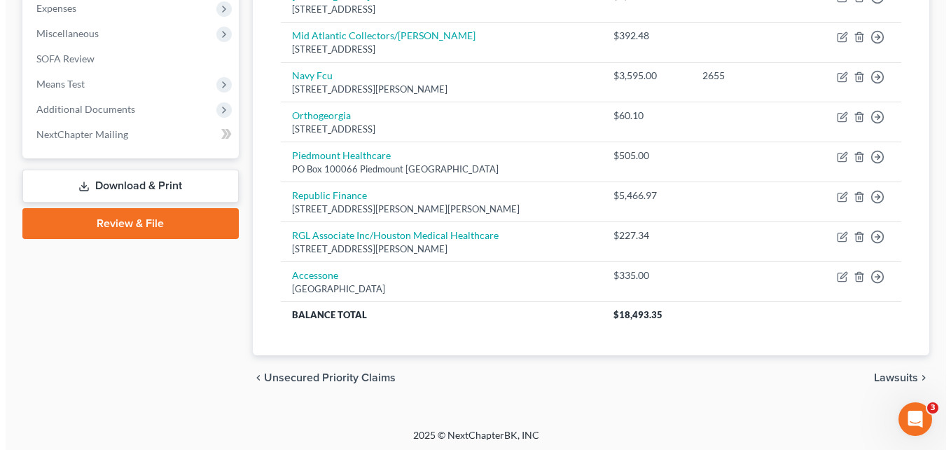
scroll to position [481, 0]
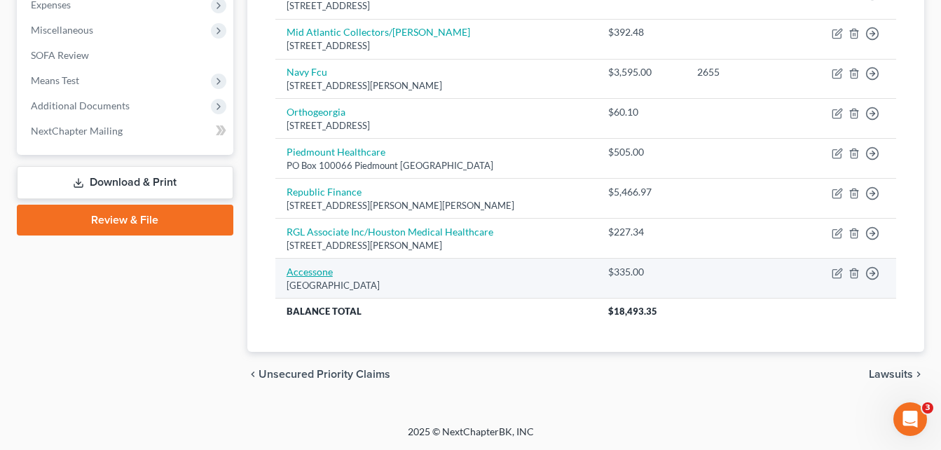
click at [320, 272] on link "Accessone" at bounding box center [309, 271] width 46 height 12
select select "10"
select select "0"
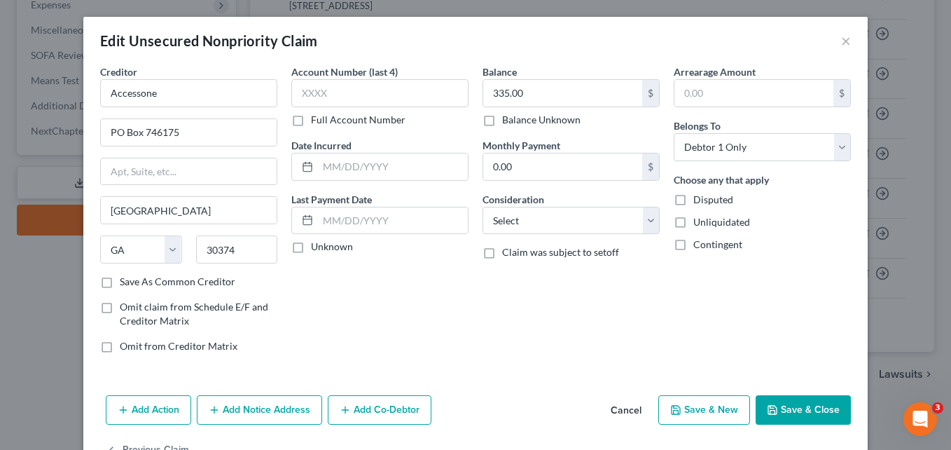
click at [252, 420] on button "Add Notice Address" at bounding box center [259, 409] width 125 height 29
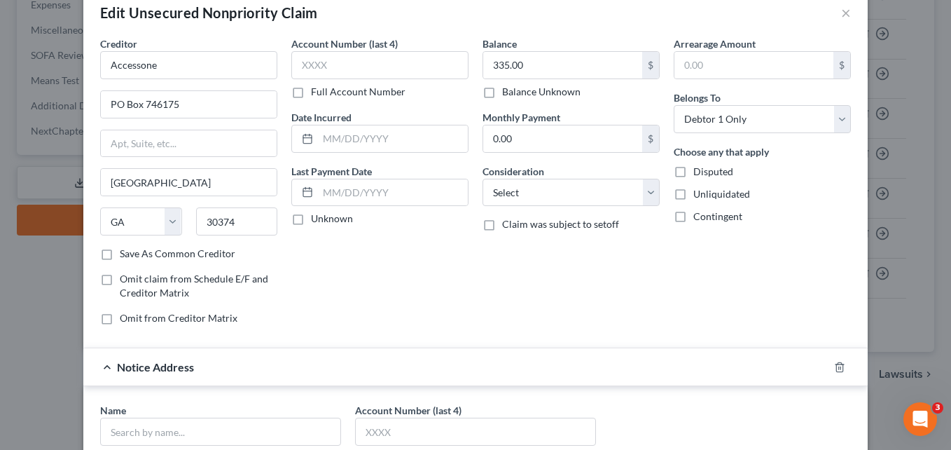
scroll to position [168, 0]
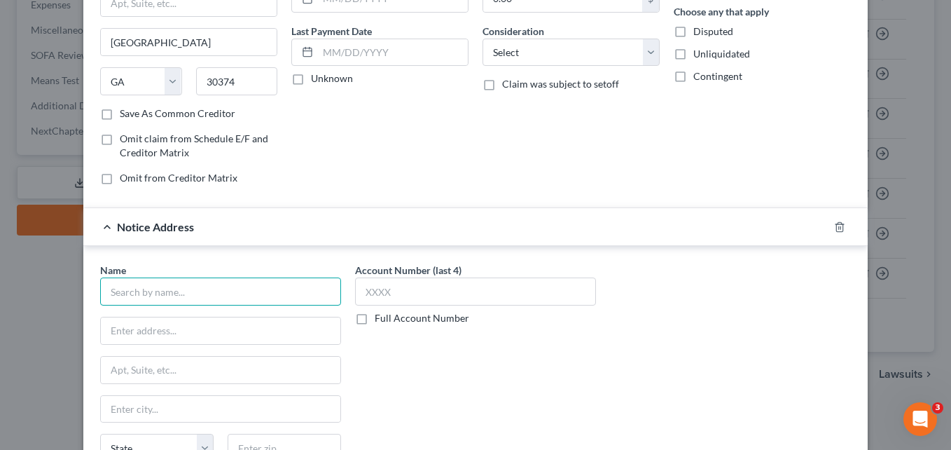
click at [229, 297] on input "text" at bounding box center [220, 291] width 241 height 28
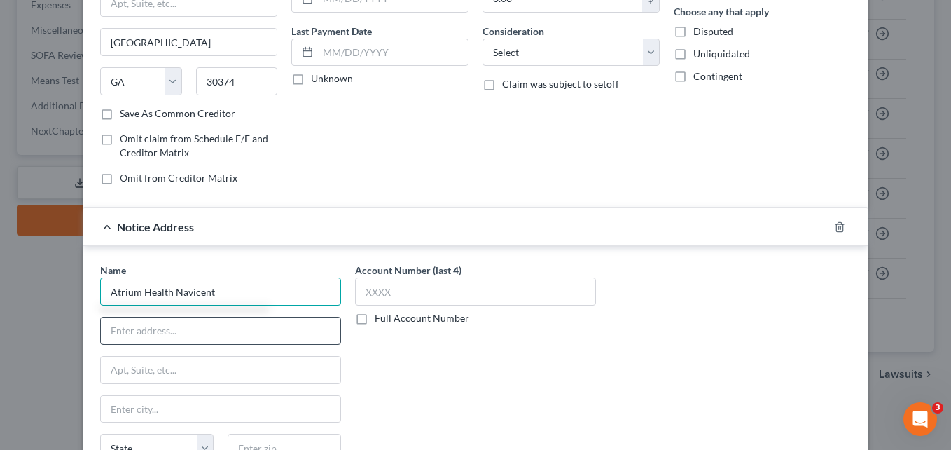
type input "Atrium Health Navicent"
click at [196, 331] on input "text" at bounding box center [221, 330] width 240 height 27
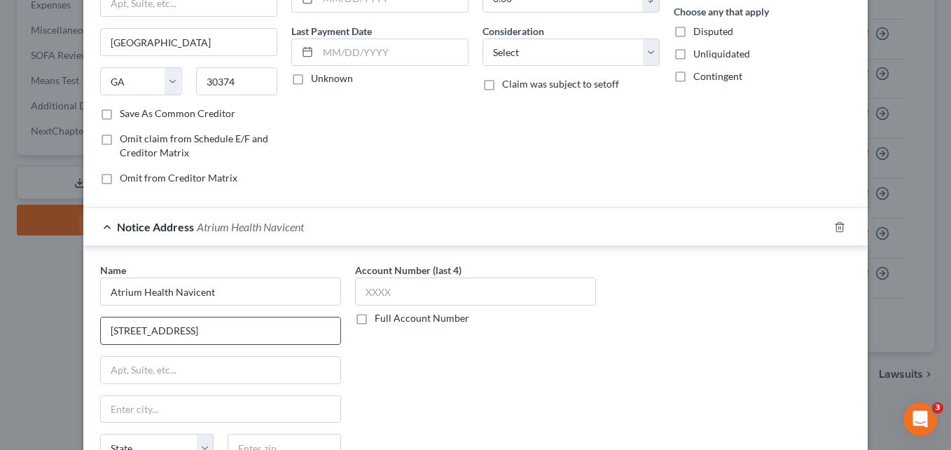
type input "[STREET_ADDRESS]"
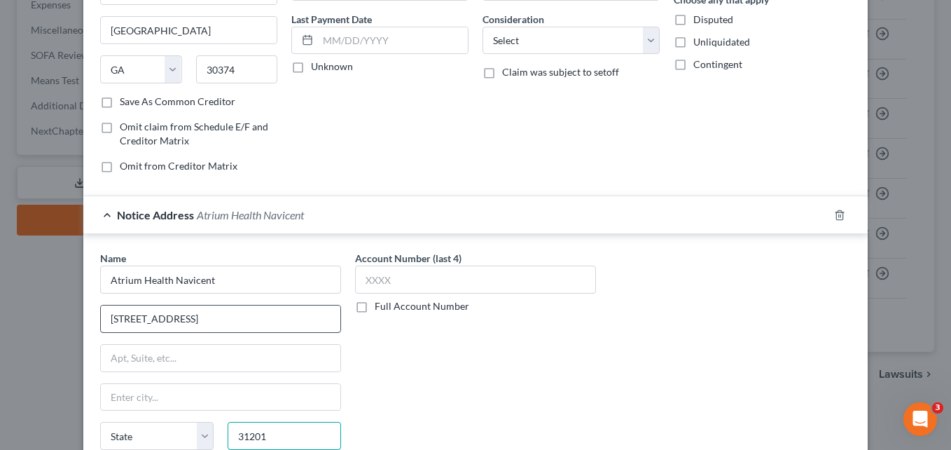
type input "31201"
click at [196, 331] on input "[STREET_ADDRESS]" at bounding box center [221, 318] width 240 height 27
click at [414, 373] on div "Account Number (last 4) Full Account Number" at bounding box center [475, 368] width 255 height 235
type input "Macon"
select select "10"
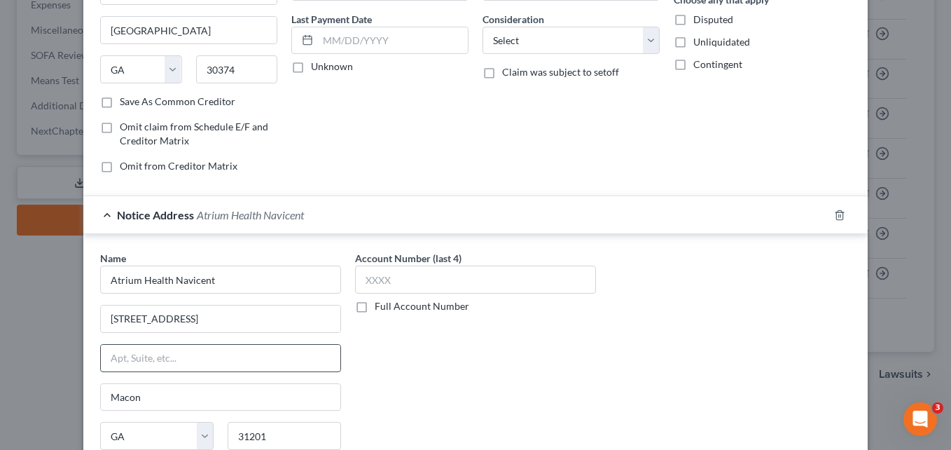
click at [277, 345] on input "text" at bounding box center [221, 358] width 240 height 27
type input "Attn: Billing Dept"
click at [480, 368] on div "Account Number (last 4) Full Account Number" at bounding box center [475, 368] width 255 height 235
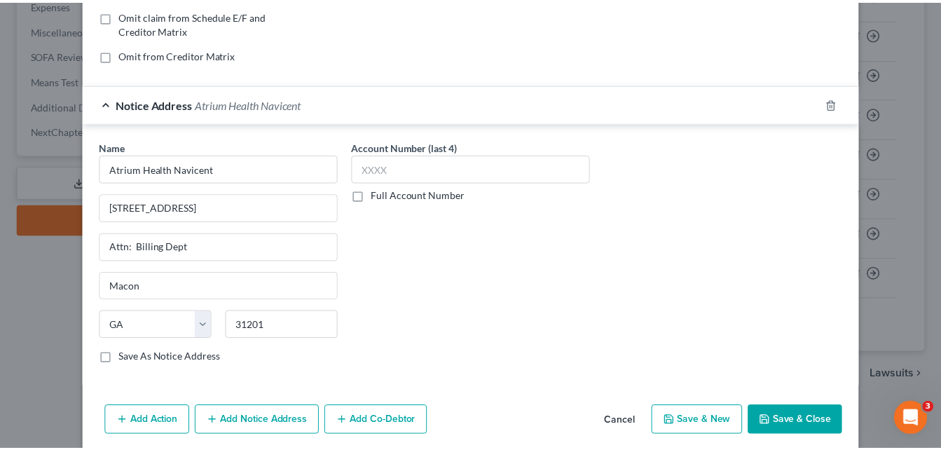
scroll to position [345, 0]
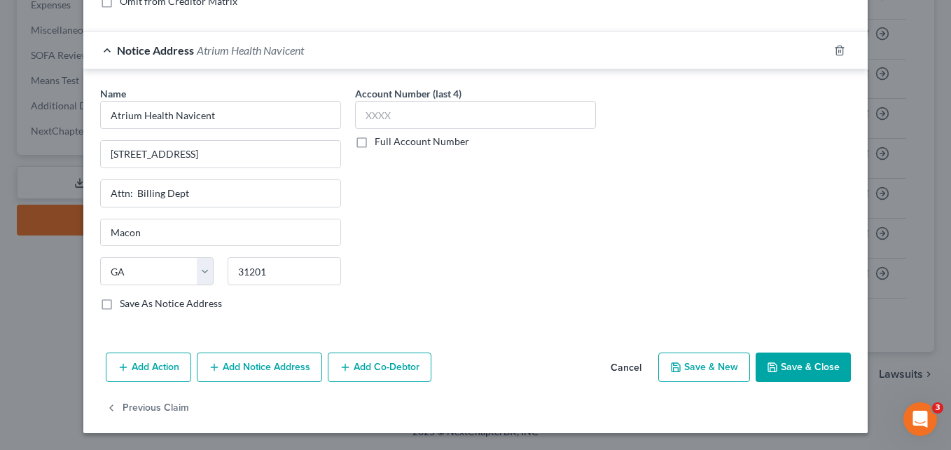
click at [825, 370] on button "Save & Close" at bounding box center [803, 366] width 95 height 29
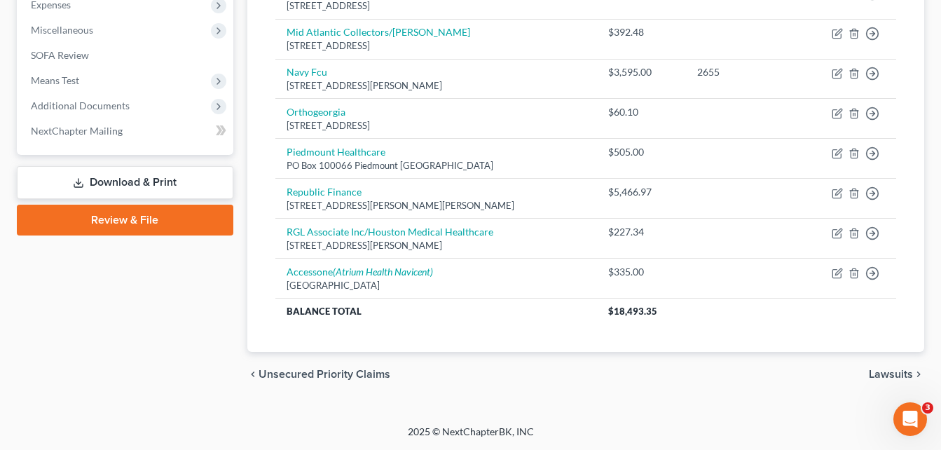
click at [217, 331] on div "Case Dashboard Payments Invoices Payments Payments Credit Report Client Profile" at bounding box center [125, 25] width 230 height 744
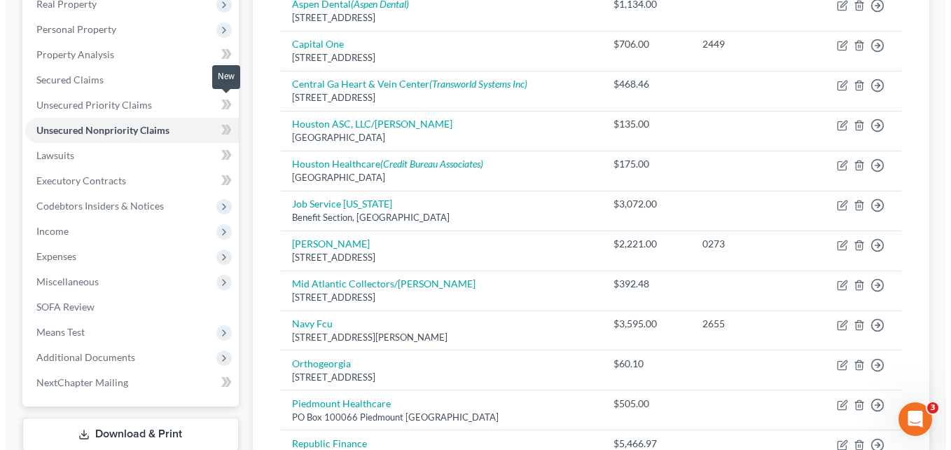
scroll to position [0, 0]
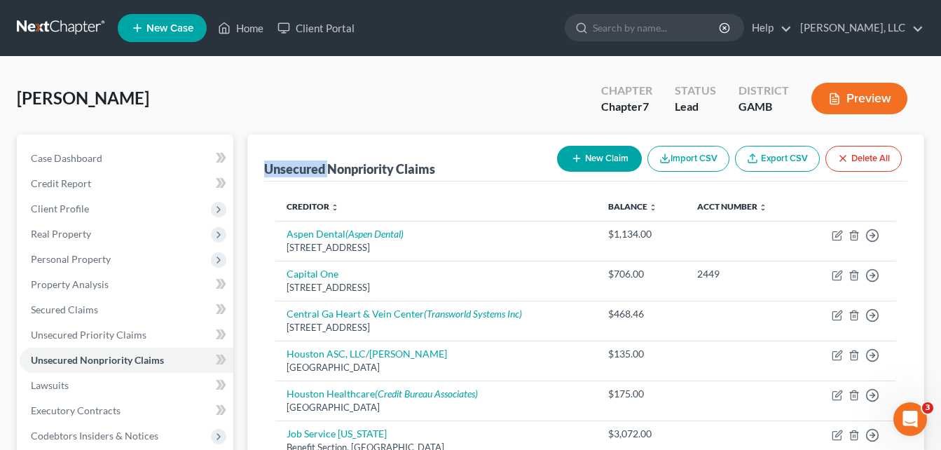
click at [284, 103] on div "[PERSON_NAME] Upgraded Chapter Chapter 7 Status Lead District [GEOGRAPHIC_DATA]…" at bounding box center [470, 104] width 907 height 61
click at [857, 105] on button "Preview" at bounding box center [859, 99] width 96 height 32
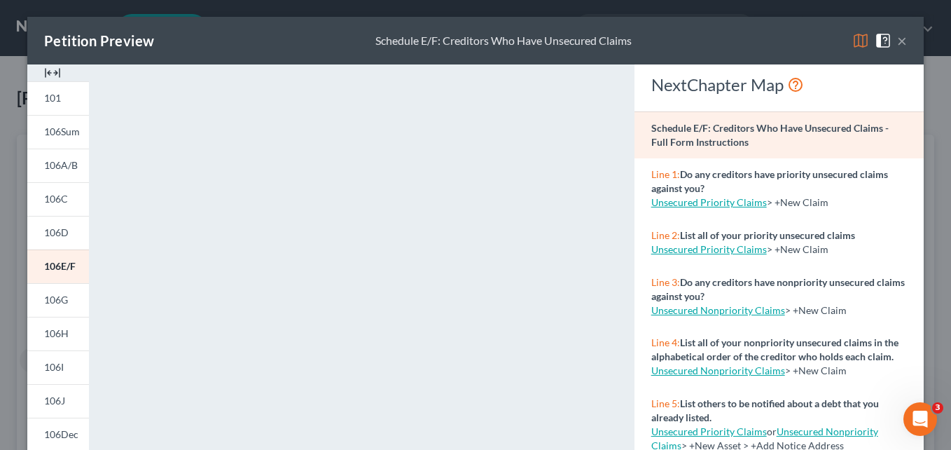
click at [45, 76] on img at bounding box center [52, 72] width 17 height 17
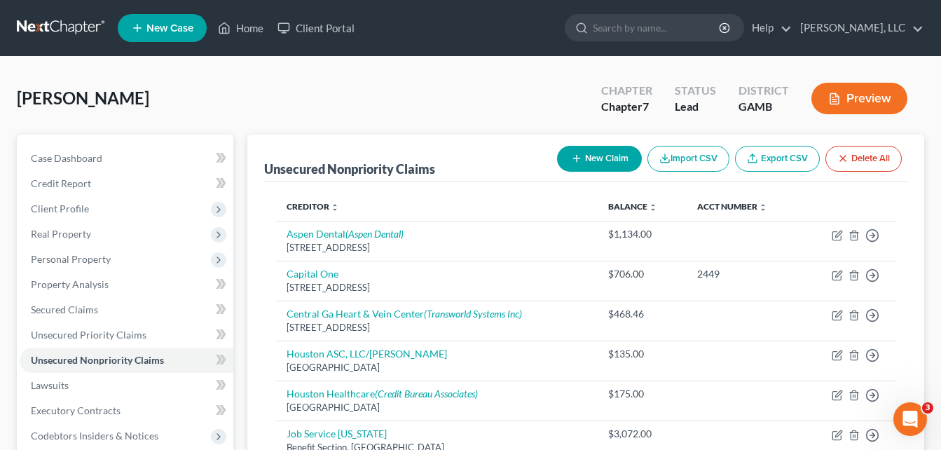
click at [849, 116] on div "Preview" at bounding box center [862, 99] width 124 height 41
click at [850, 99] on button "Preview" at bounding box center [859, 99] width 96 height 32
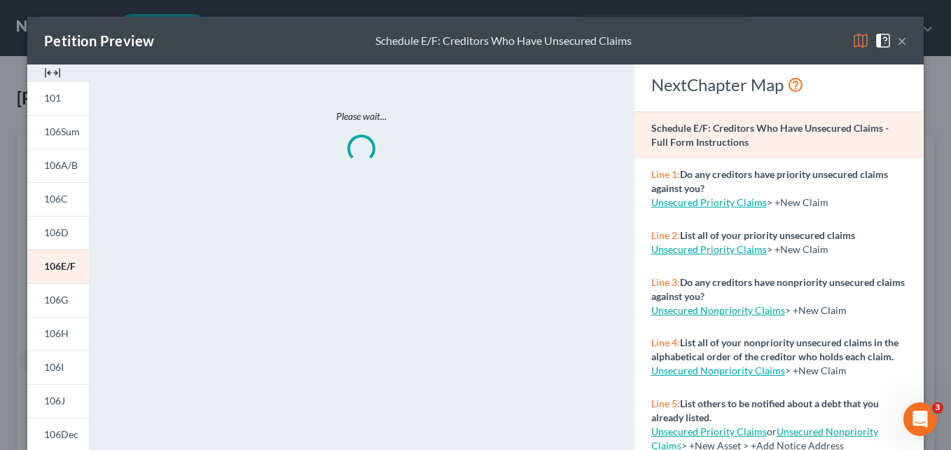
click at [48, 78] on img at bounding box center [52, 72] width 17 height 17
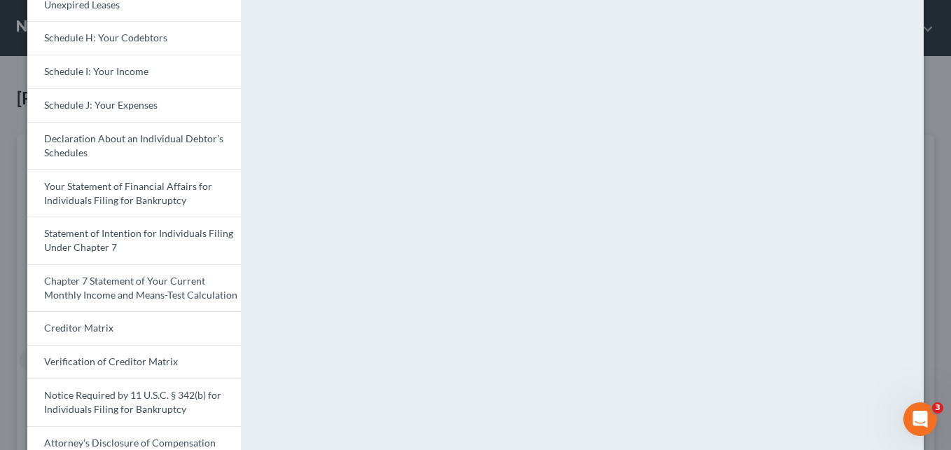
scroll to position [434, 0]
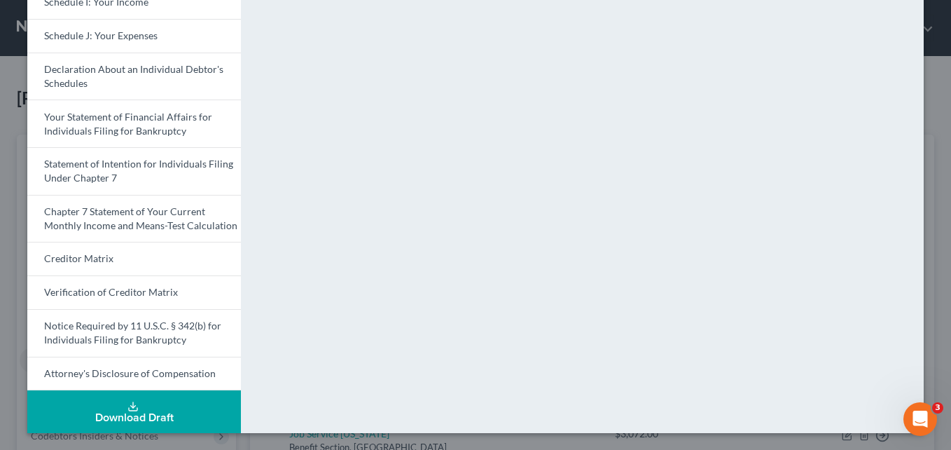
click at [109, 414] on div "Download Draft" at bounding box center [134, 417] width 191 height 11
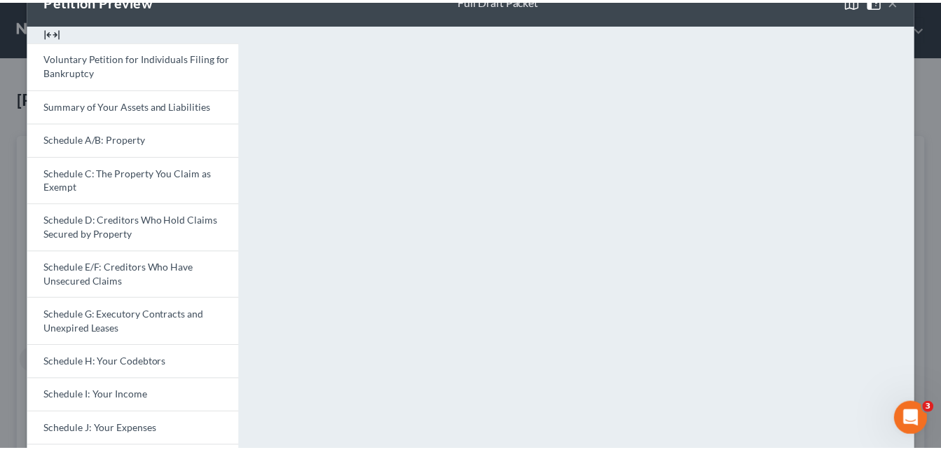
scroll to position [0, 0]
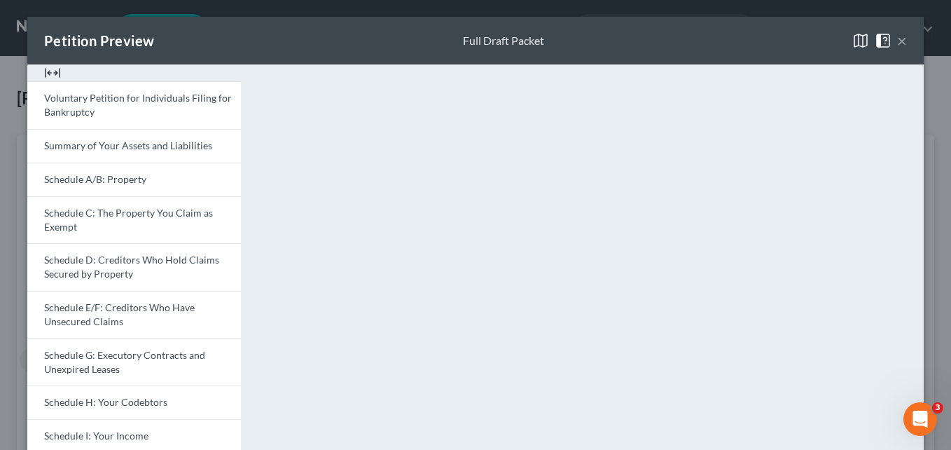
click at [3, 48] on div "Petition Preview Full Draft Packet × Voluntary Petition for Individuals Filing …" at bounding box center [475, 225] width 951 height 450
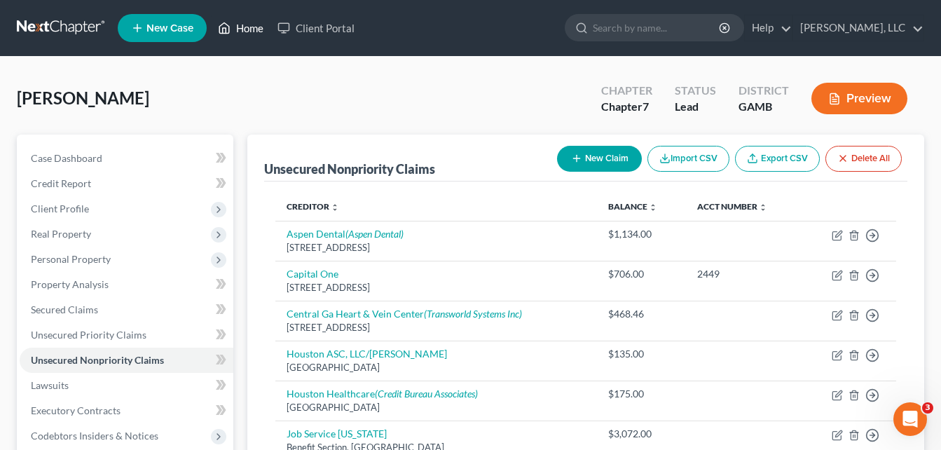
click at [242, 30] on link "Home" at bounding box center [241, 27] width 60 height 25
